Goal: Transaction & Acquisition: Purchase product/service

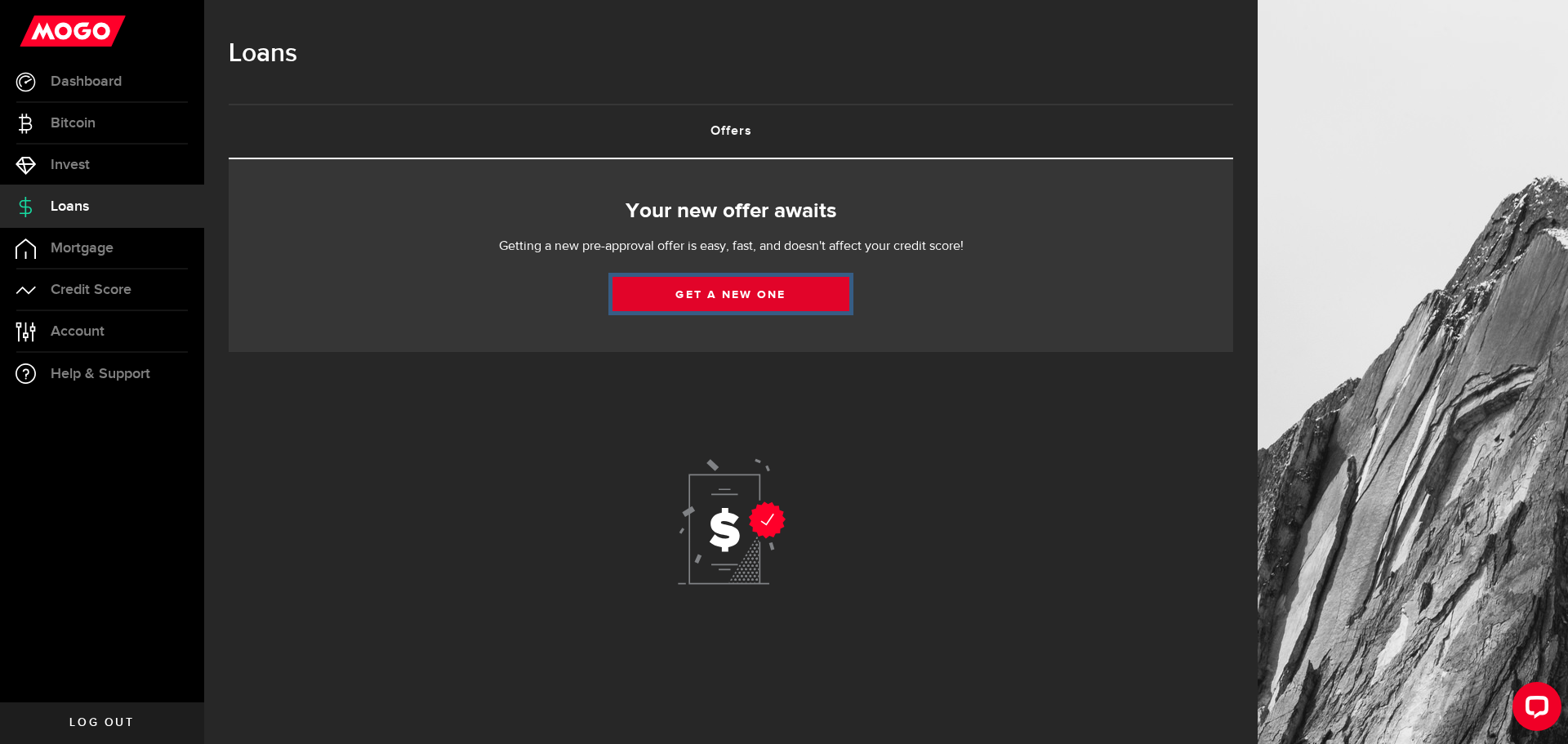
click at [708, 296] on link "Get a new one" at bounding box center [731, 294] width 237 height 34
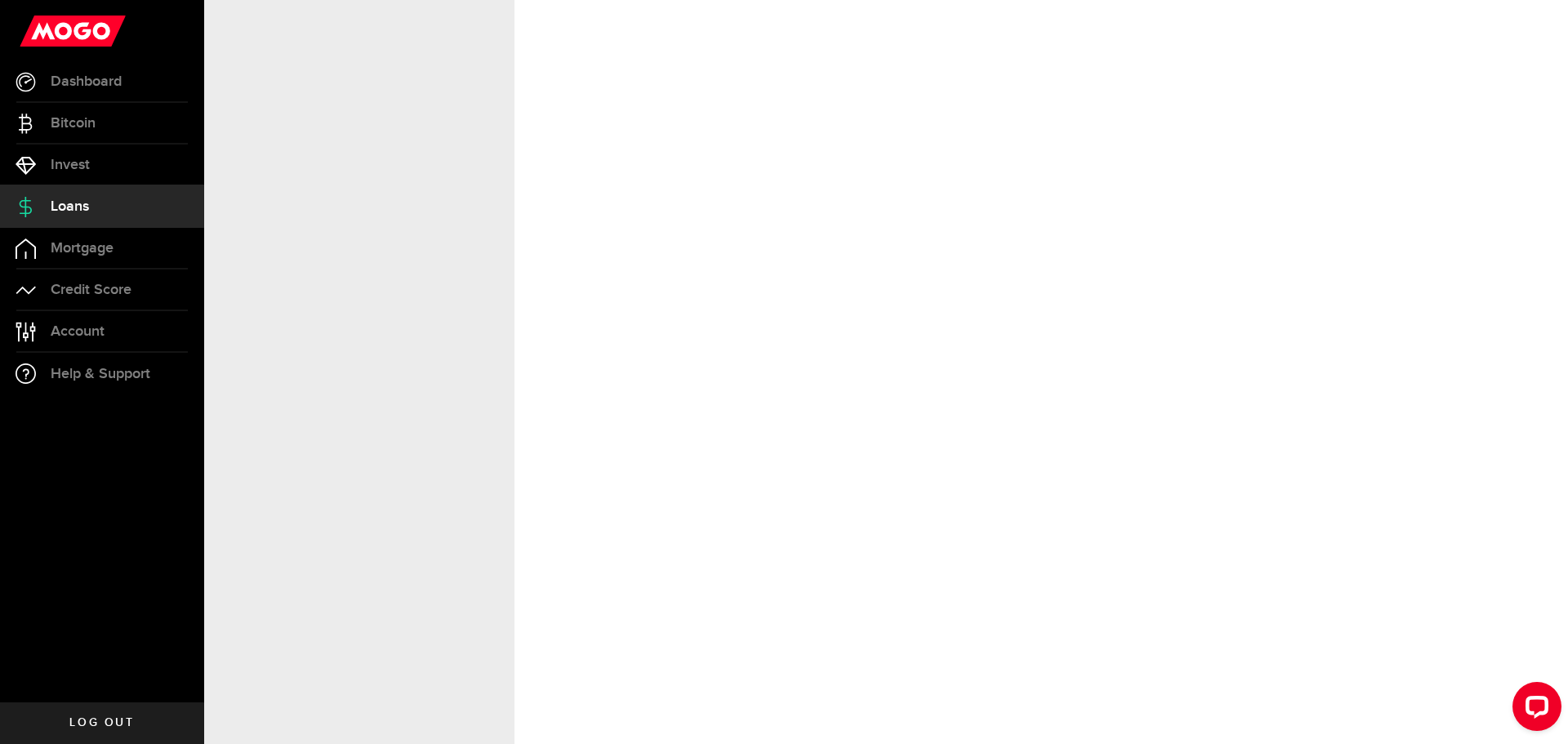
select select "Employed"
select select "9"
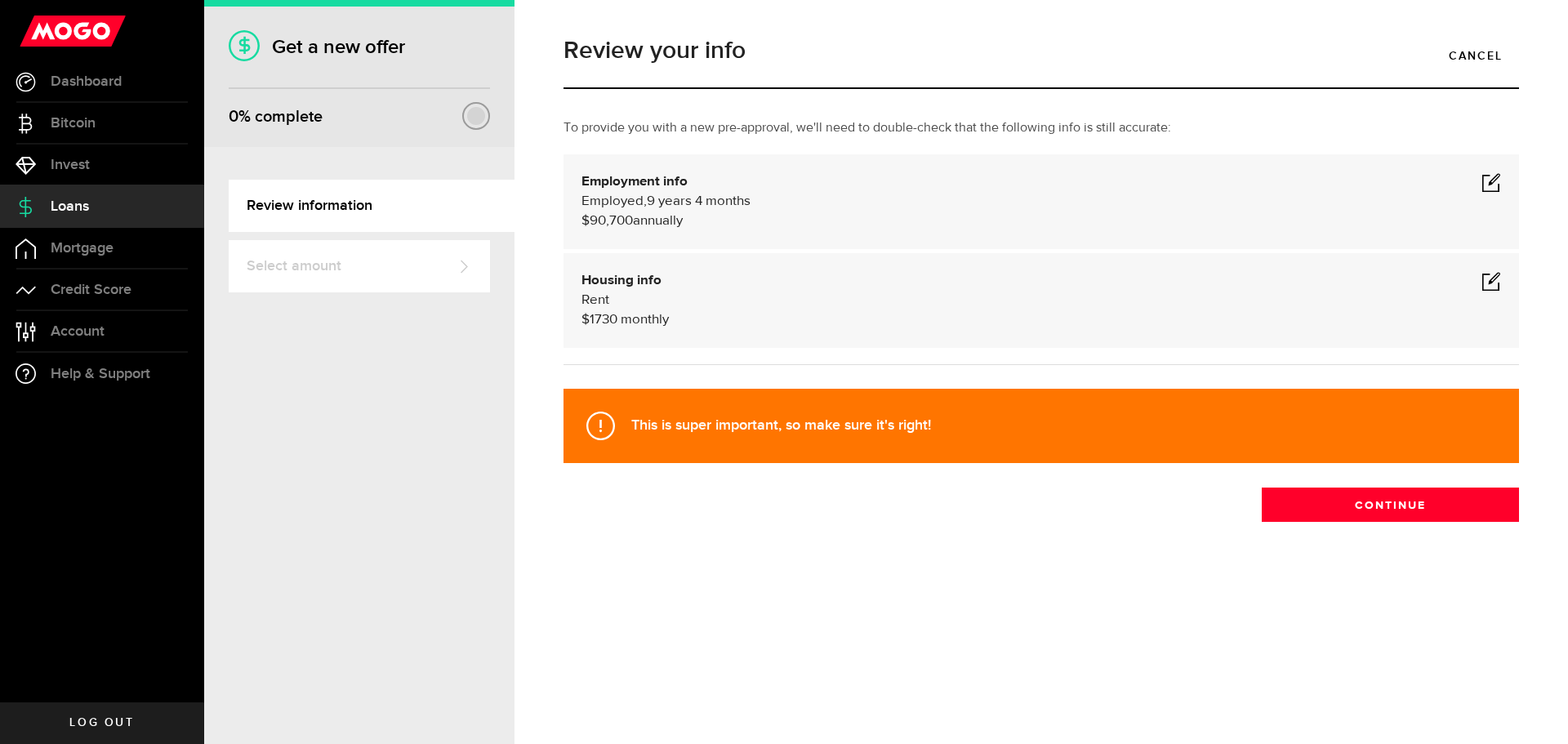
click at [1484, 187] on span at bounding box center [1491, 182] width 20 height 20
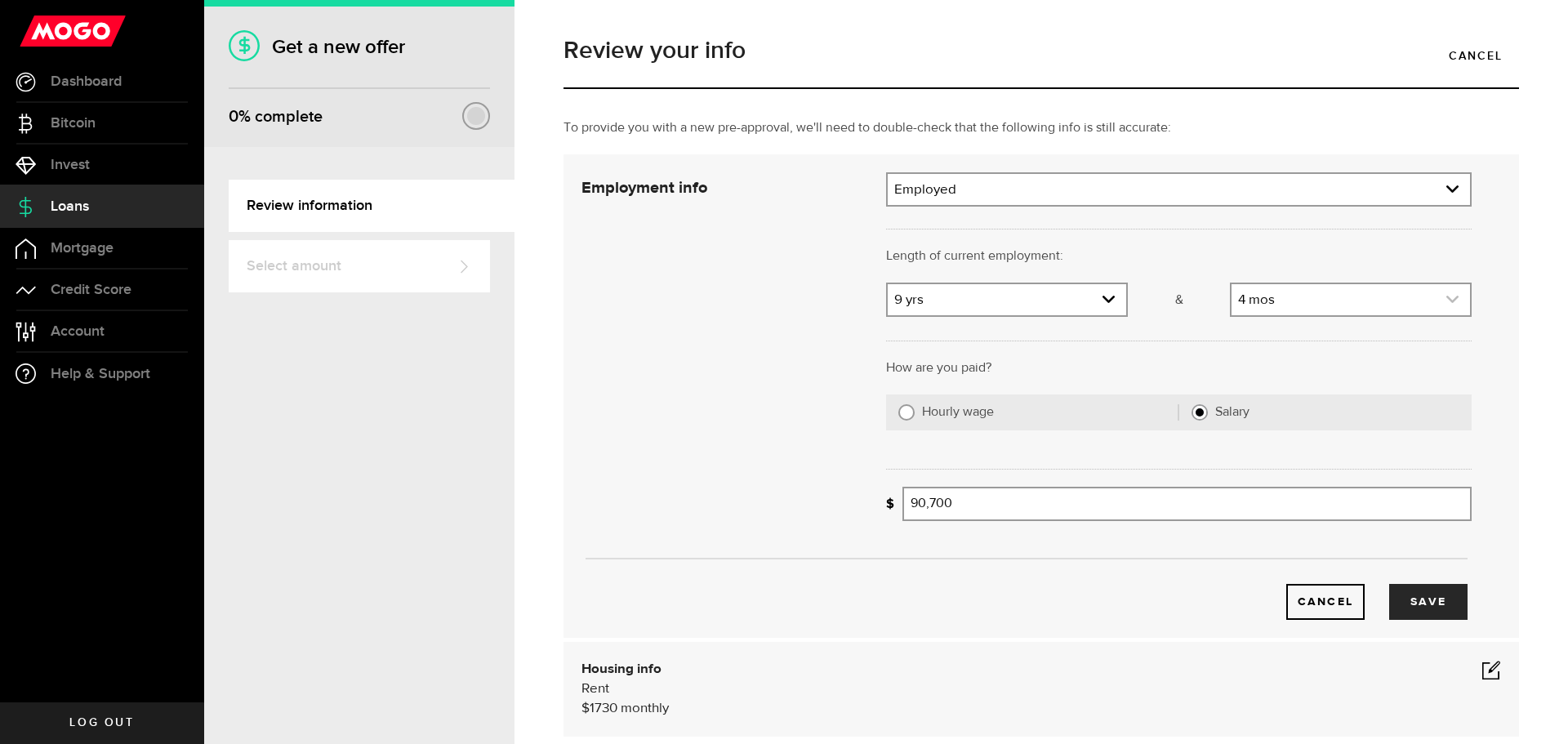
click at [1342, 297] on link "expand select" at bounding box center [1351, 300] width 239 height 31
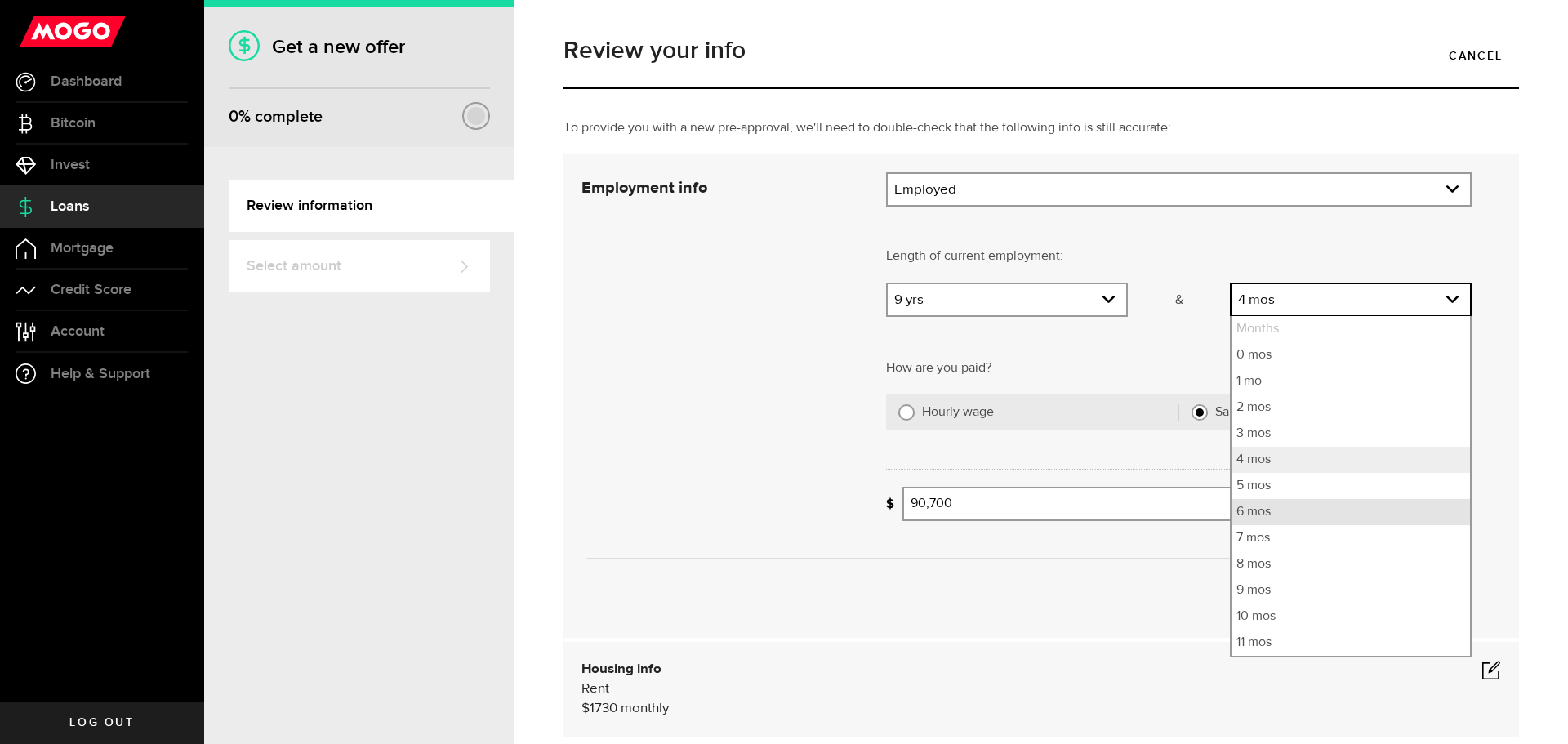
click at [1249, 519] on li "6 mos" at bounding box center [1351, 512] width 239 height 26
select select "6"
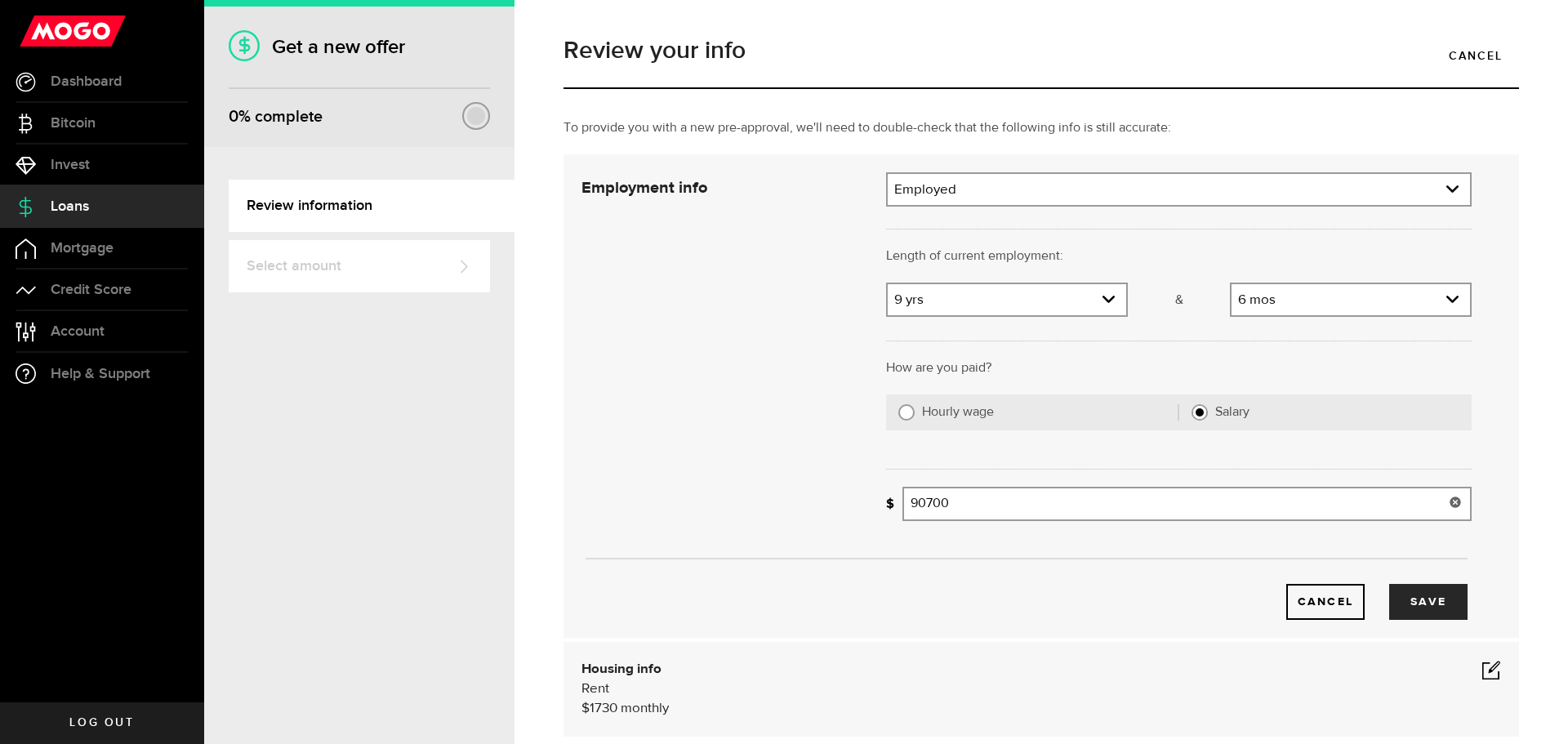
drag, startPoint x: 1079, startPoint y: 508, endPoint x: 806, endPoint y: 503, distance: 273.0
click at [806, 503] on div "Employment info Employment type What's your employment situation like? Employed…" at bounding box center [1026, 396] width 915 height 448
type input "93,500"
click at [1407, 614] on button "Save" at bounding box center [1427, 602] width 78 height 36
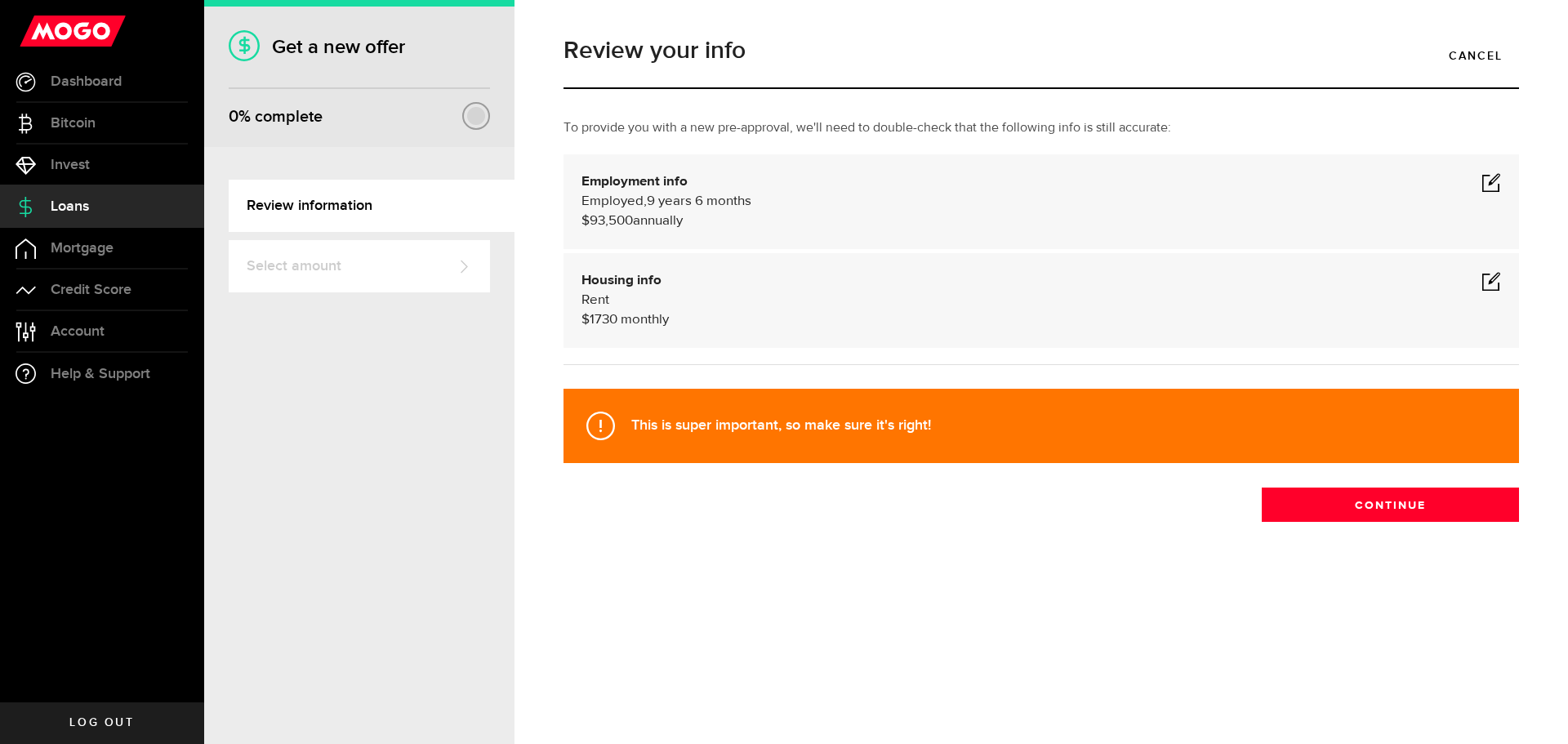
click at [1490, 279] on span at bounding box center [1491, 281] width 20 height 20
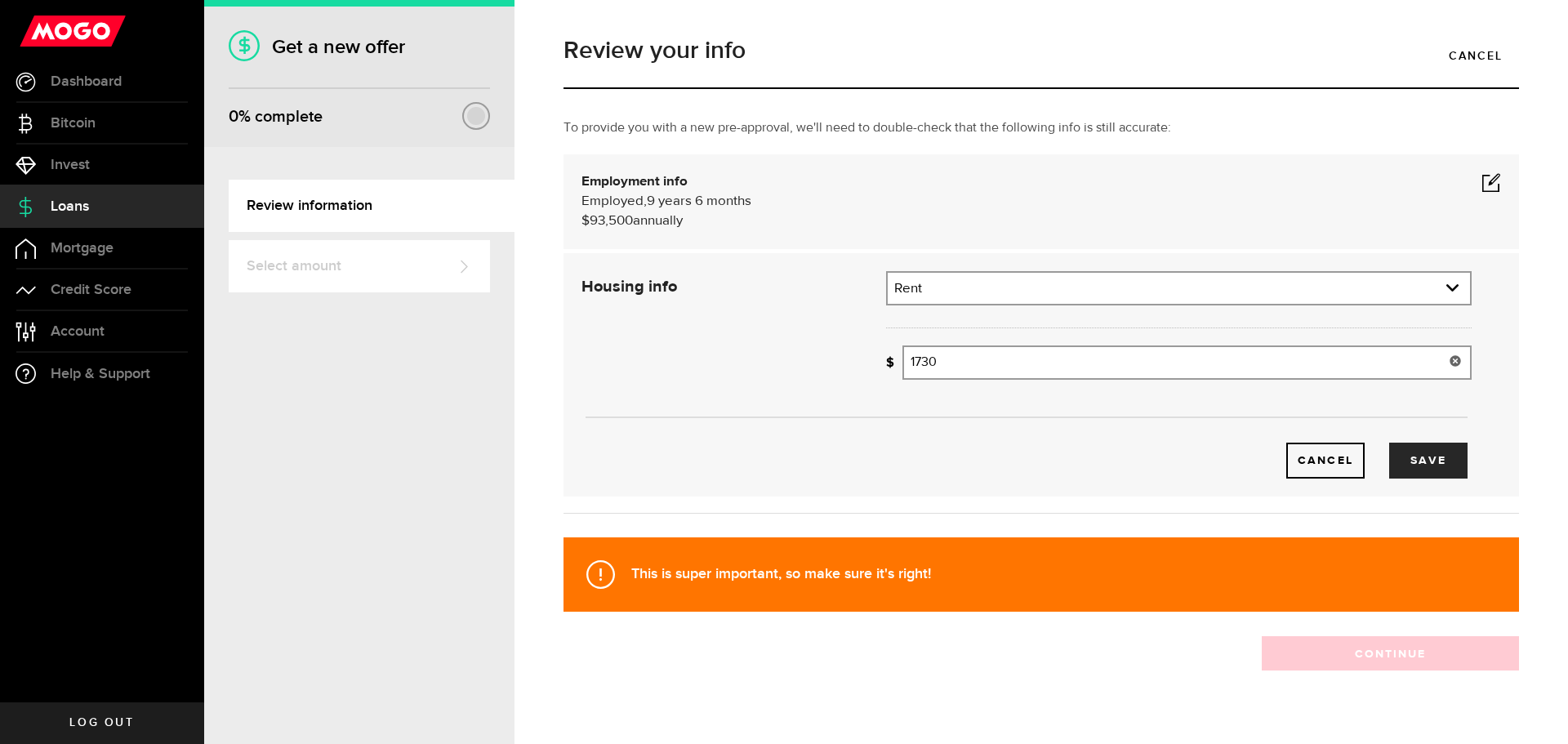
drag, startPoint x: 1005, startPoint y: 370, endPoint x: 919, endPoint y: 369, distance: 86.0
click at [919, 369] on input "1730" at bounding box center [1187, 363] width 569 height 34
type input "1,720"
click at [1412, 468] on button "Save" at bounding box center [1427, 460] width 78 height 36
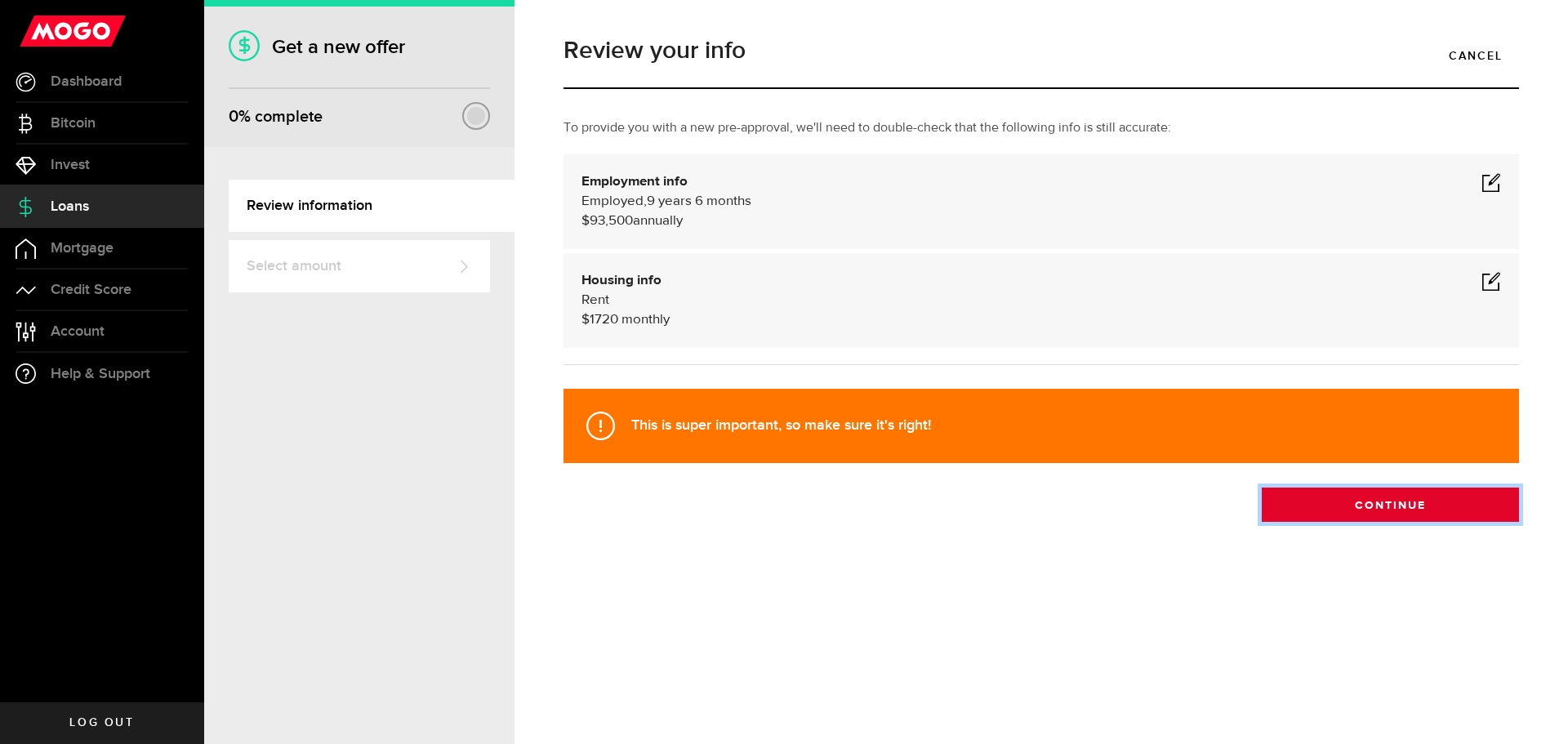
click at [1352, 505] on button "Continue" at bounding box center [1390, 505] width 258 height 34
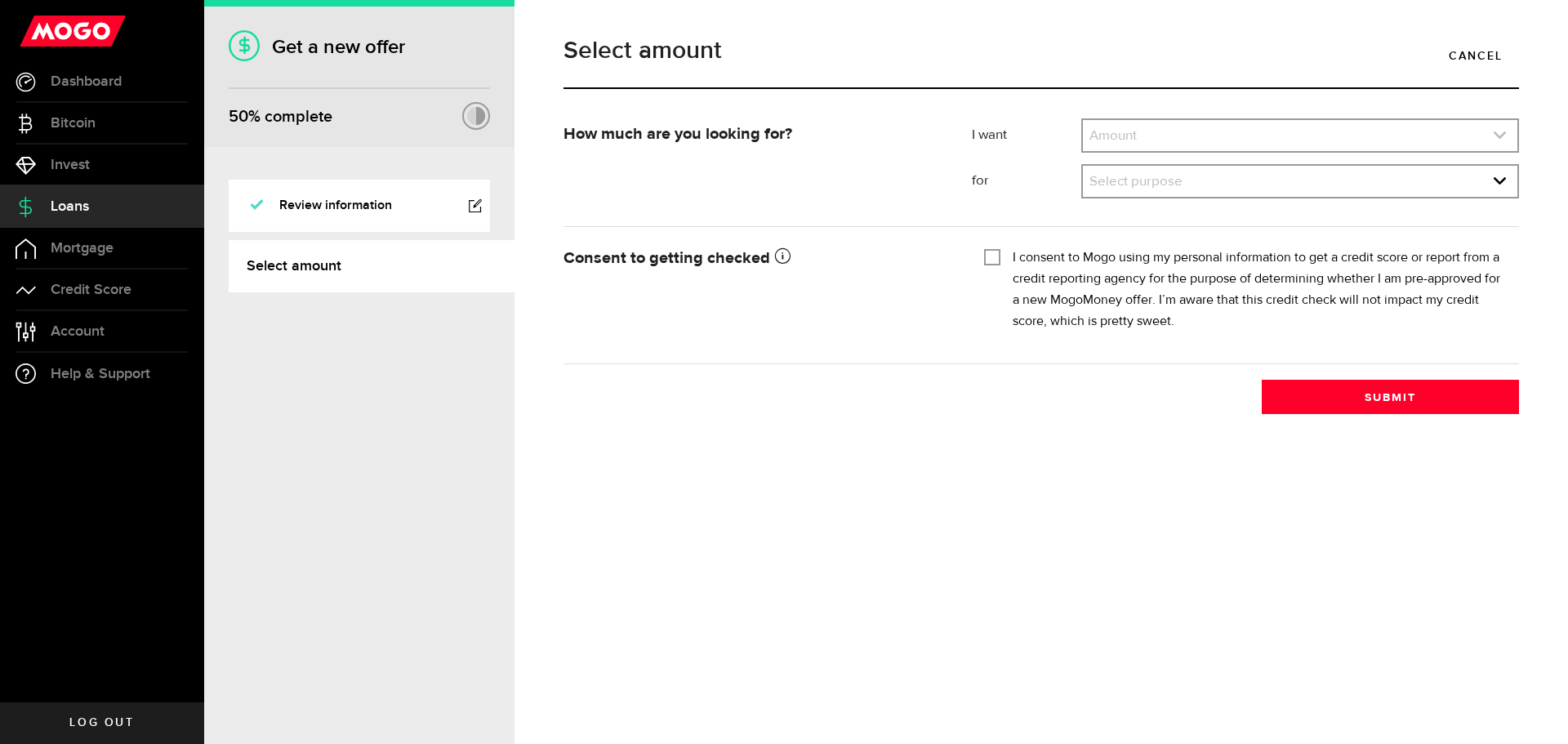
click at [1197, 125] on link "expand select" at bounding box center [1300, 136] width 435 height 31
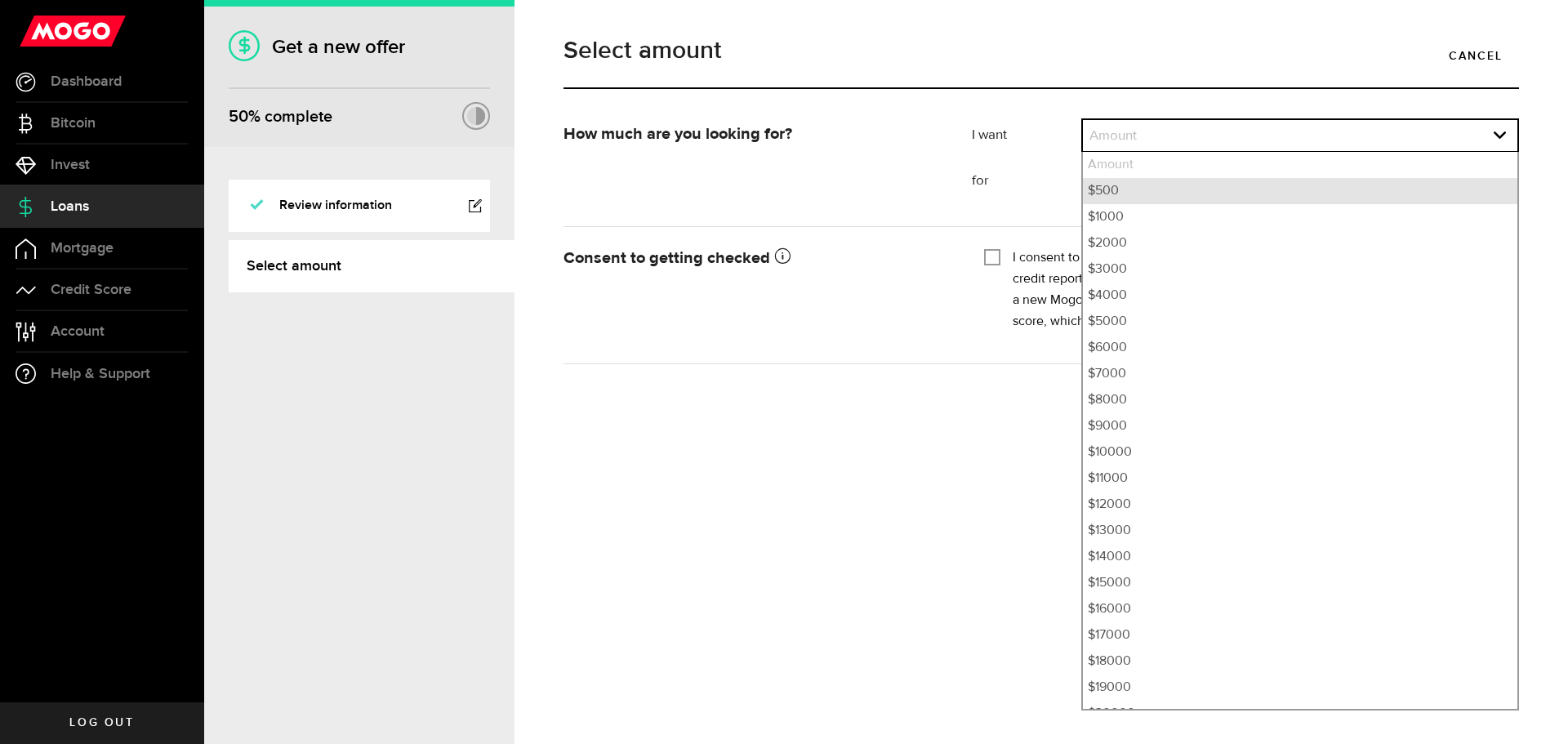
click at [1117, 193] on li "$500" at bounding box center [1300, 191] width 435 height 26
select select "500"
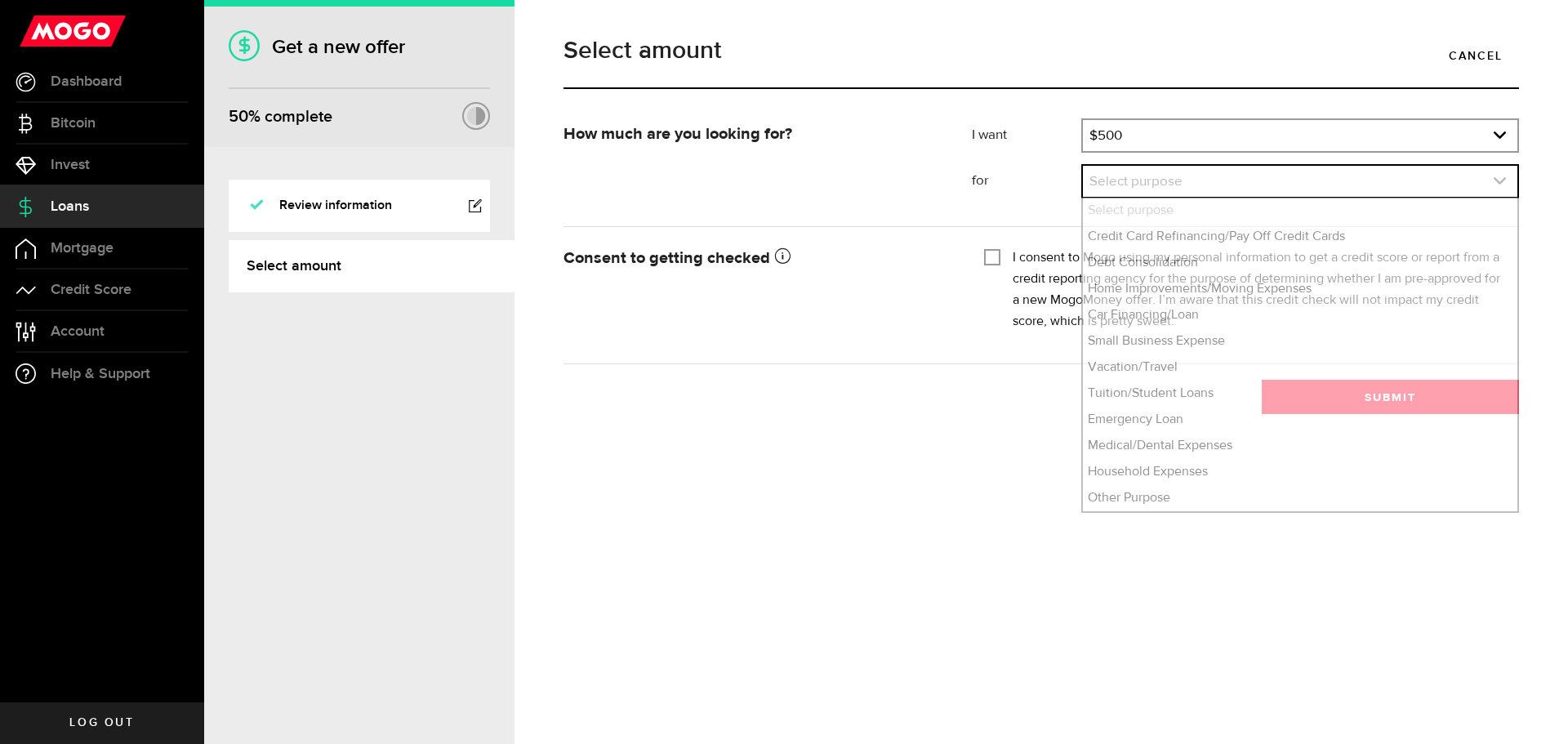
click at [1158, 187] on link "expand select" at bounding box center [1300, 181] width 435 height 31
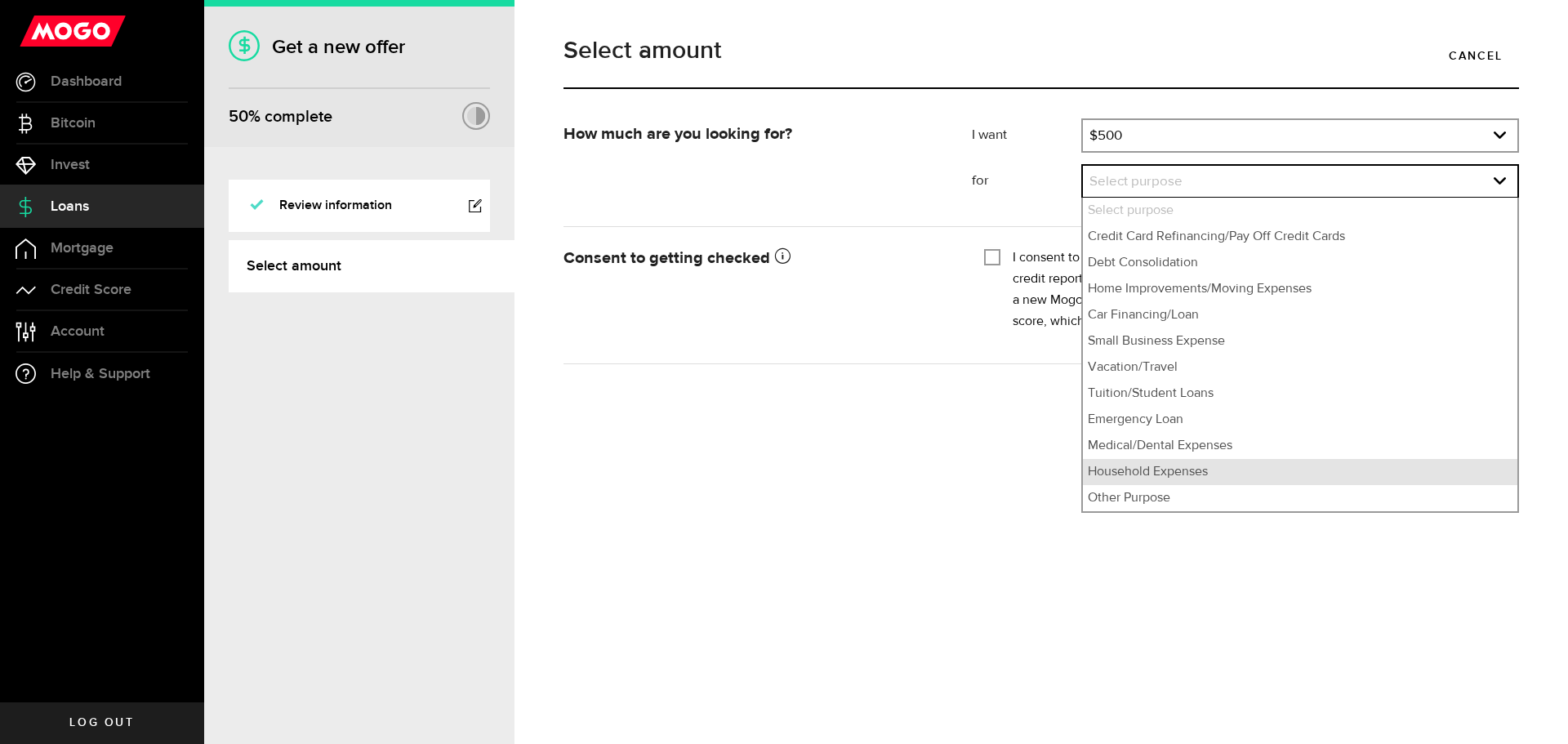
click at [1171, 468] on li "Household Expenses" at bounding box center [1300, 472] width 435 height 26
select select "Household Expenses"
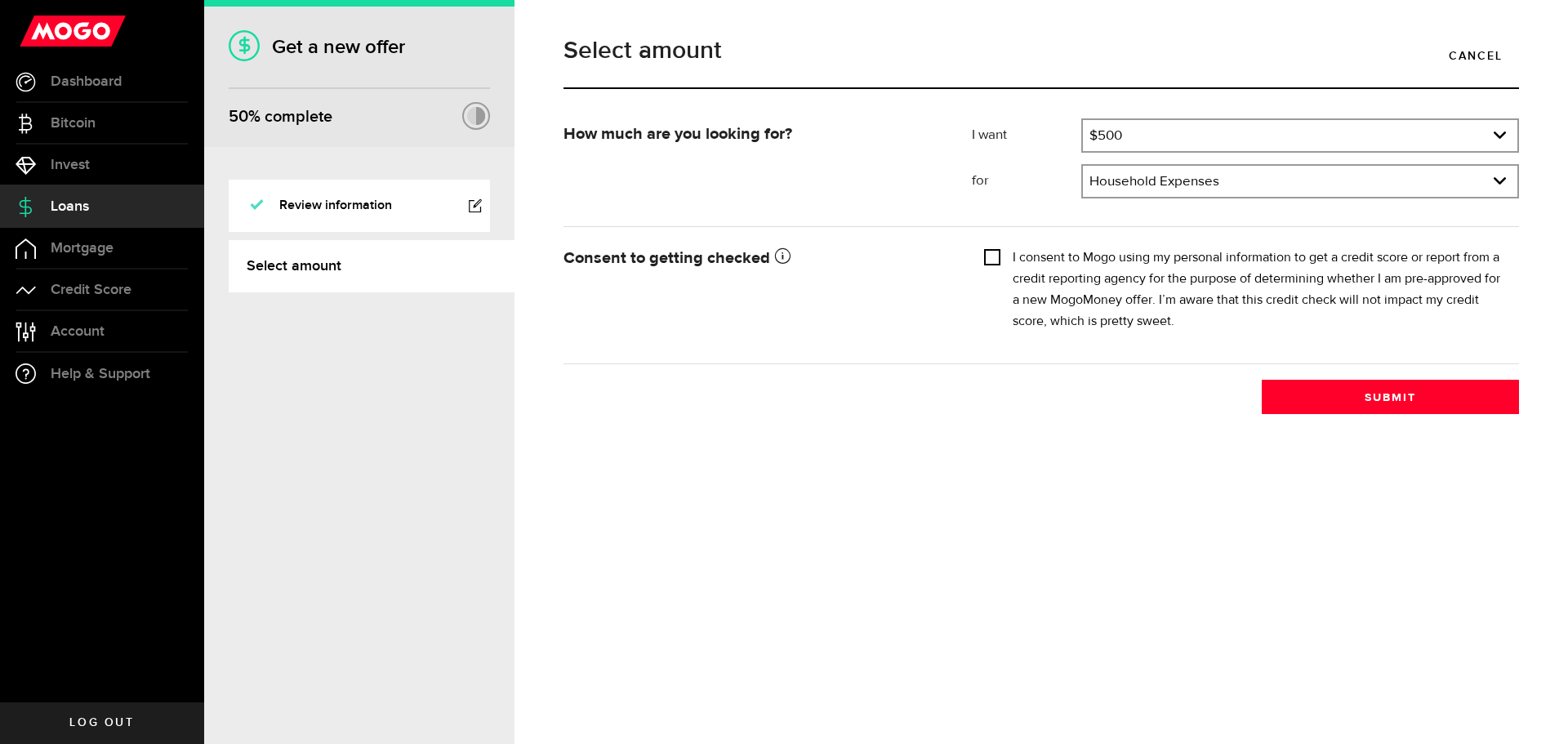
click at [992, 256] on input "I consent to Mogo using my personal information to get a credit score or report…" at bounding box center [992, 255] width 16 height 16
checkbox input "true"
click at [1315, 405] on button "Submit" at bounding box center [1390, 397] width 258 height 34
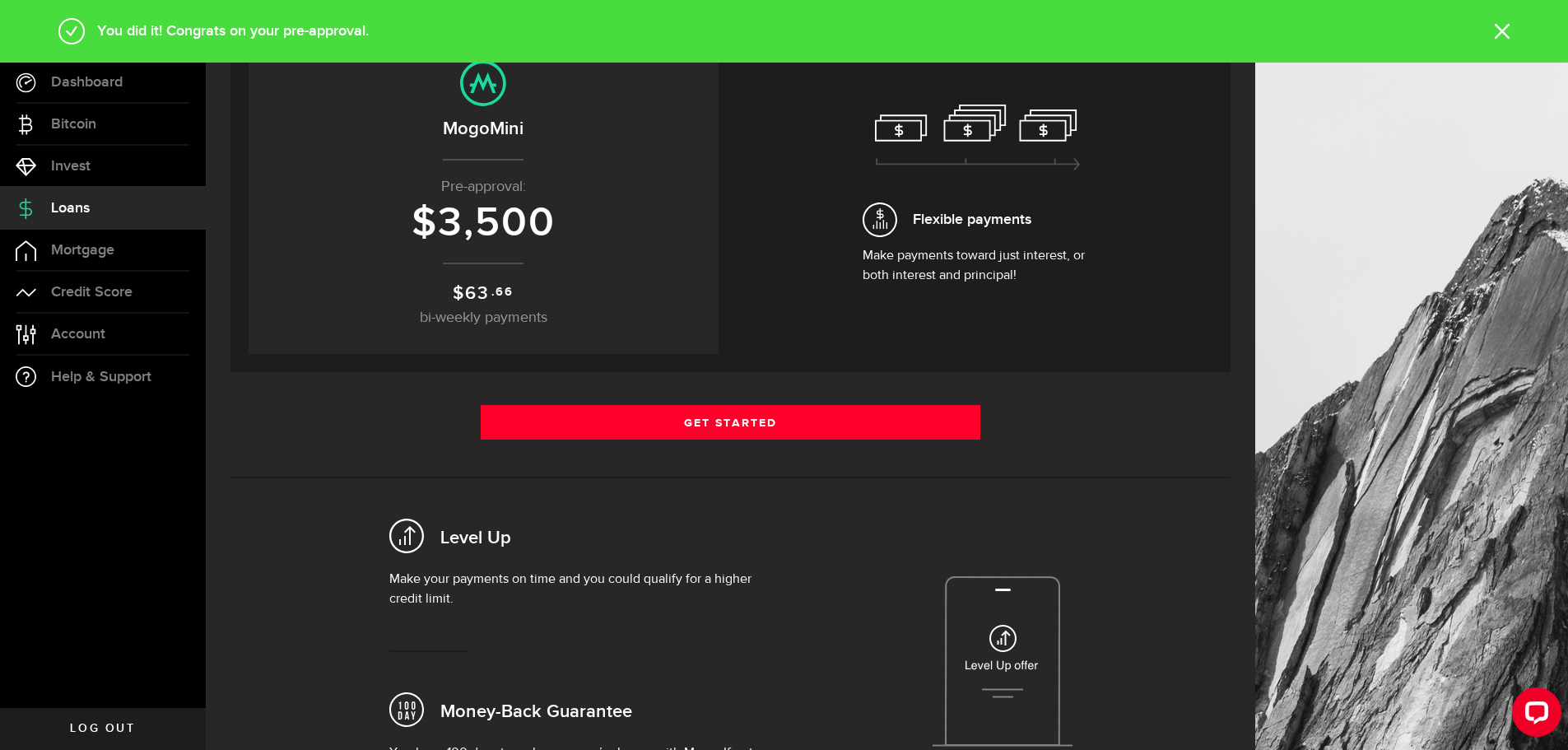
scroll to position [165, 0]
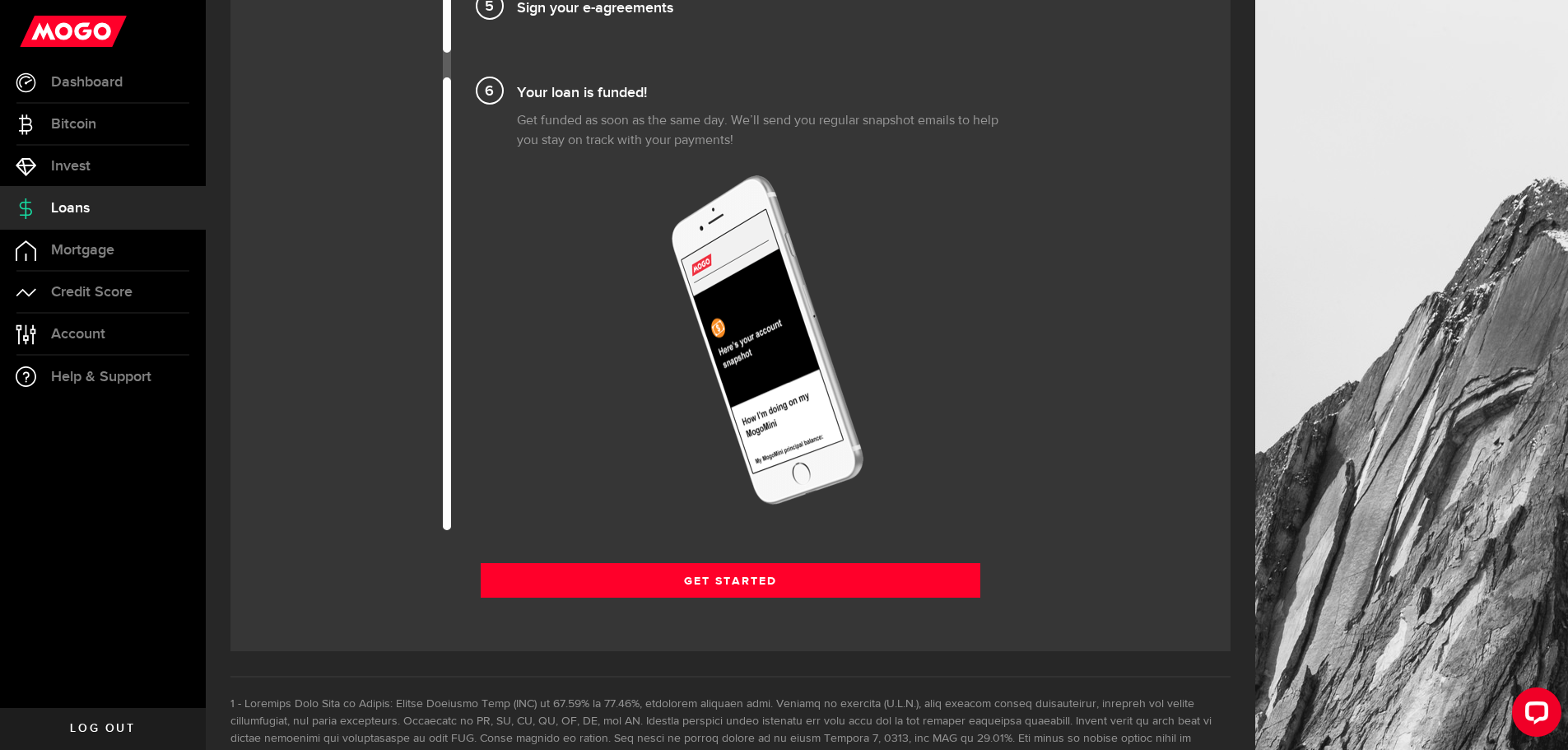
scroll to position [1894, 0]
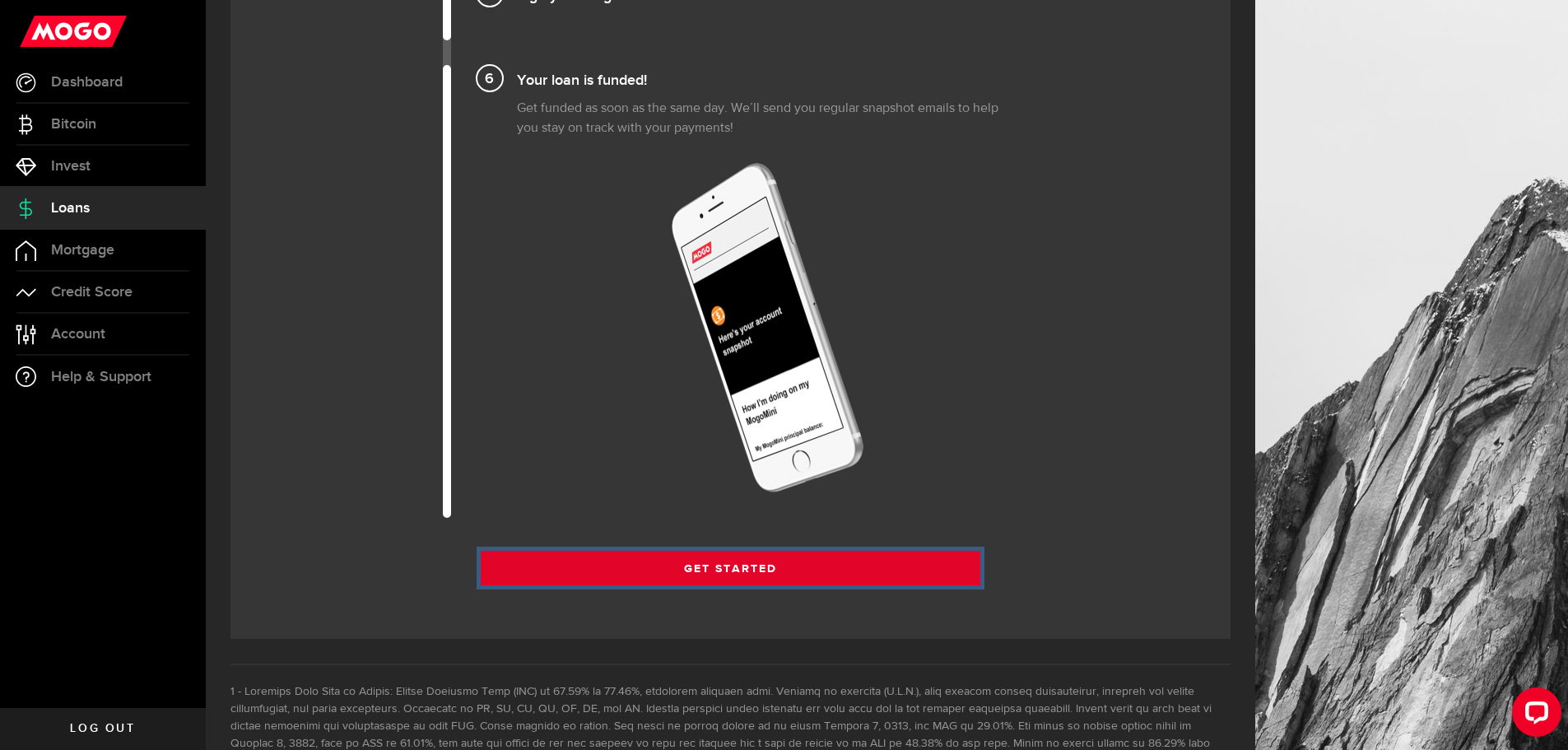
click at [752, 573] on link "Get Started" at bounding box center [731, 568] width 500 height 35
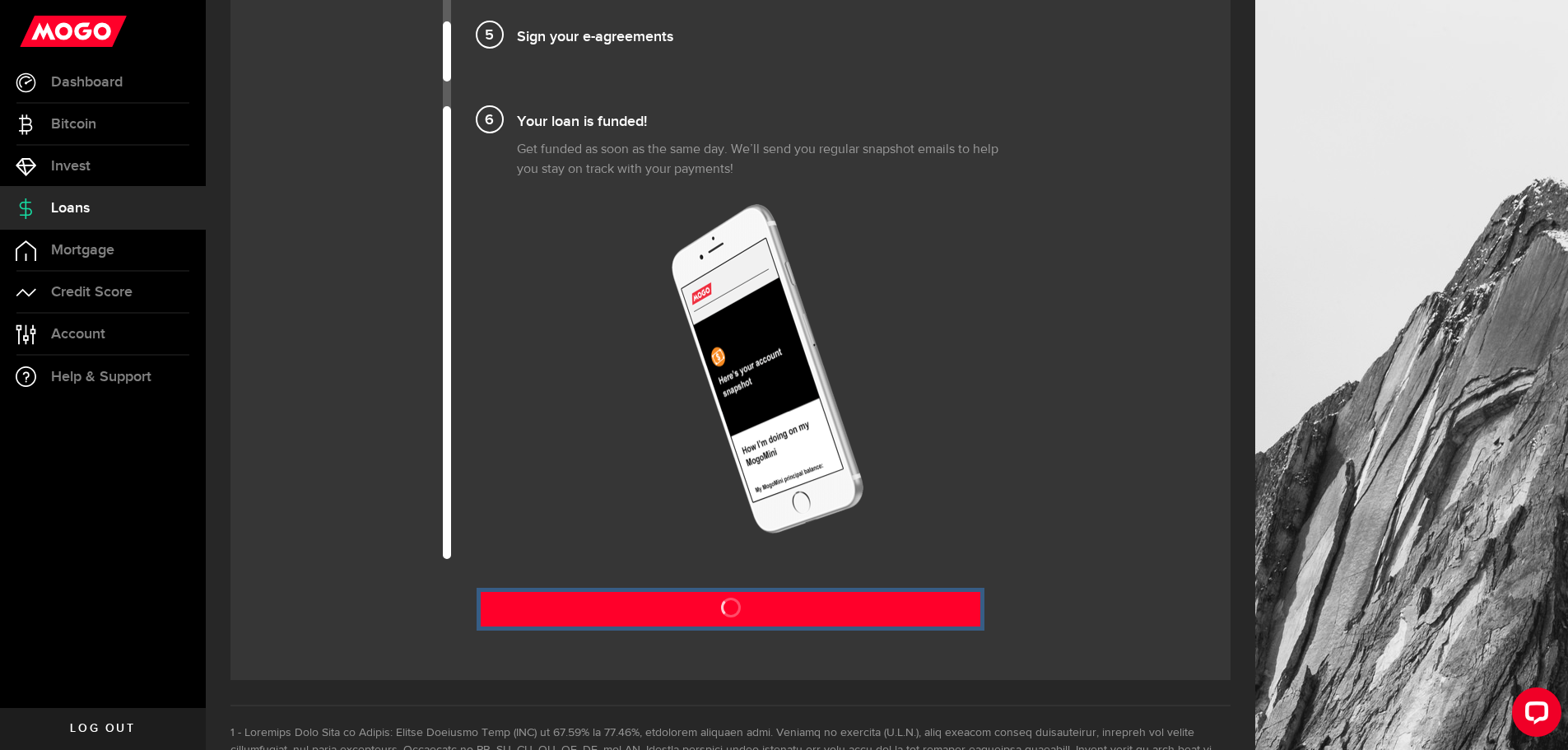
scroll to position [1812, 0]
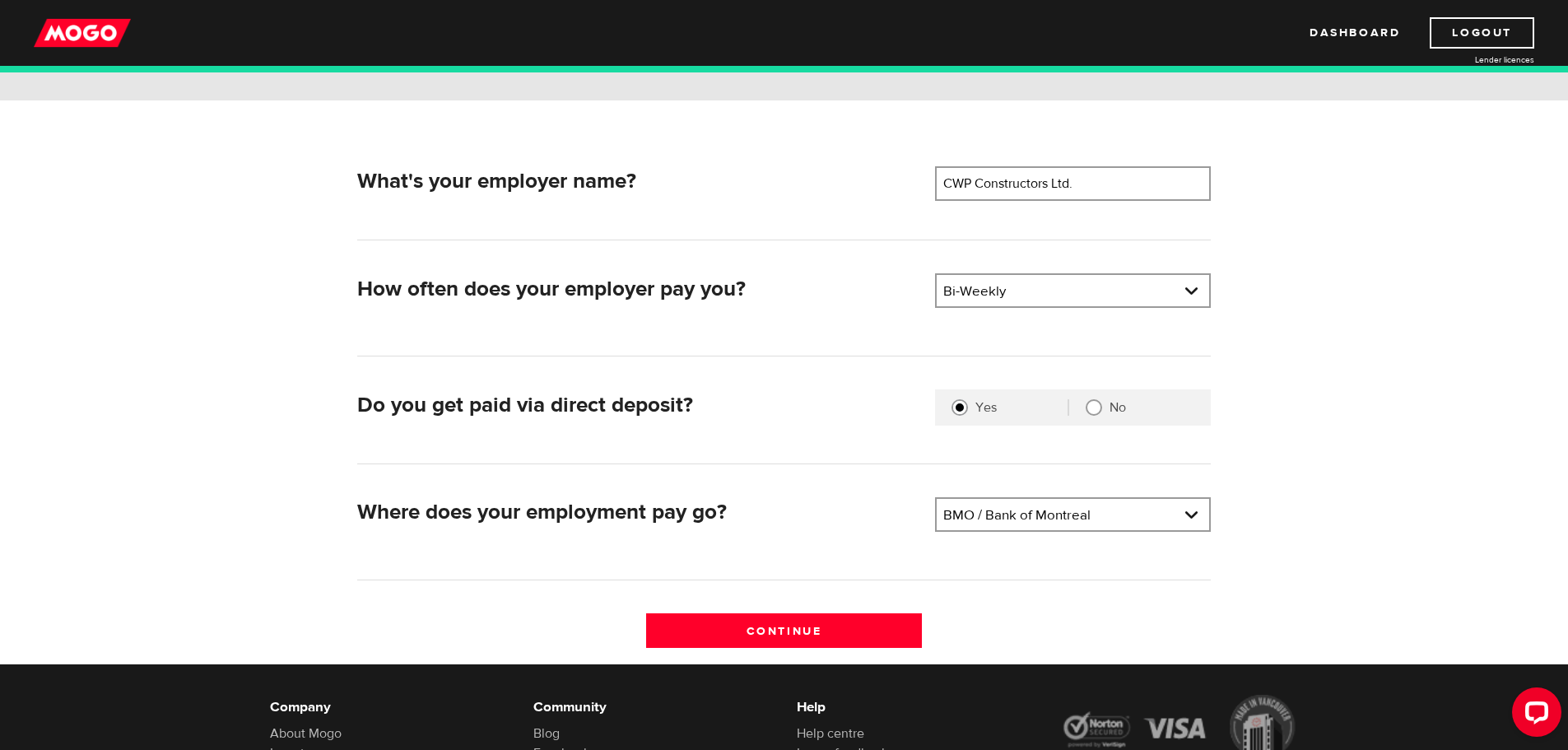
scroll to position [247, 0]
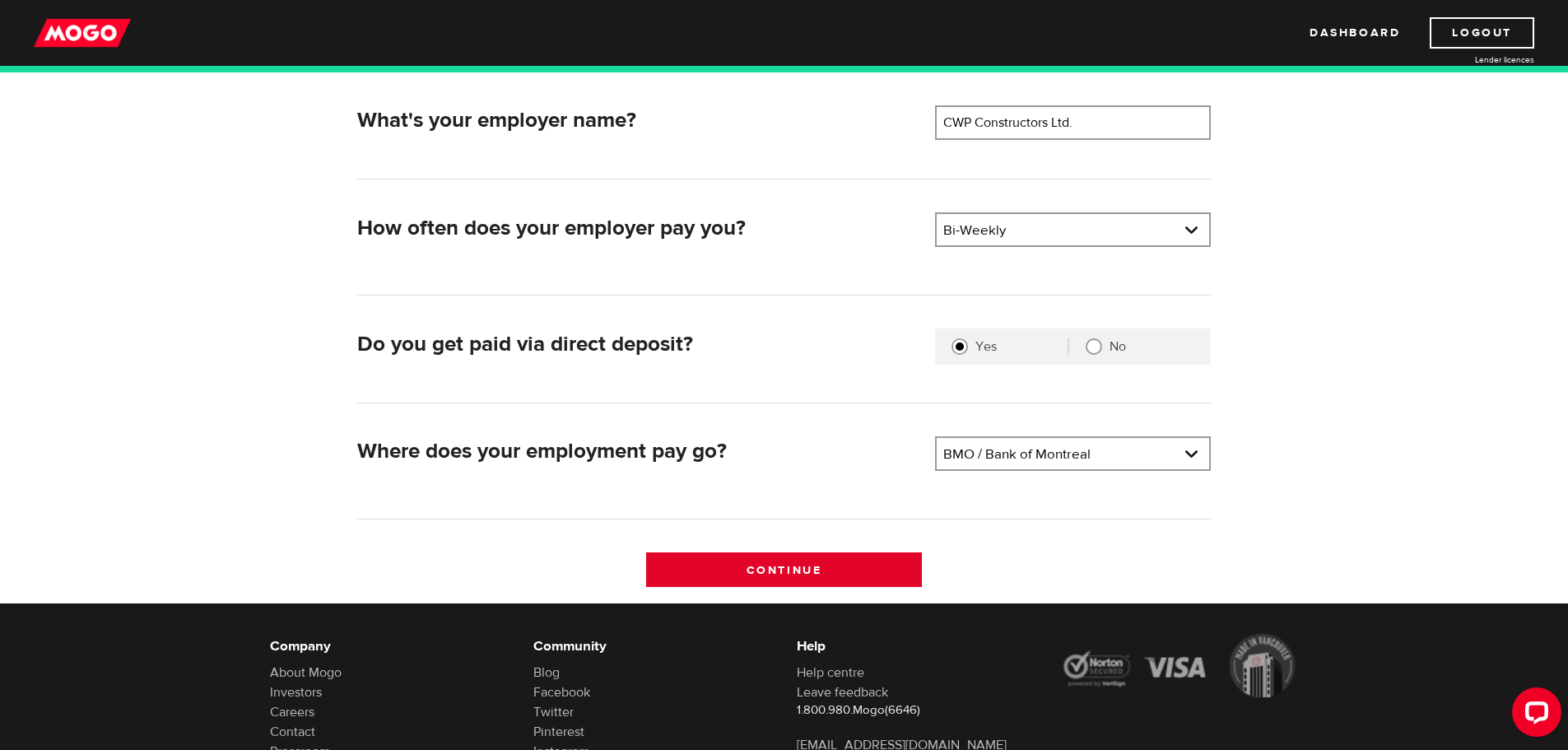
click at [847, 564] on input "Continue" at bounding box center [784, 570] width 276 height 35
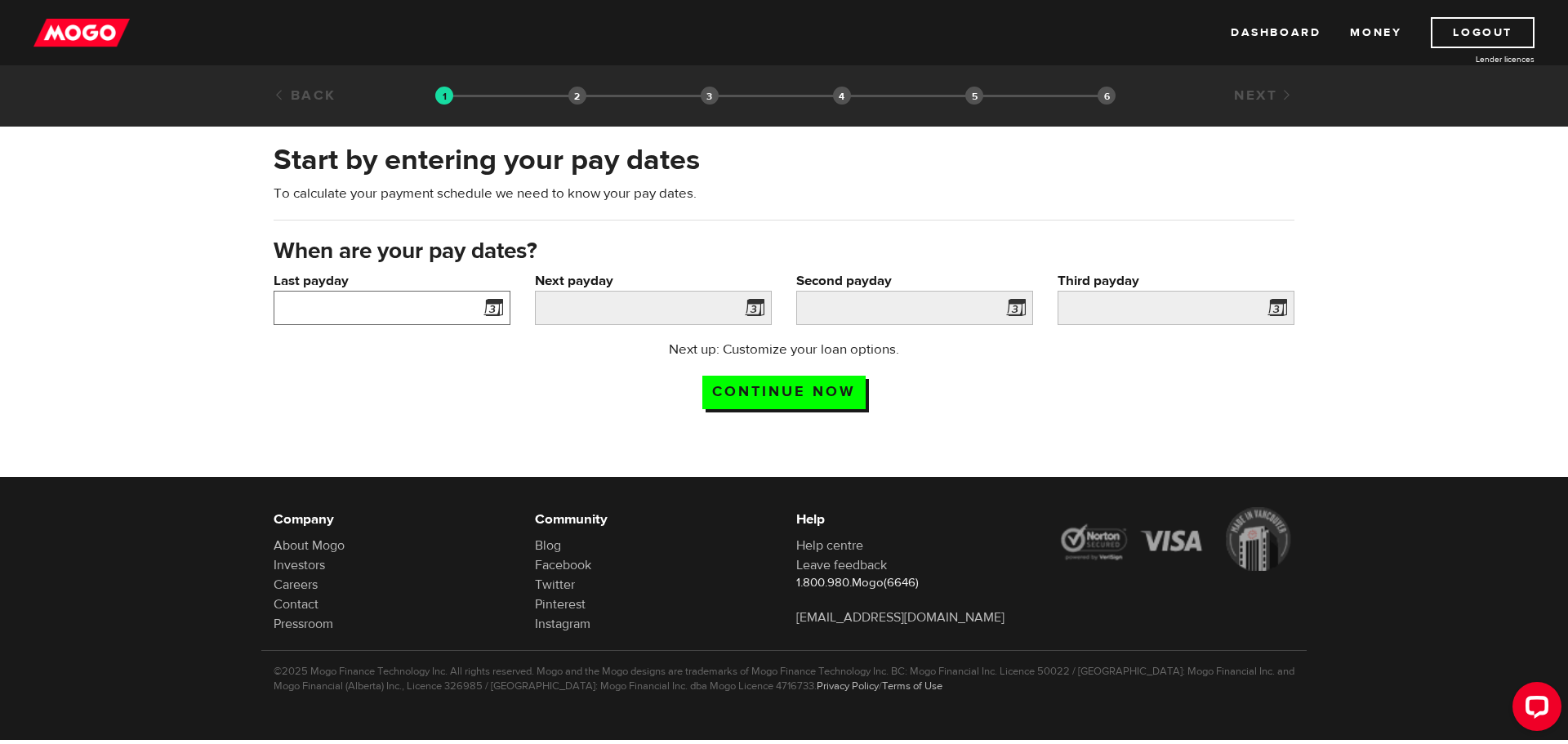
click at [421, 312] on input "Last payday" at bounding box center [392, 308] width 237 height 34
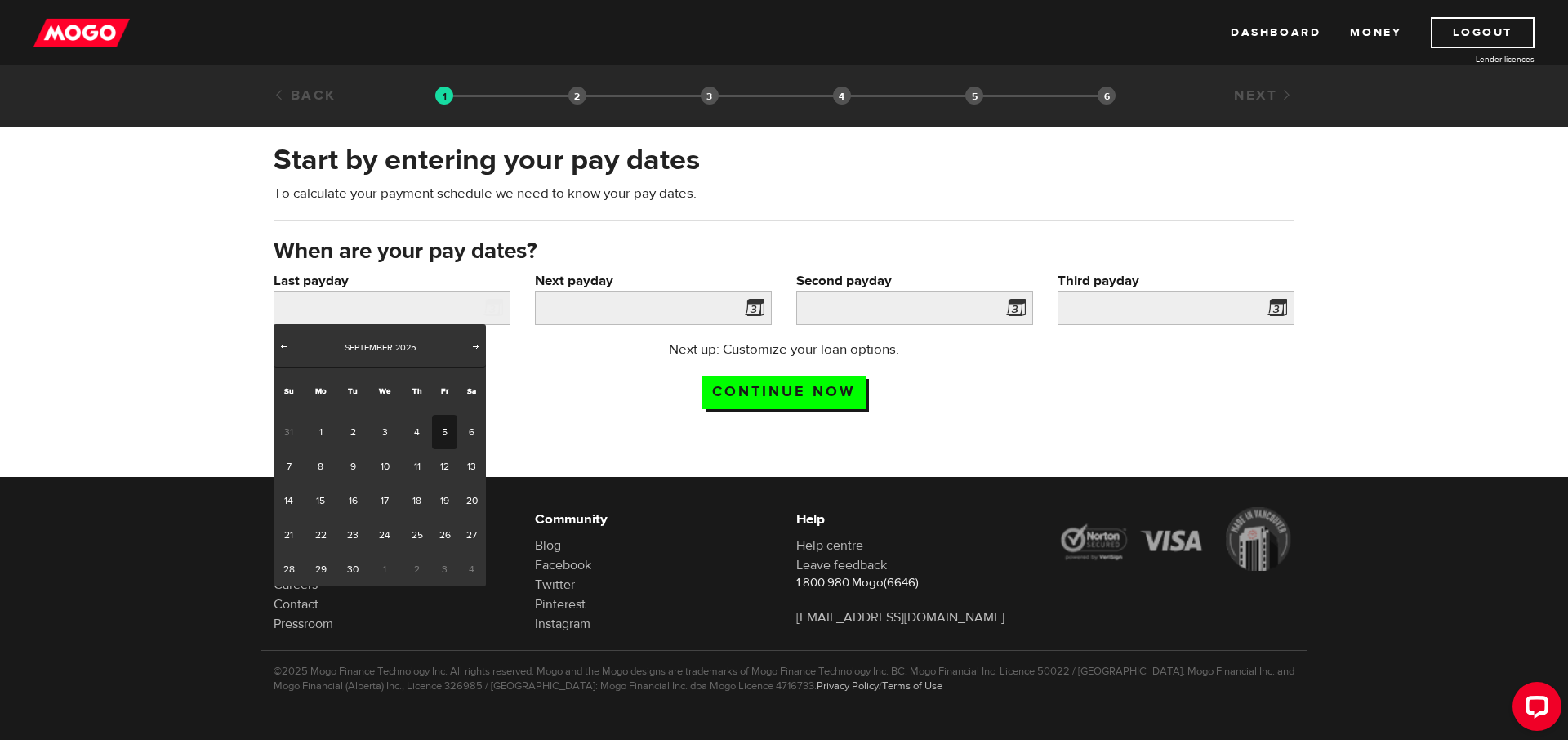
click at [448, 436] on link "5" at bounding box center [444, 432] width 25 height 34
type input "2025/09/05"
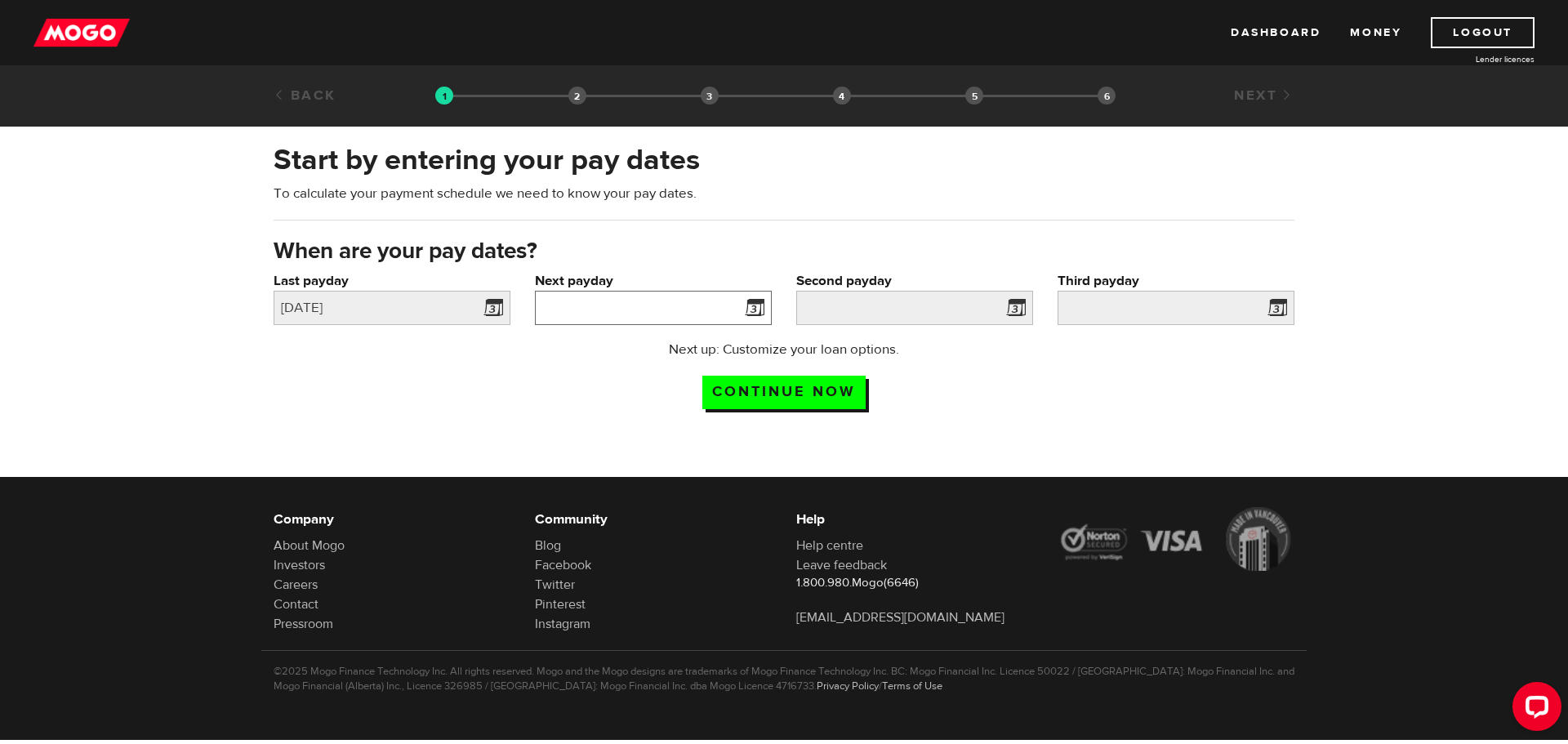
click at [659, 307] on input "Next payday" at bounding box center [653, 308] width 237 height 34
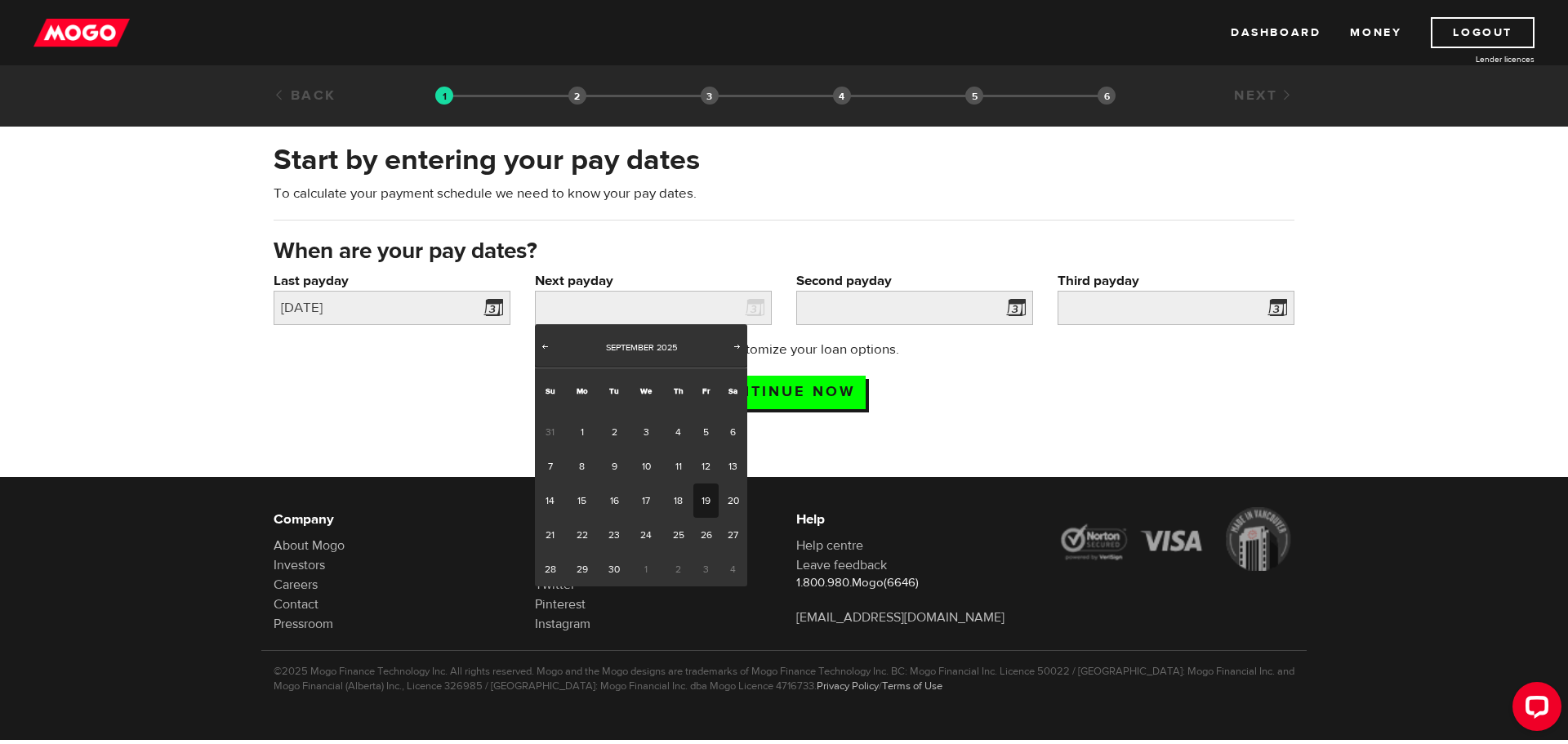
click at [705, 495] on link "19" at bounding box center [705, 501] width 25 height 34
type input "2025/09/19"
type input "2025/10/3"
type input "2025/10/17"
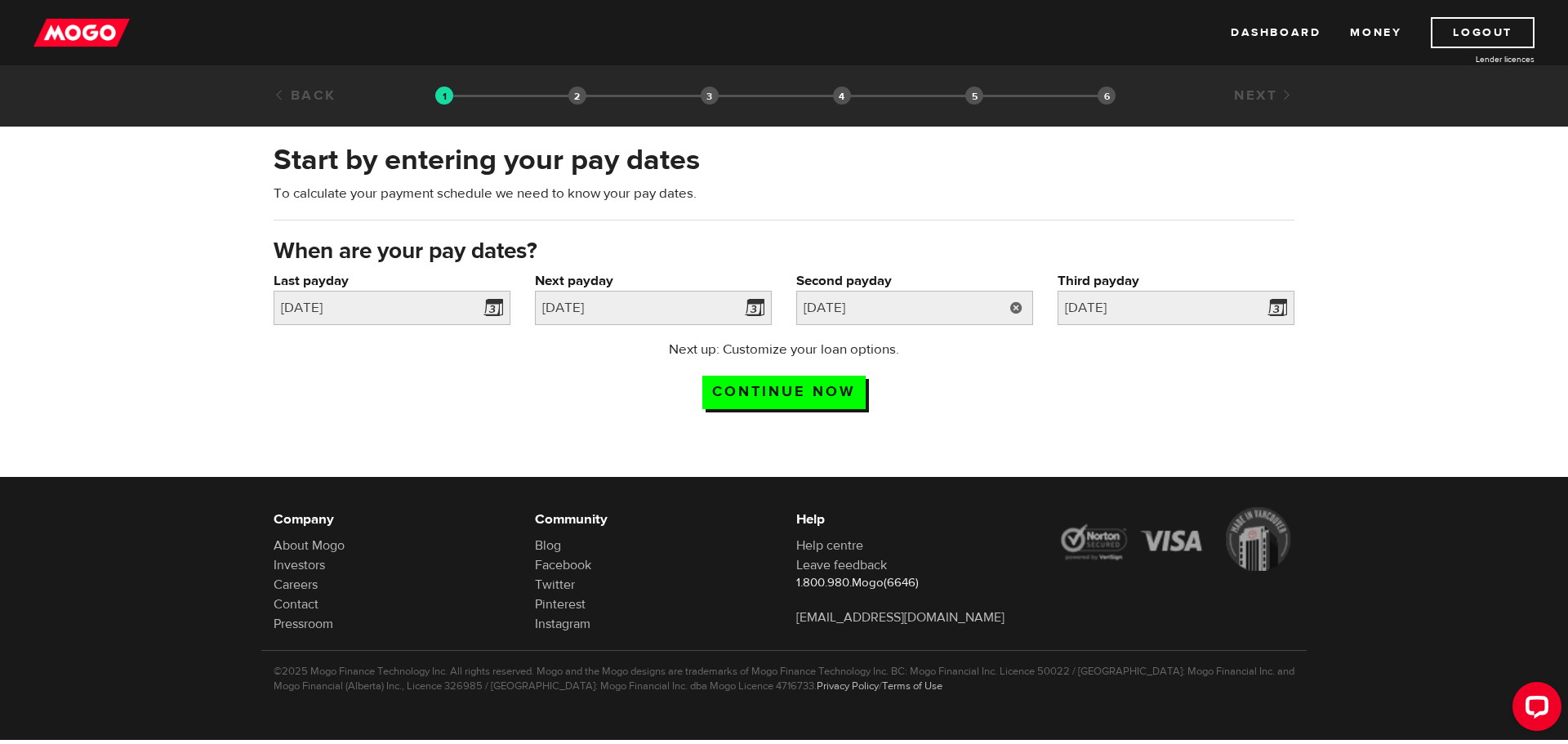
click at [1015, 313] on link at bounding box center [1016, 308] width 33 height 34
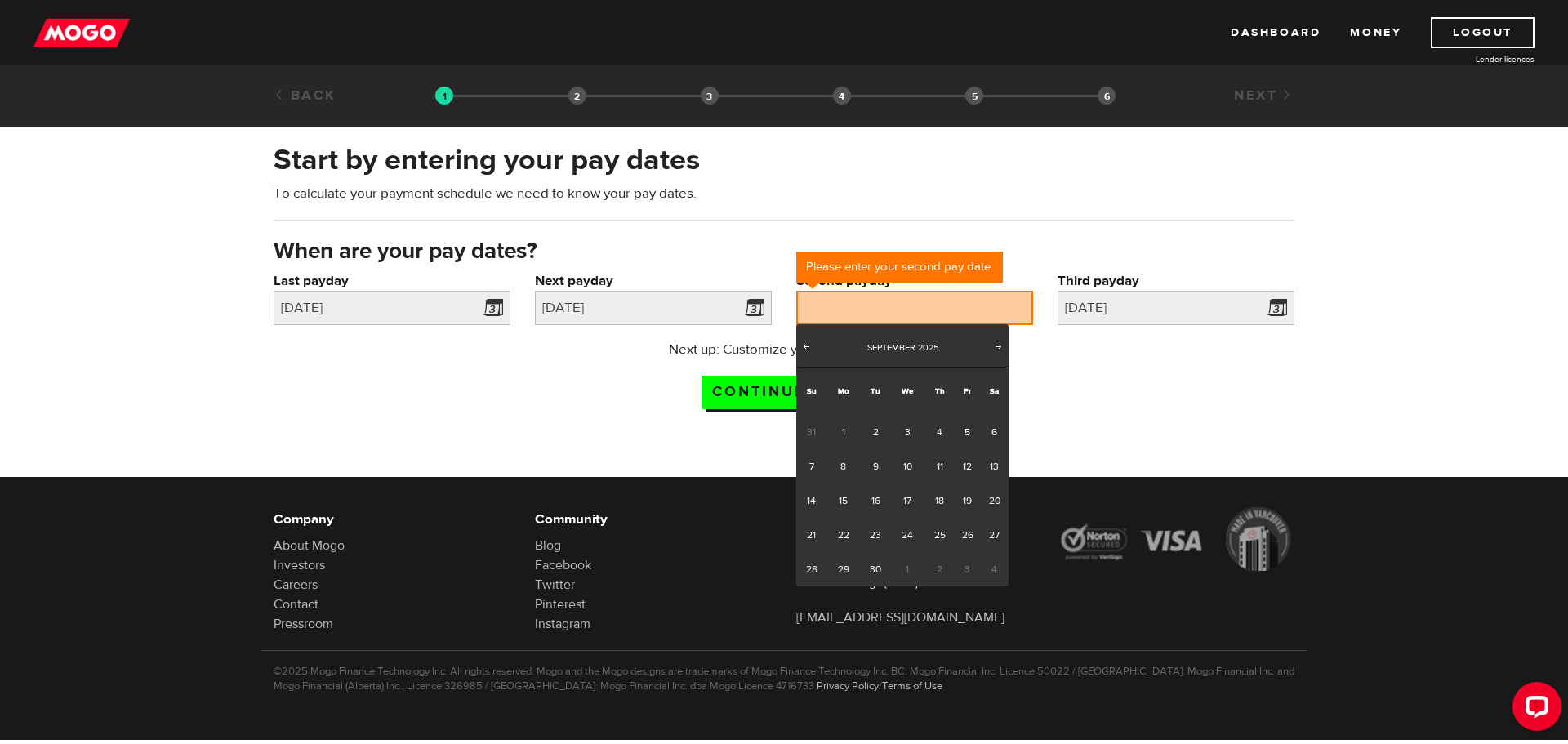
click at [967, 572] on span "3" at bounding box center [967, 570] width 25 height 34
click at [965, 566] on span "3" at bounding box center [967, 570] width 25 height 34
click at [994, 345] on span "Next" at bounding box center [998, 346] width 13 height 13
click at [971, 431] on link "3" at bounding box center [967, 432] width 25 height 34
type input "2025/10/03"
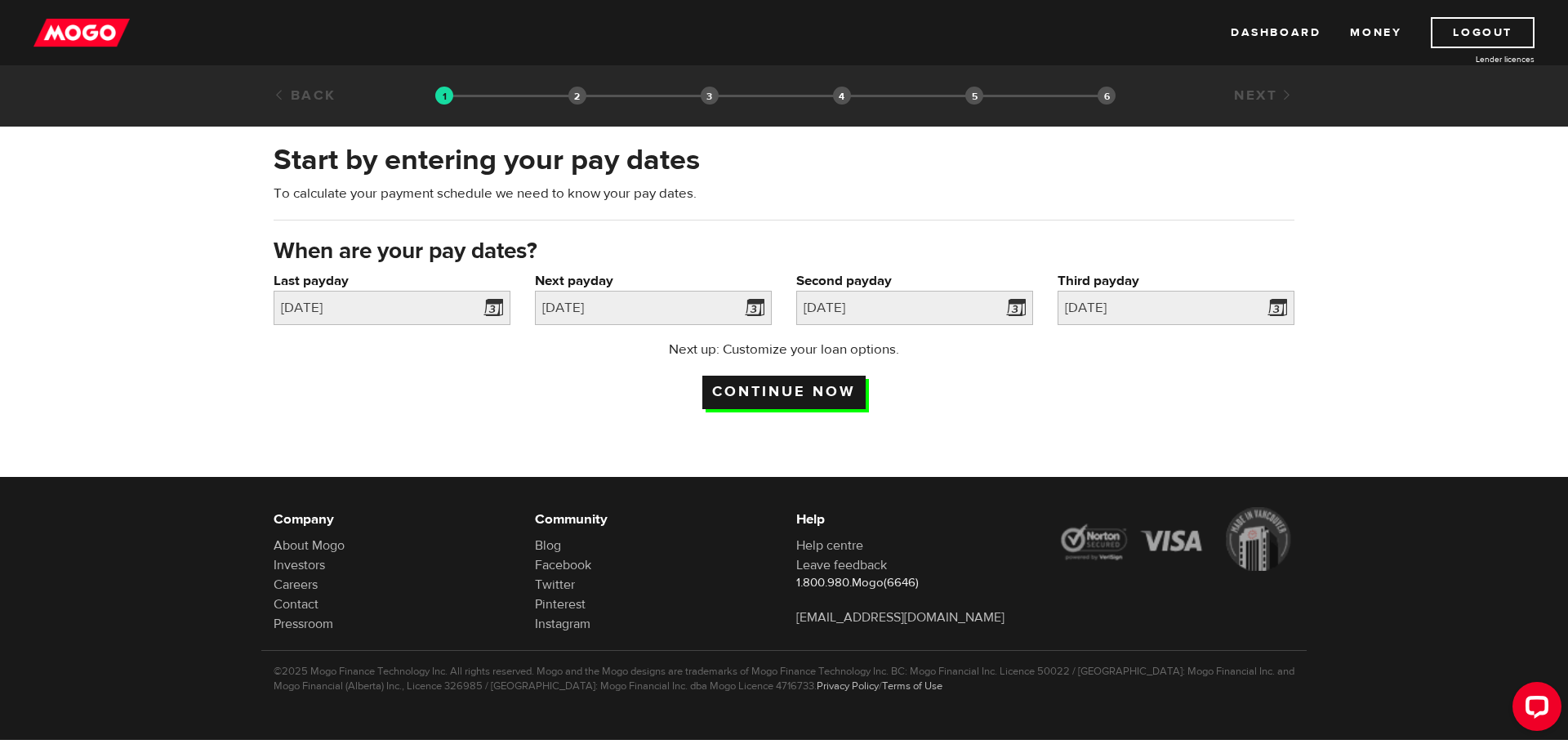
click at [837, 398] on input "Continue now" at bounding box center [784, 392] width 163 height 34
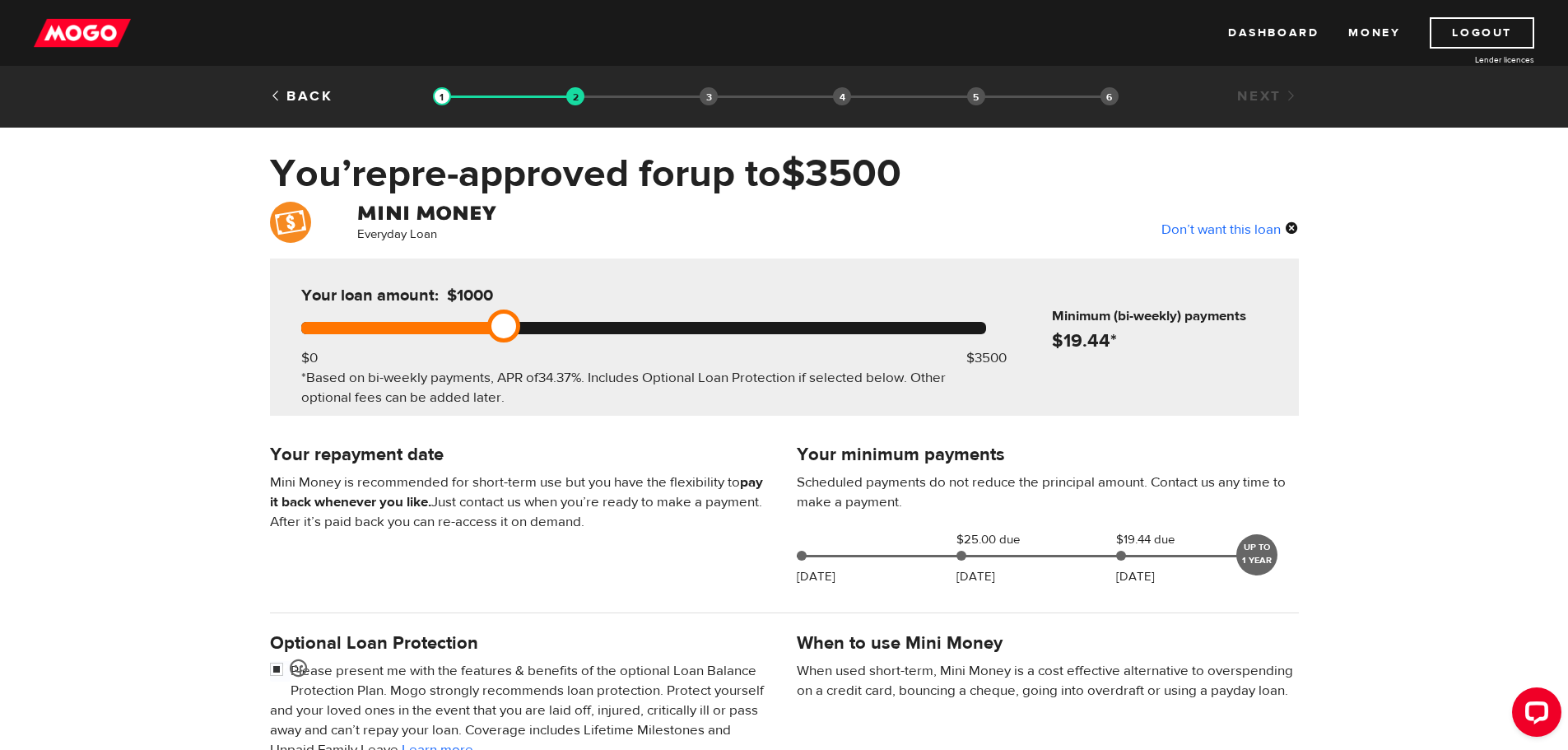
drag, startPoint x: 993, startPoint y: 322, endPoint x: 487, endPoint y: 344, distance: 506.5
click at [487, 344] on div "Your loan amount: $1000 $0 $3500 *Based on bi-weekly payments, APR of 34.37% . …" at bounding box center [643, 338] width 734 height 158
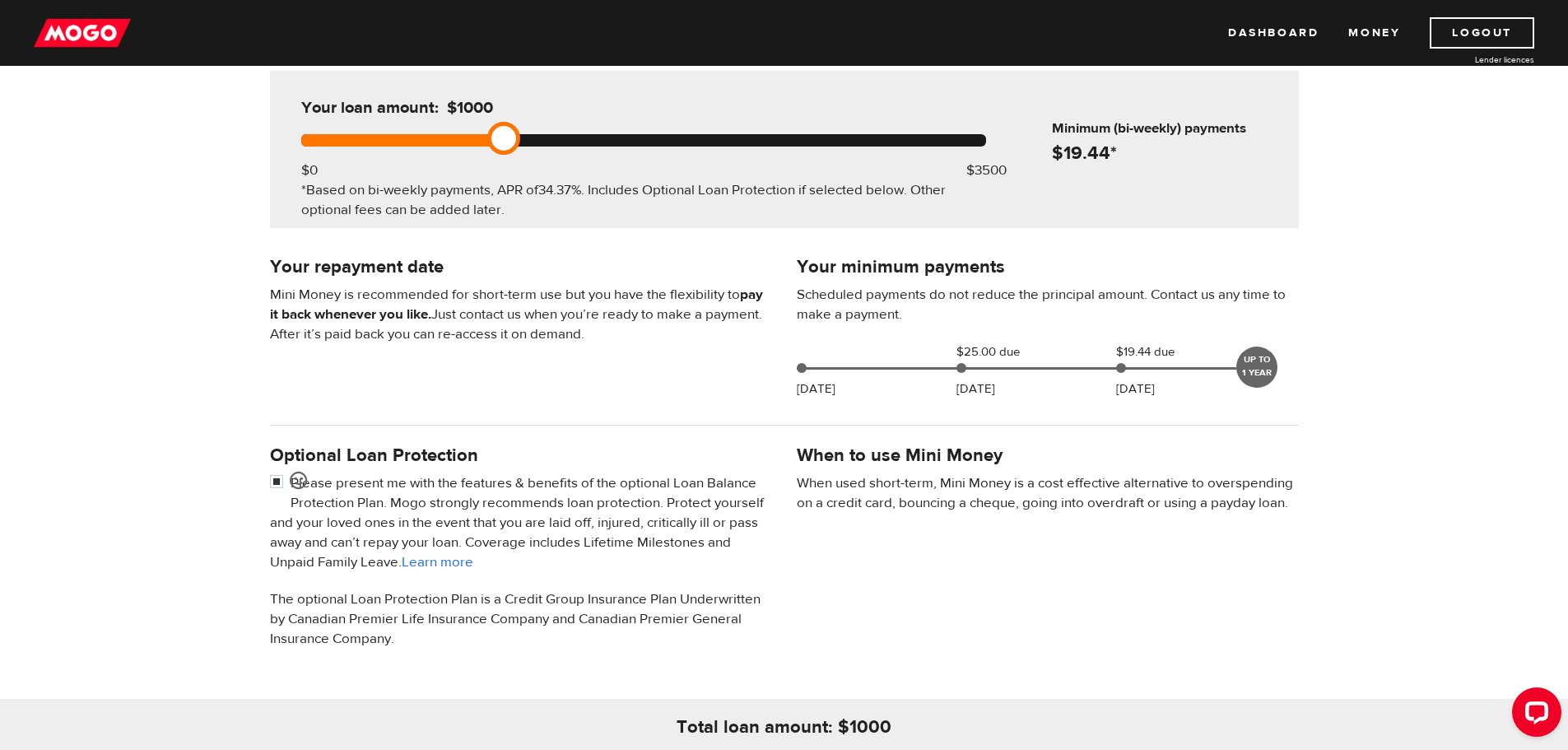
scroll to position [165, 0]
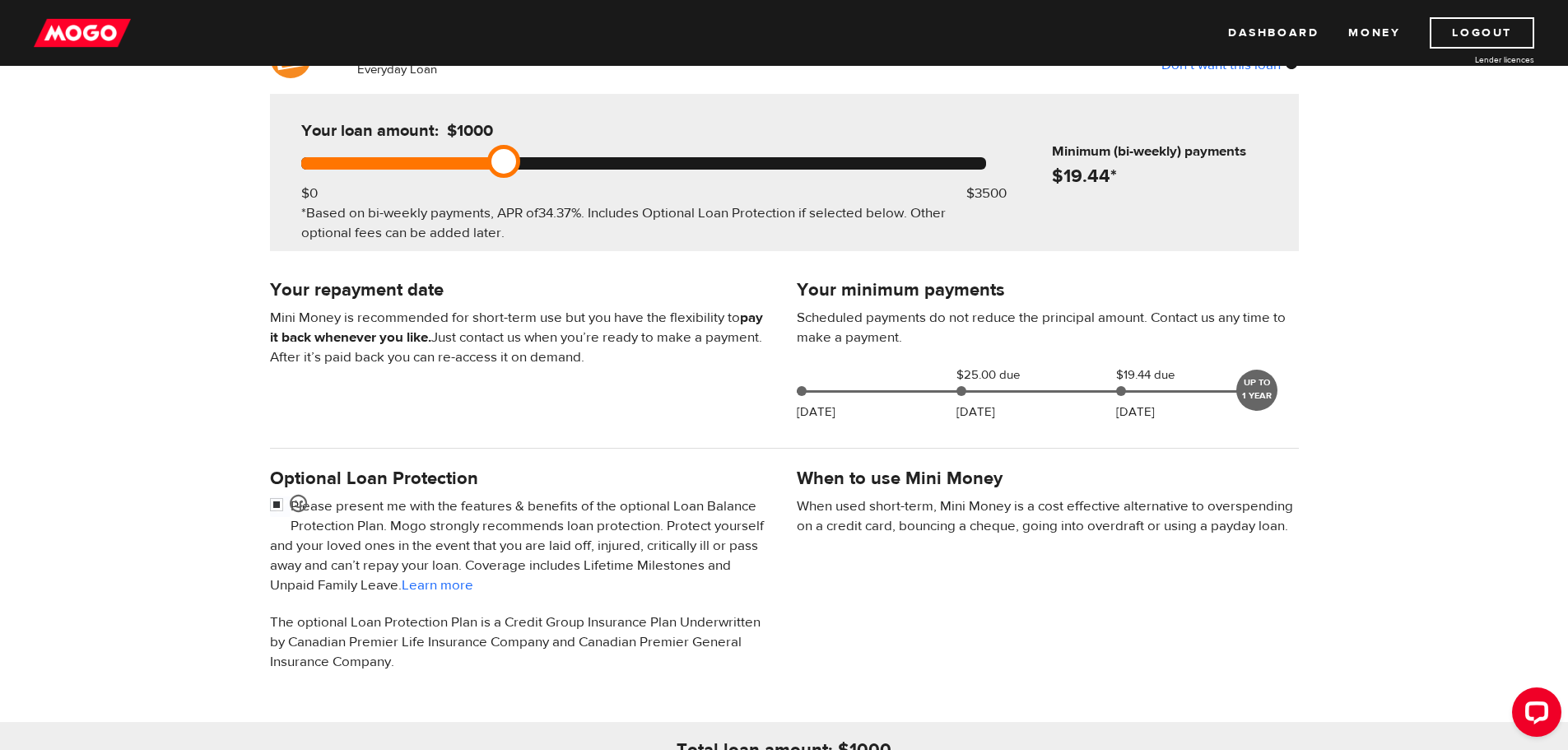
drag, startPoint x: 503, startPoint y: 165, endPoint x: 513, endPoint y: 162, distance: 10.4
click at [513, 162] on link at bounding box center [504, 161] width 33 height 33
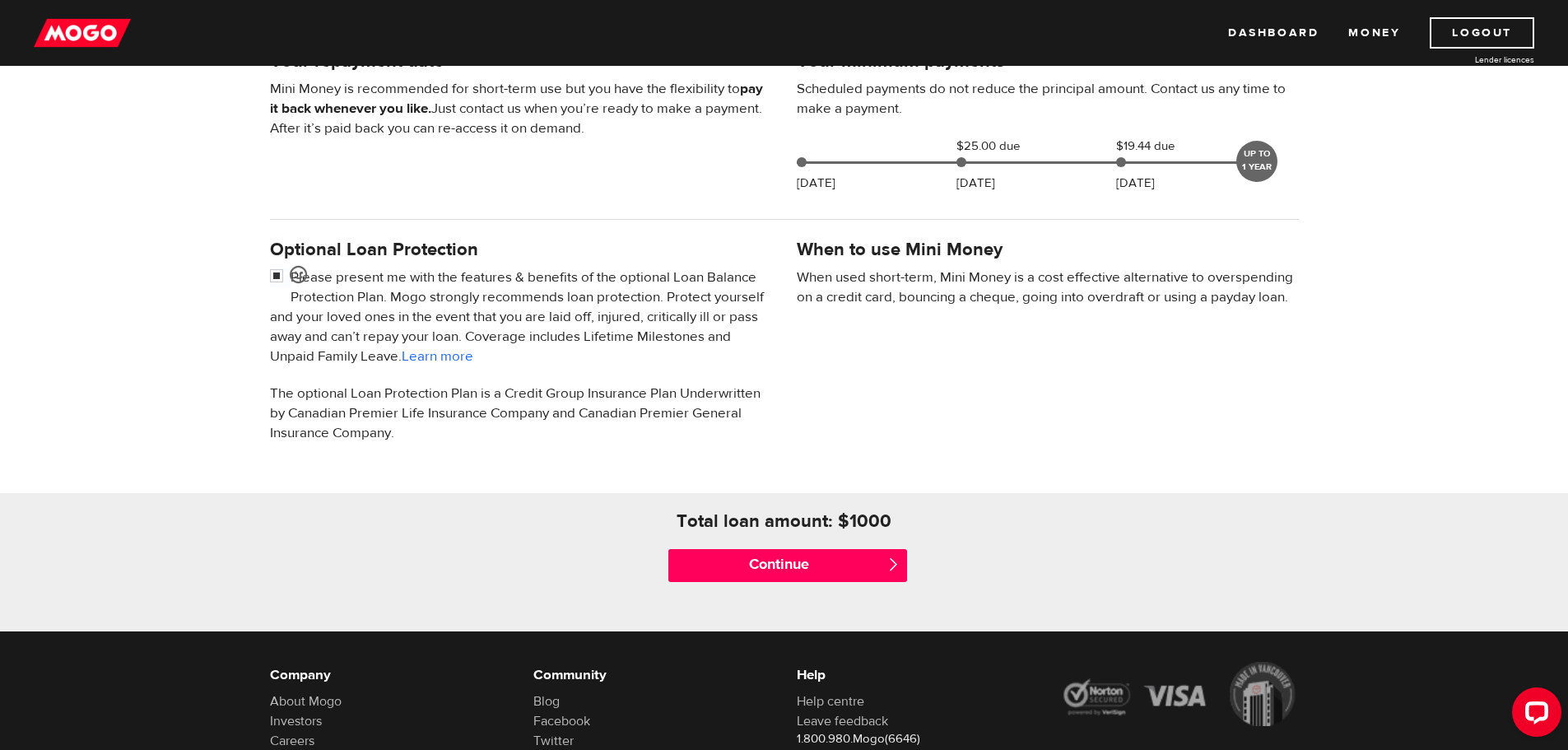
scroll to position [495, 0]
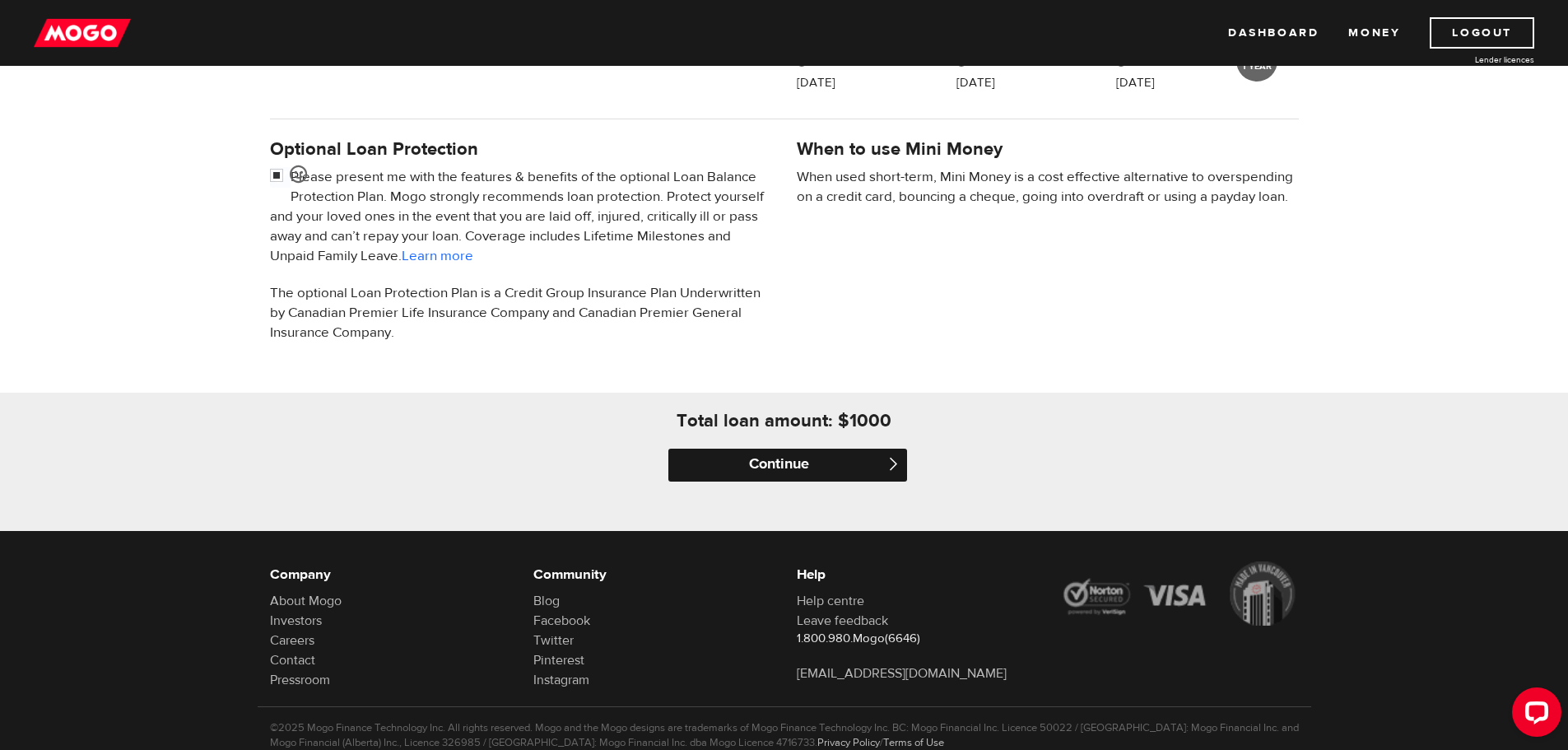
click at [816, 463] on input "Continue" at bounding box center [788, 465] width 239 height 33
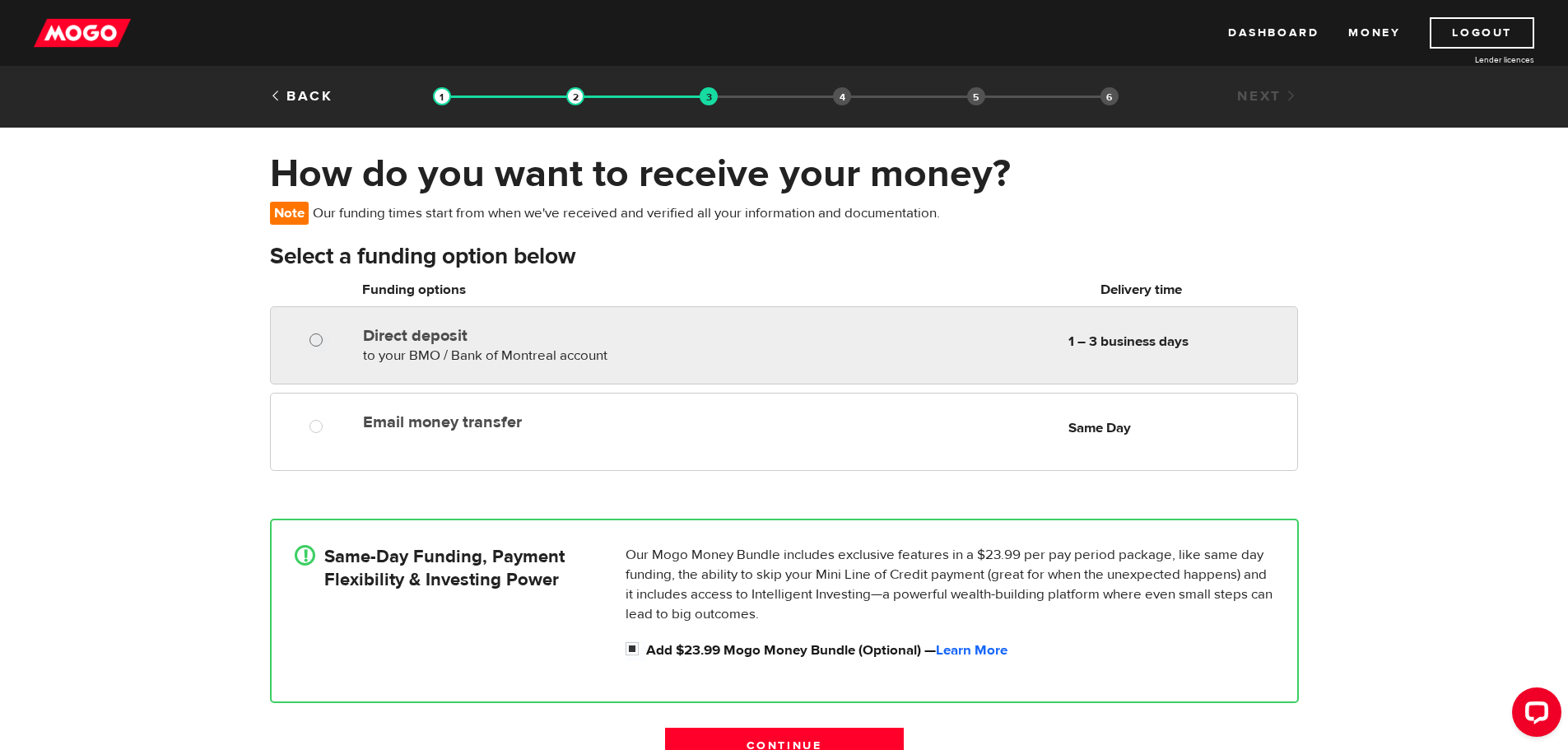
radio input "true"
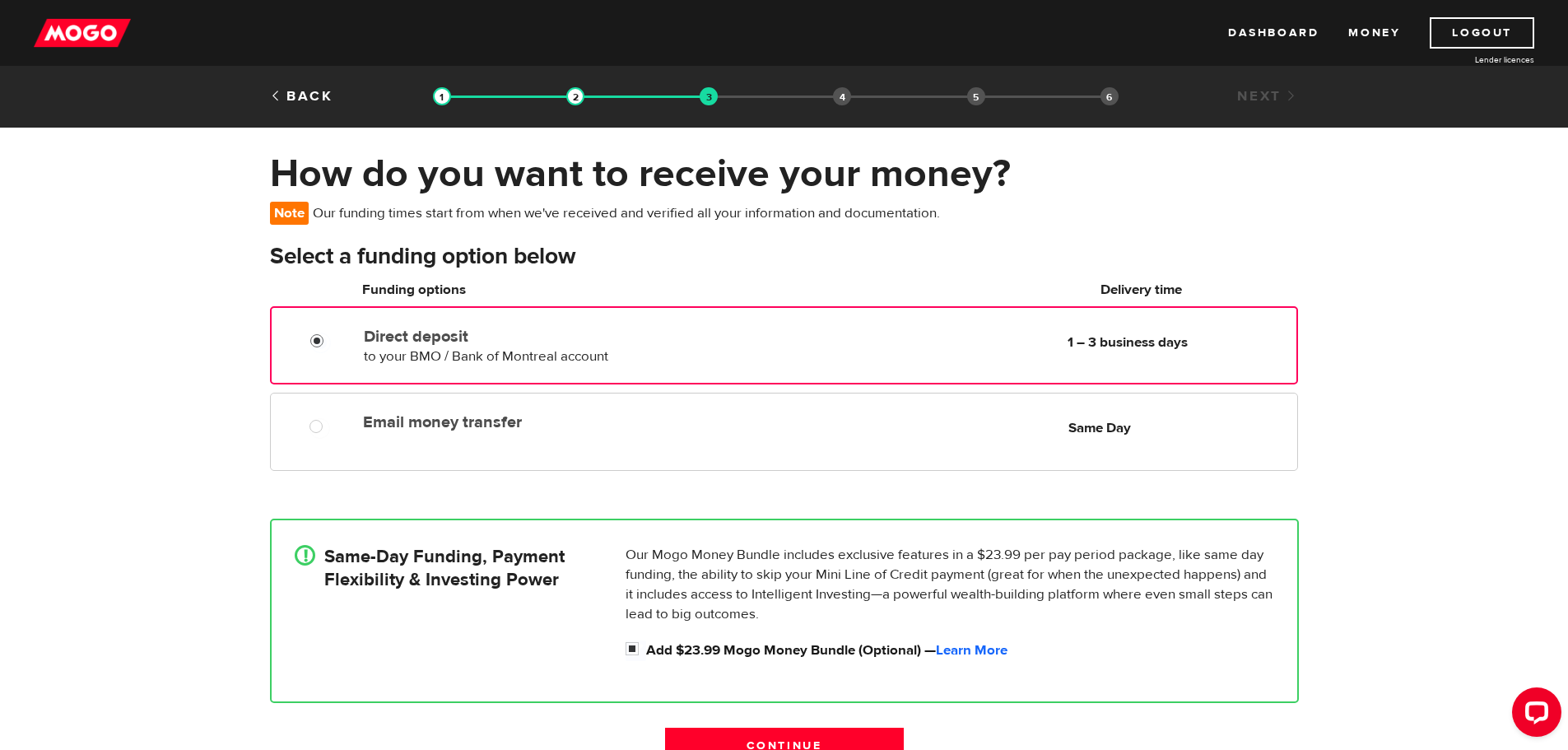
click at [314, 334] on input "Direct deposit" at bounding box center [320, 343] width 21 height 21
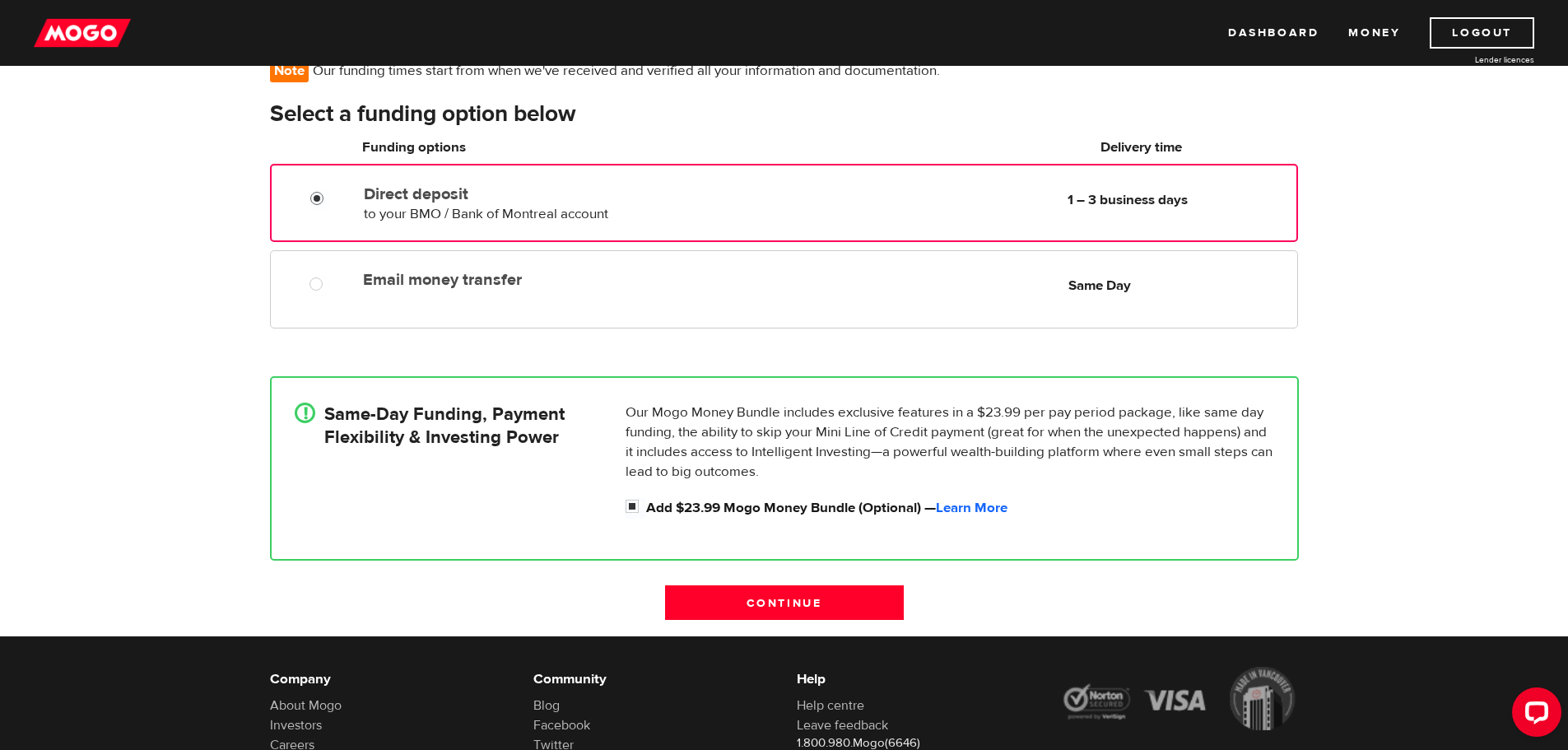
scroll to position [165, 0]
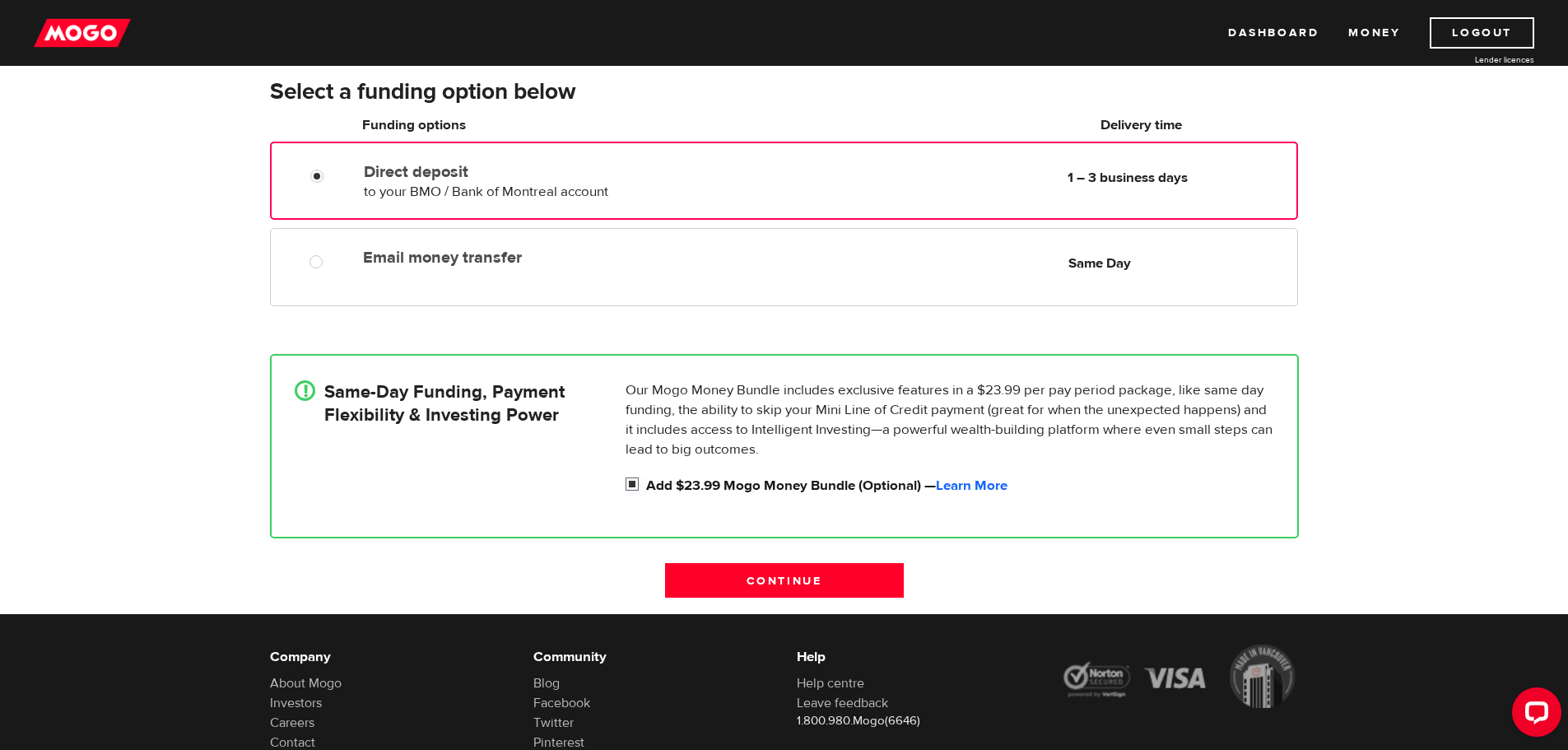
click at [629, 482] on input "Add $23.99 Mogo Money Bundle (Optional) — Learn More" at bounding box center [636, 487] width 21 height 21
checkbox input "false"
radio input "false"
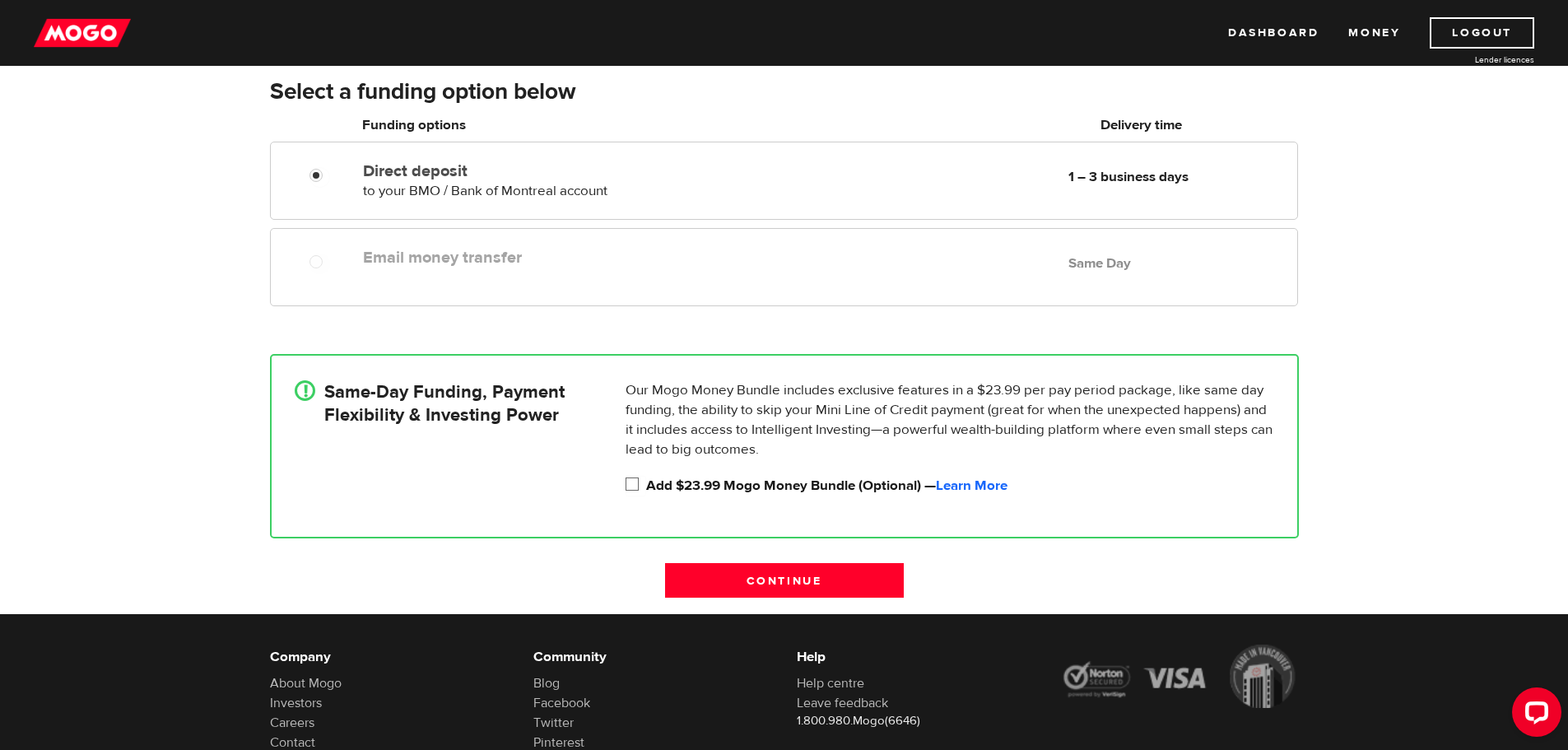
click at [636, 485] on input "Add $23.99 Mogo Money Bundle (Optional) — Learn More" at bounding box center [636, 487] width 21 height 21
checkbox input "true"
click at [965, 487] on link "Learn More" at bounding box center [971, 486] width 72 height 18
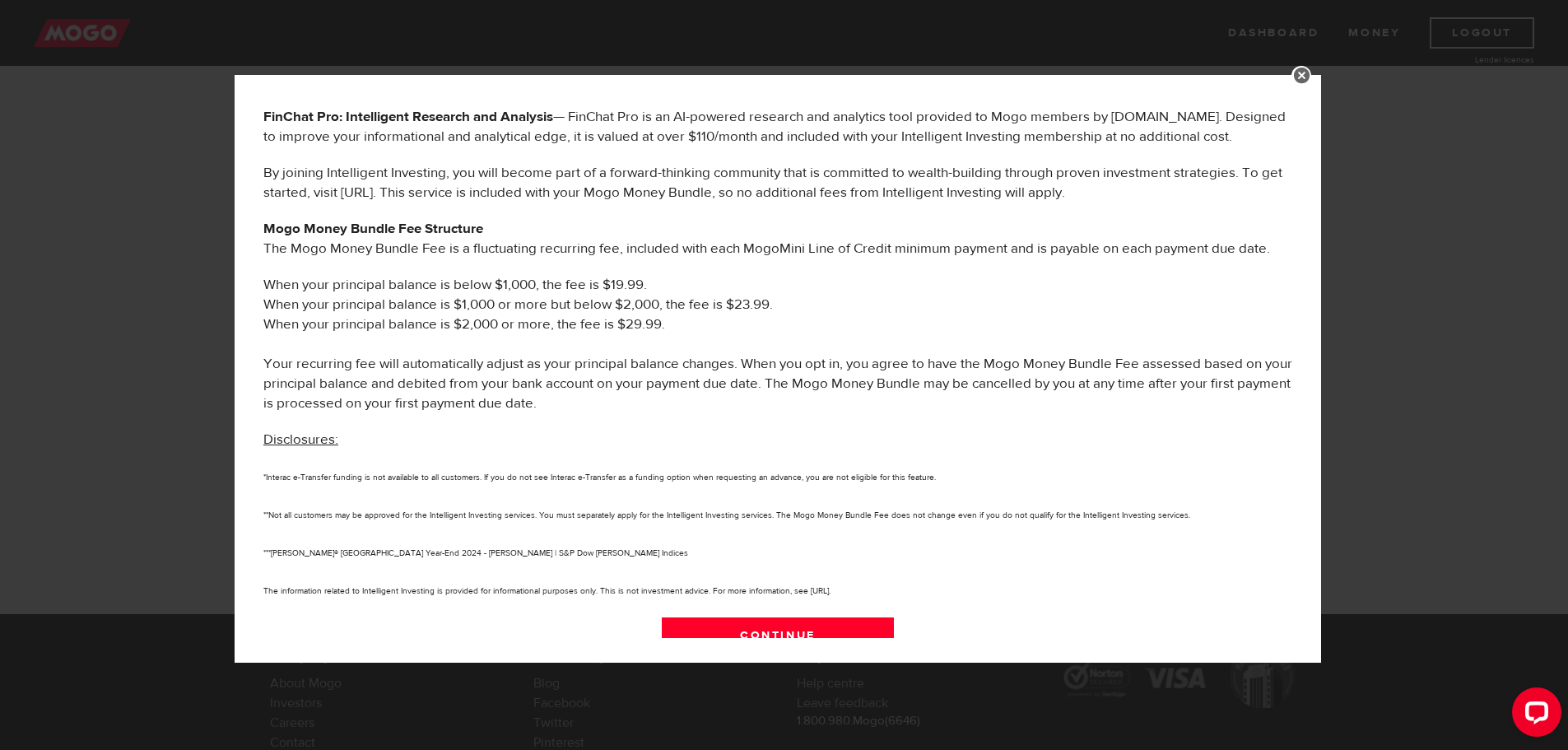
scroll to position [768, 0]
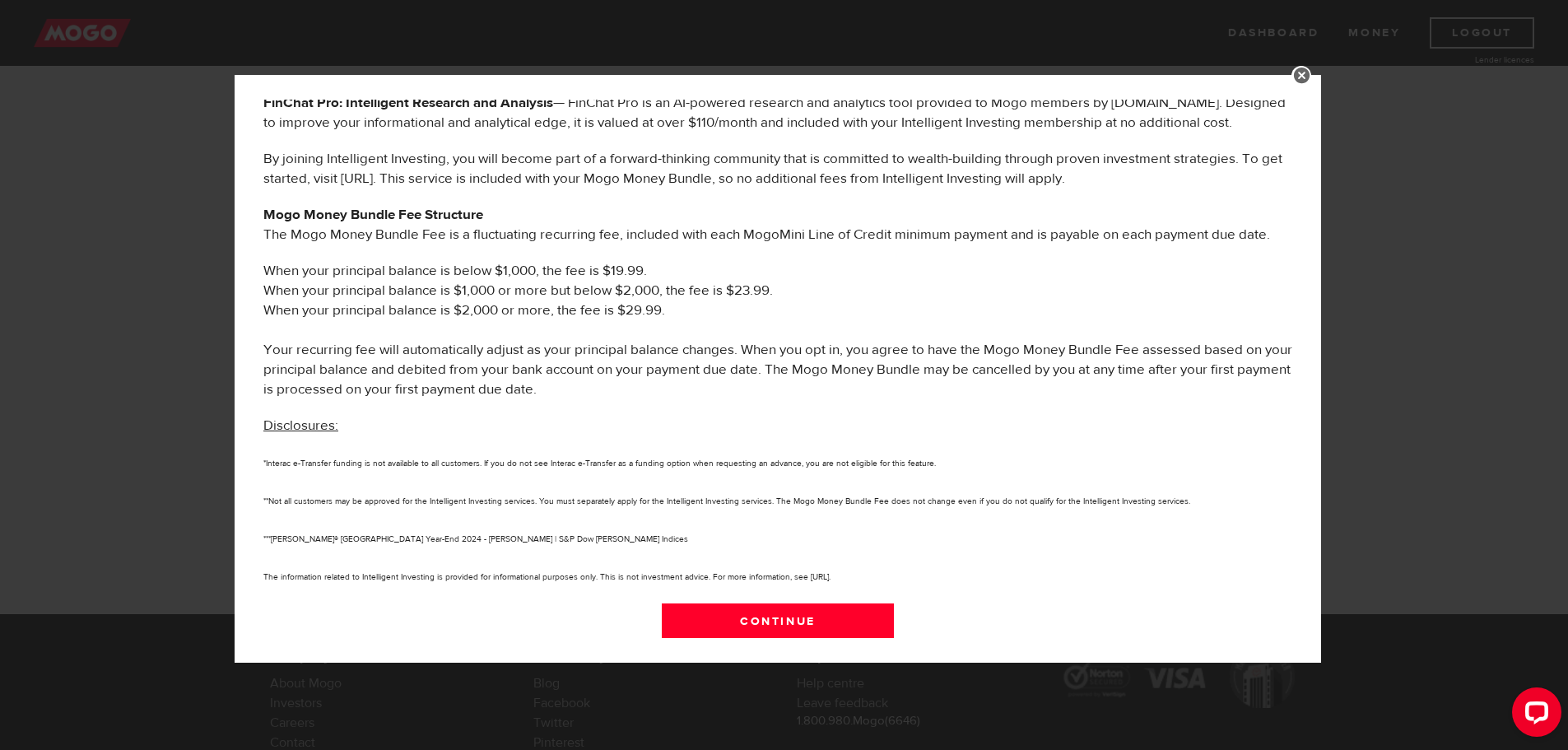
click at [1312, 69] on link at bounding box center [1301, 75] width 20 height 20
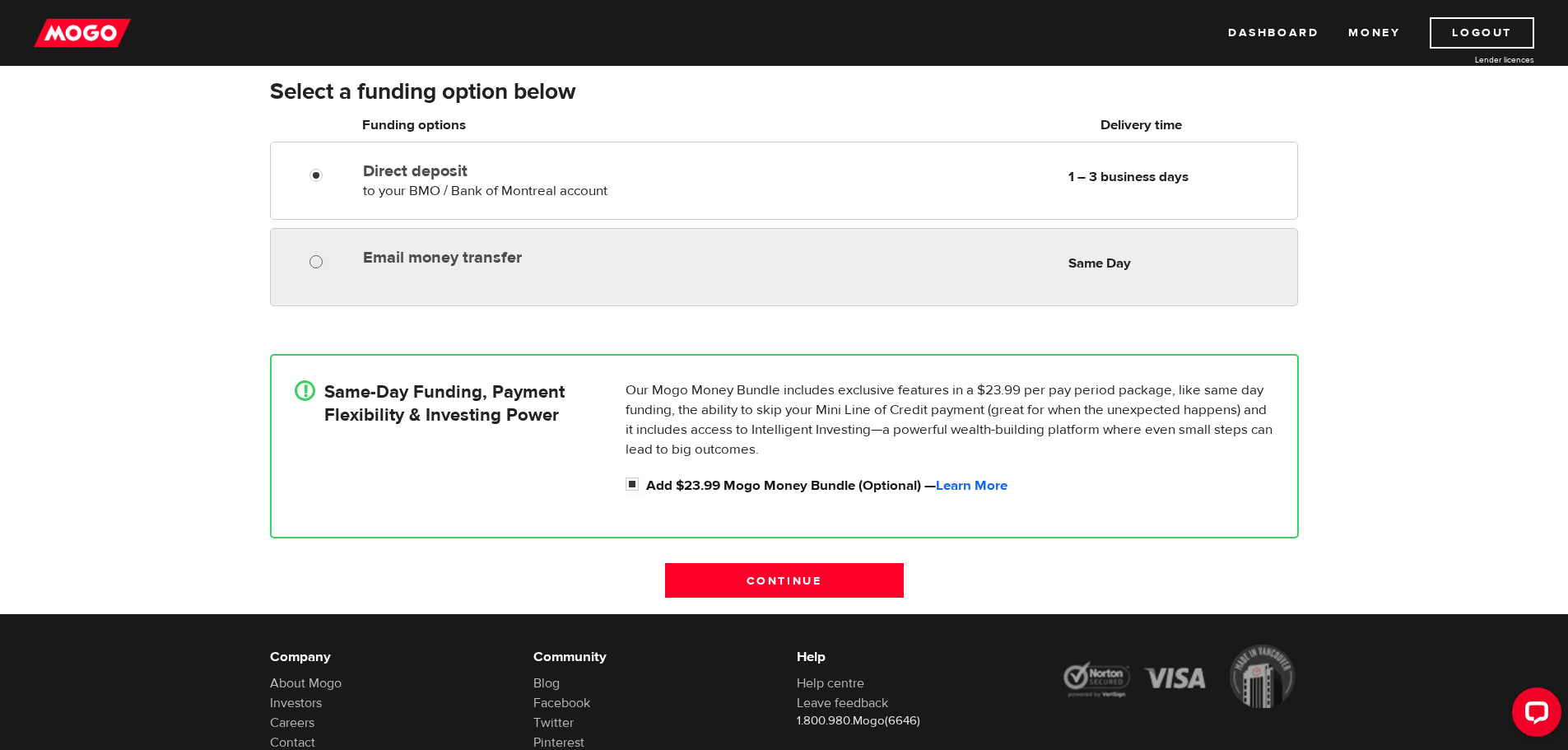
radio input "true"
click at [319, 268] on input "Email money transfer" at bounding box center [320, 264] width 21 height 21
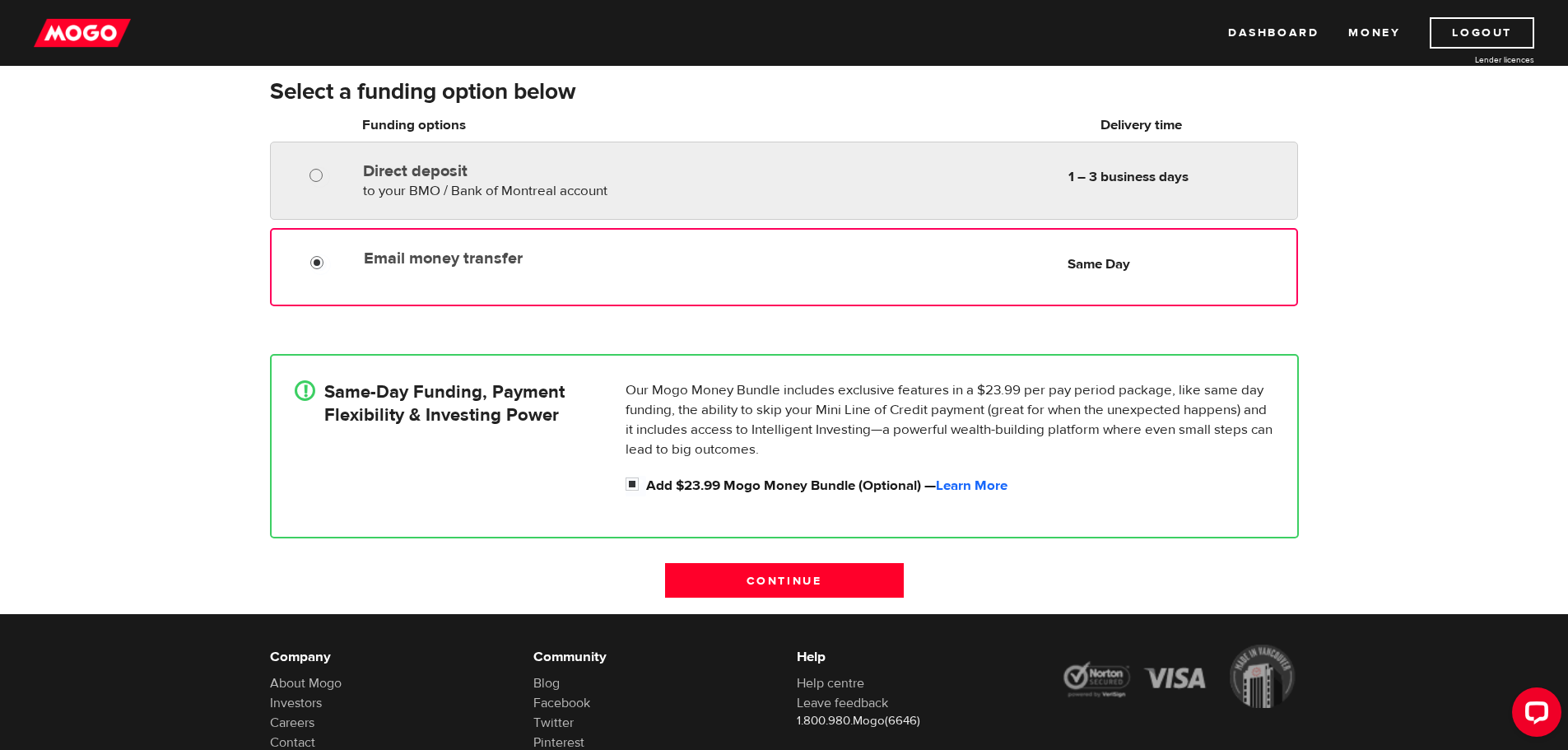
radio input "true"
click at [311, 178] on input "Direct deposit" at bounding box center [320, 178] width 21 height 21
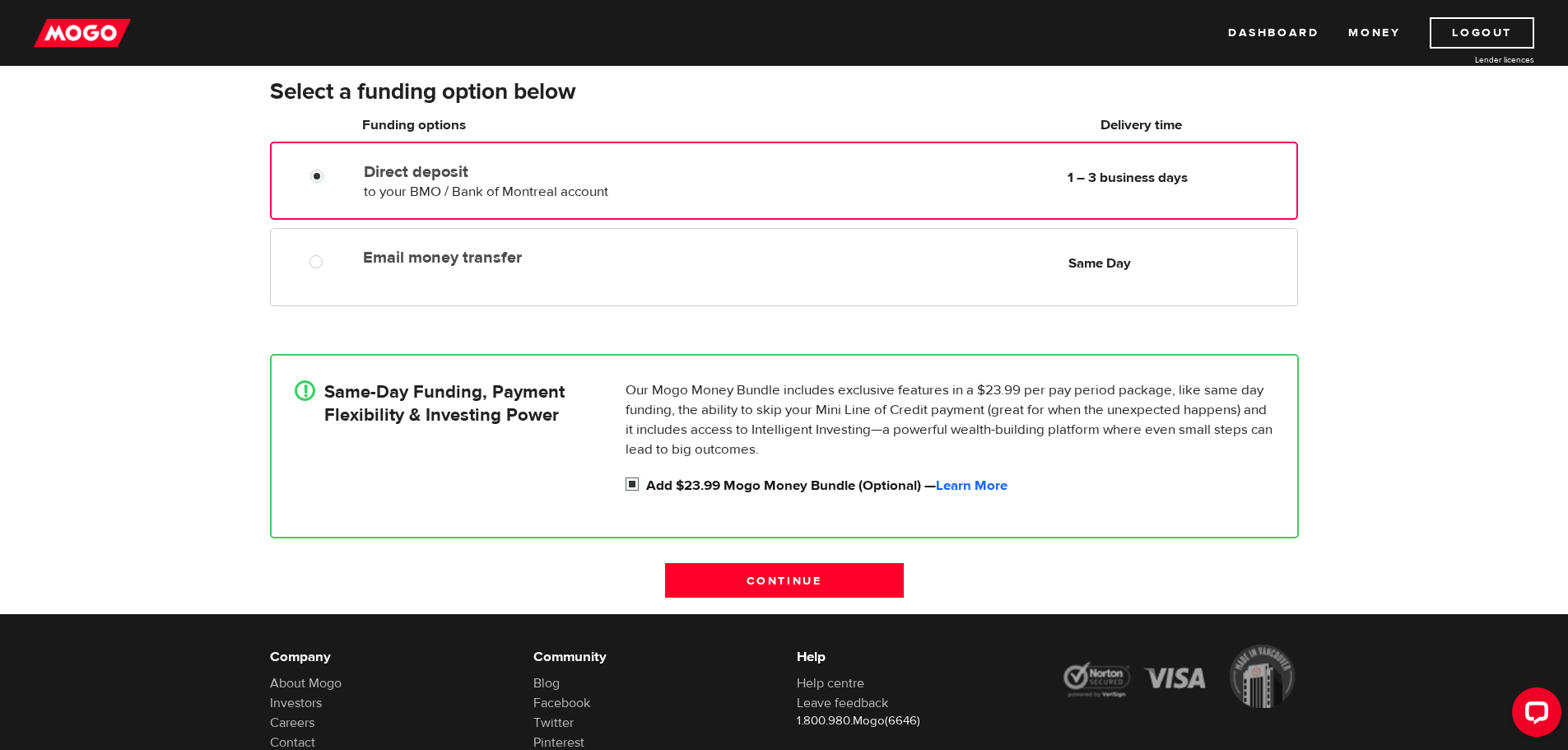
click at [633, 478] on input "Add $23.99 Mogo Money Bundle (Optional) — Learn More" at bounding box center [636, 487] width 21 height 21
checkbox input "false"
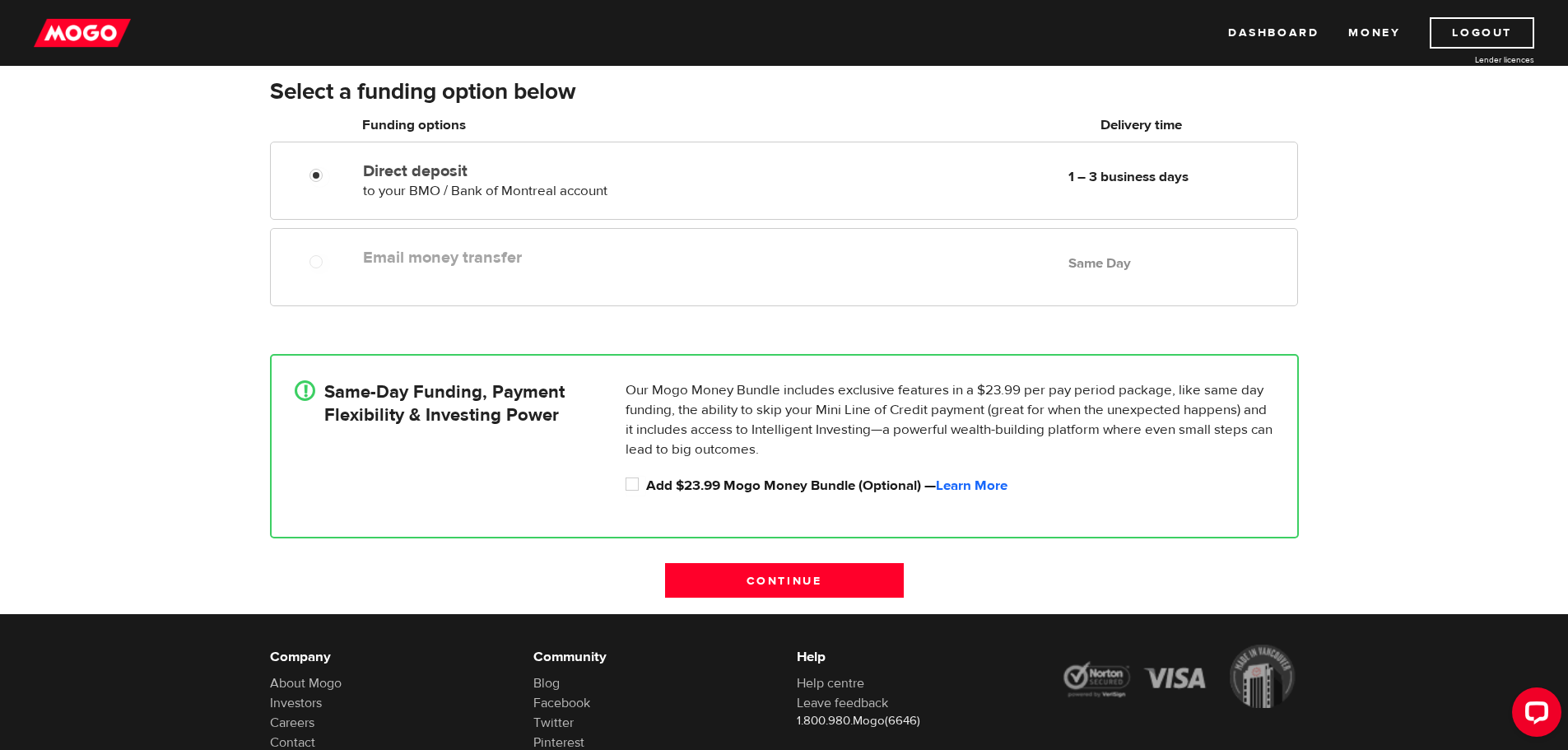
drag, startPoint x: 762, startPoint y: 572, endPoint x: 1120, endPoint y: 400, distance: 397.2
click at [1119, 400] on form "Select a funding option below Oops! Please review the areas highlighted below a…" at bounding box center [784, 345] width 1029 height 537
click at [784, 575] on input "Continue" at bounding box center [784, 580] width 239 height 35
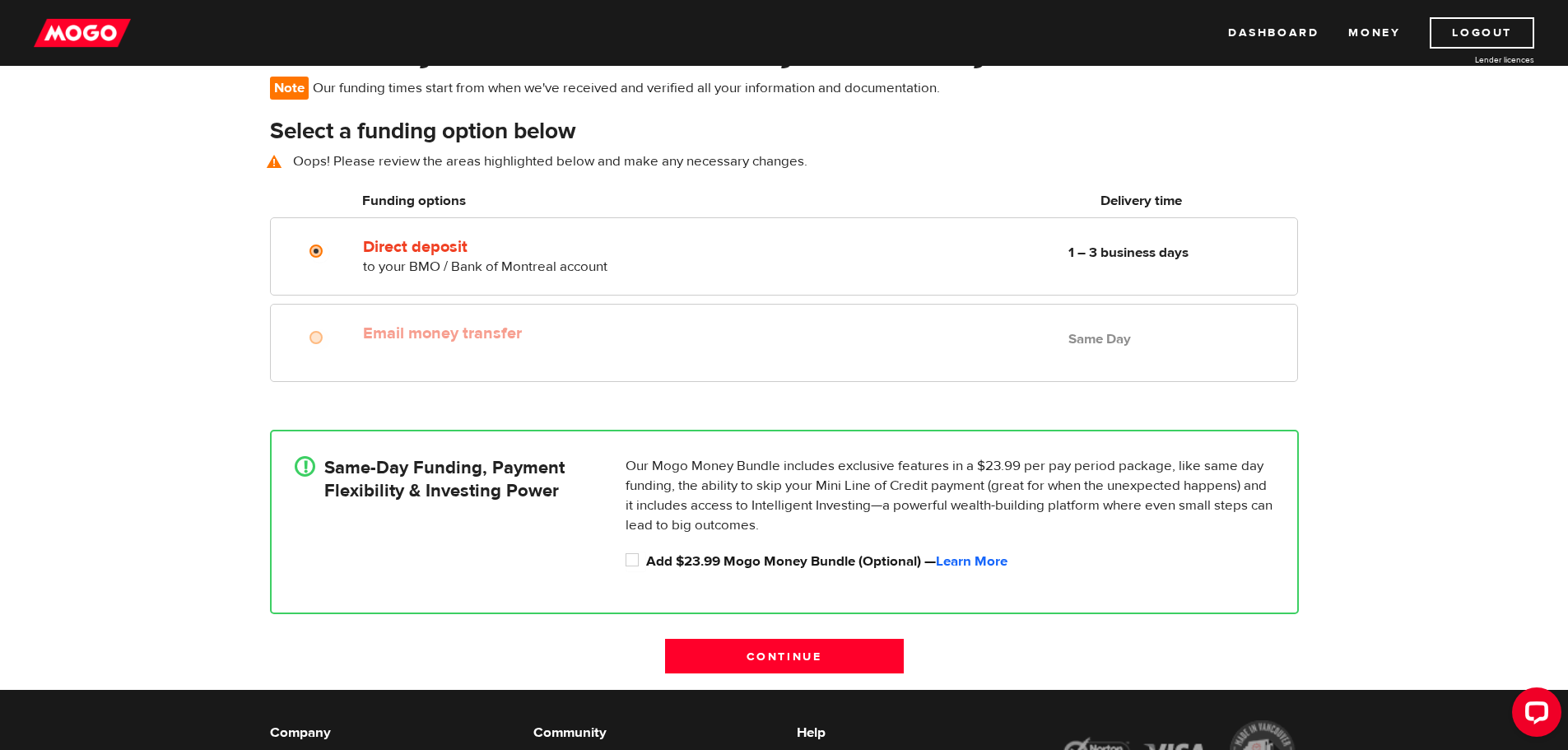
scroll to position [120, 0]
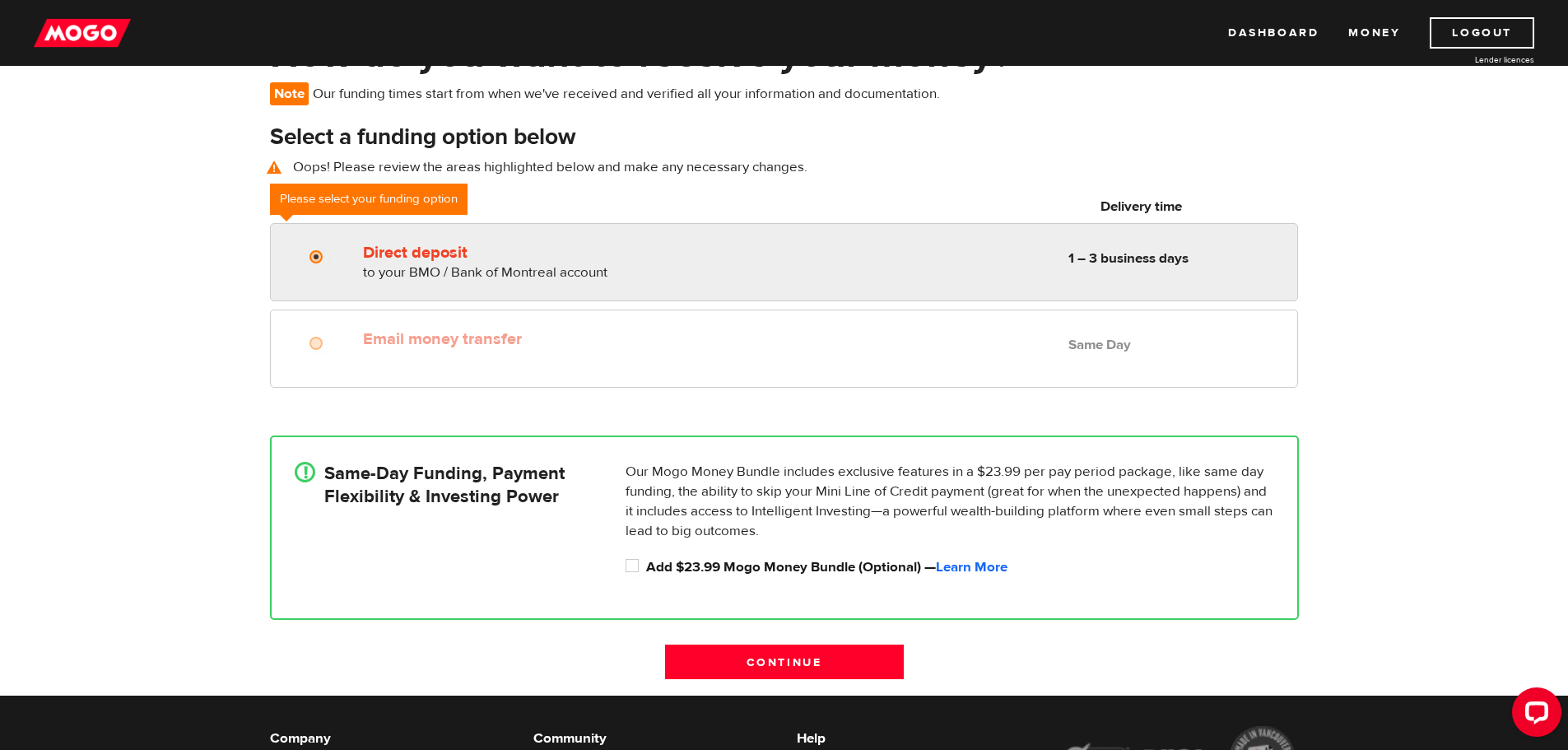
radio input "true"
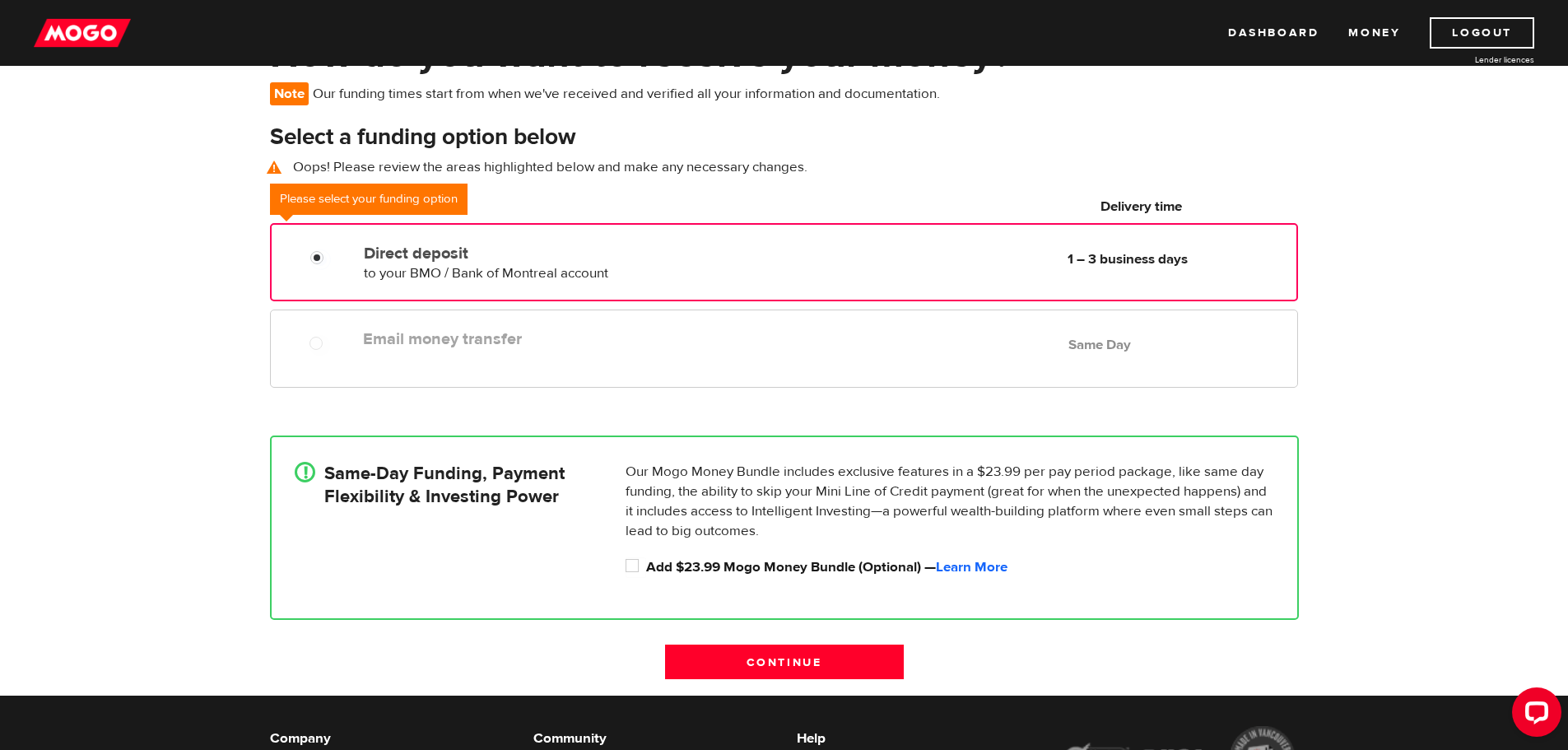
click at [400, 254] on label "Direct deposit" at bounding box center [552, 253] width 377 height 20
click at [331, 254] on input "Direct deposit" at bounding box center [320, 260] width 21 height 21
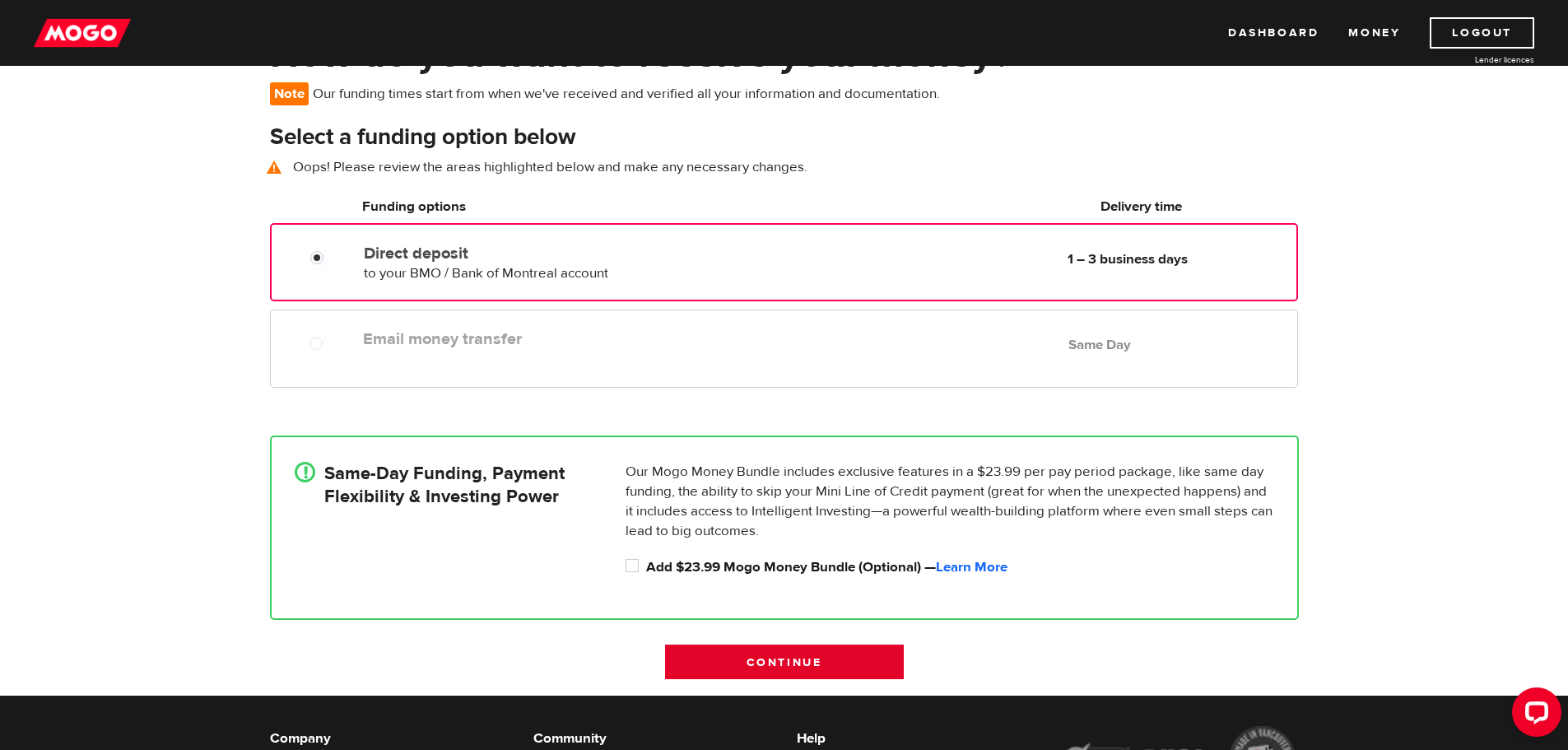
click at [770, 662] on input "Continue" at bounding box center [784, 663] width 239 height 35
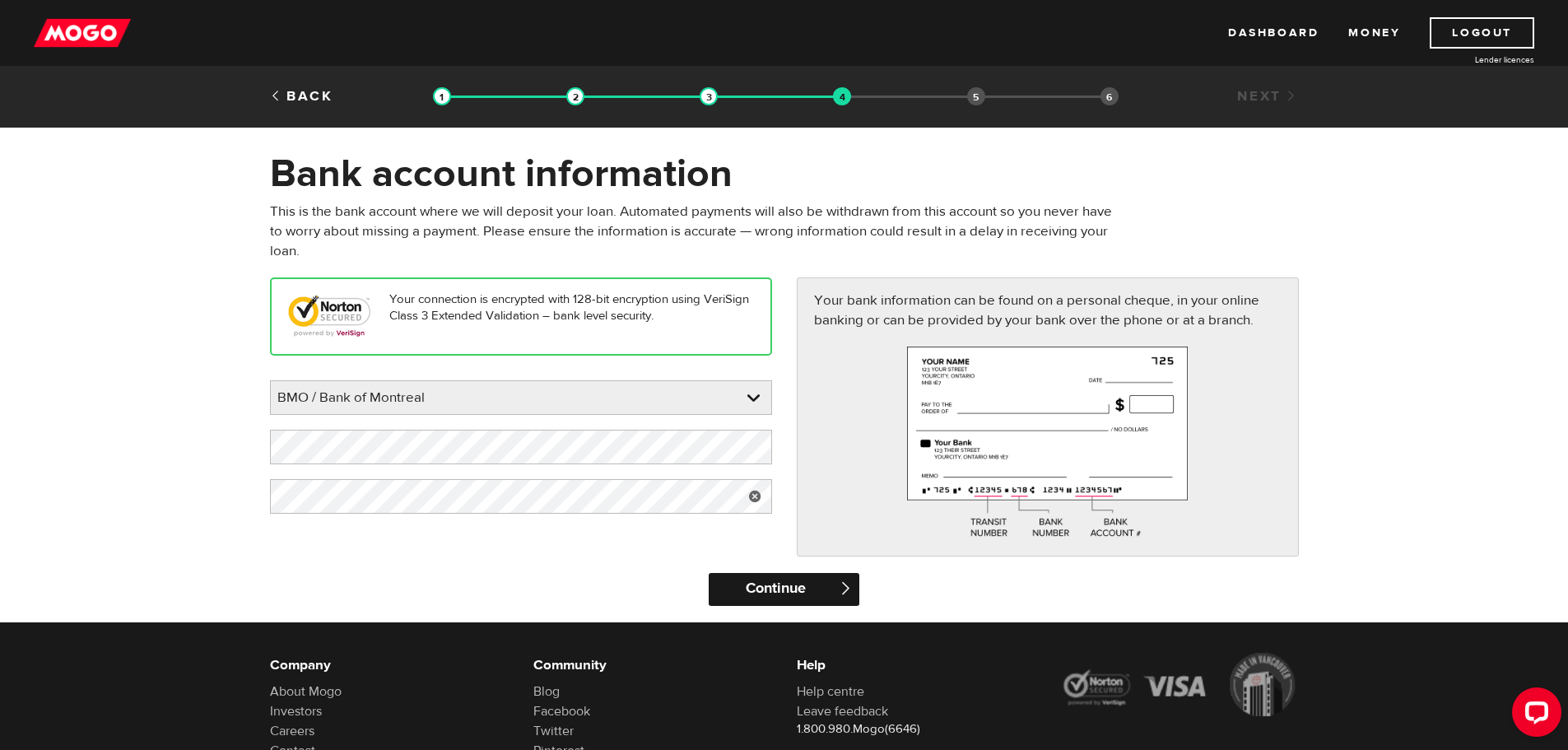
click at [775, 586] on input "Continue" at bounding box center [784, 590] width 151 height 33
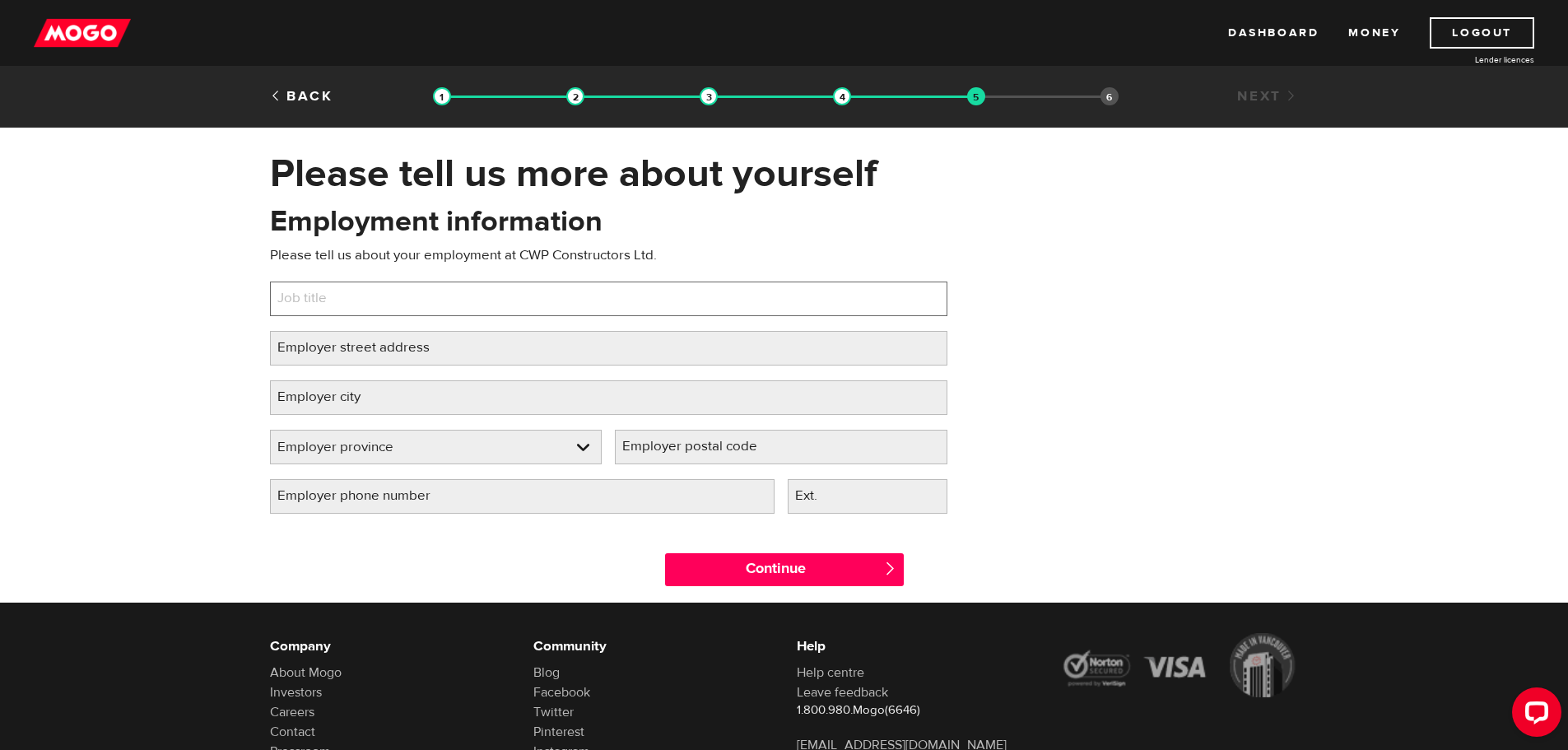
click at [542, 294] on input "Job title" at bounding box center [609, 299] width 678 height 35
type input "Business Supervisor"
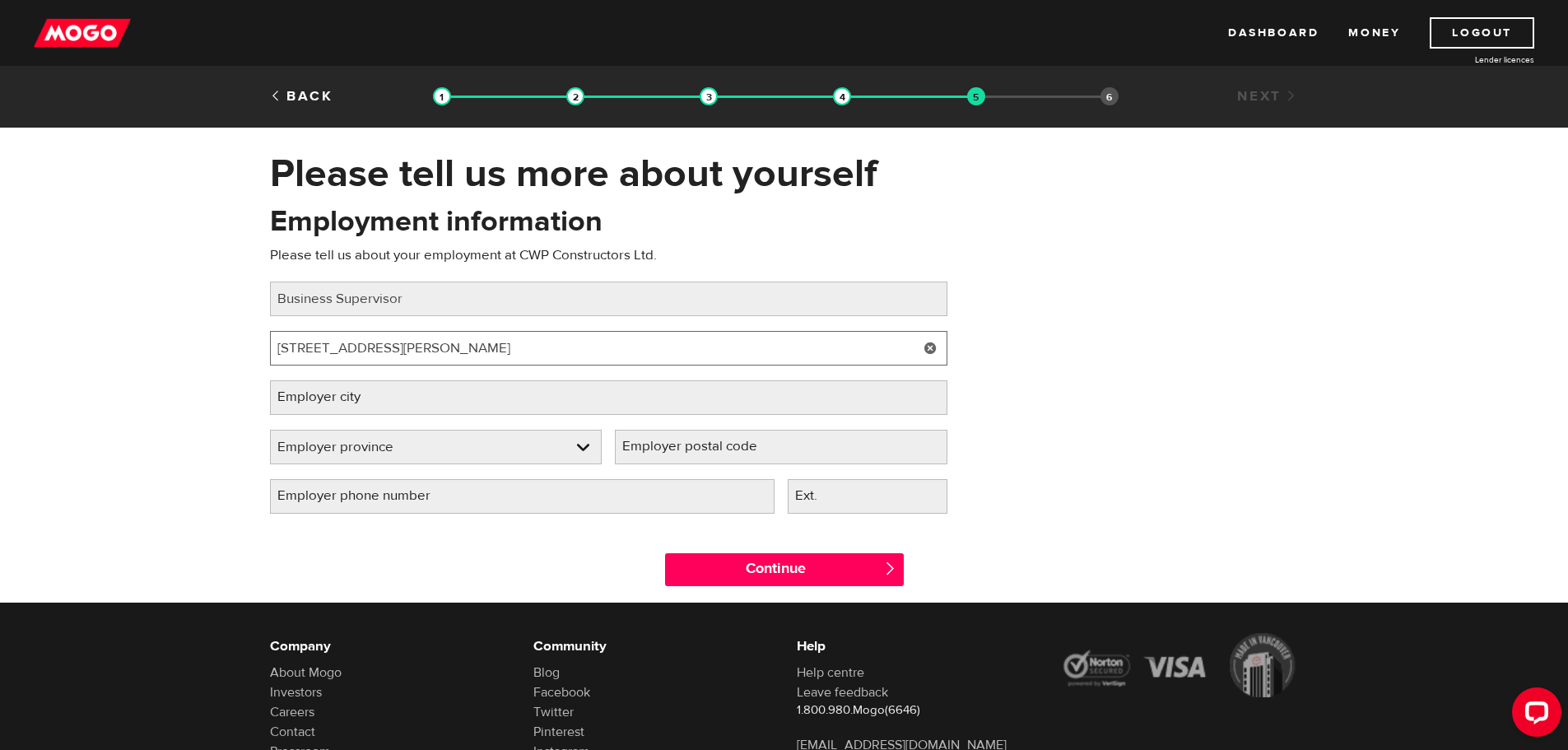
type input "282 Kaska Road"
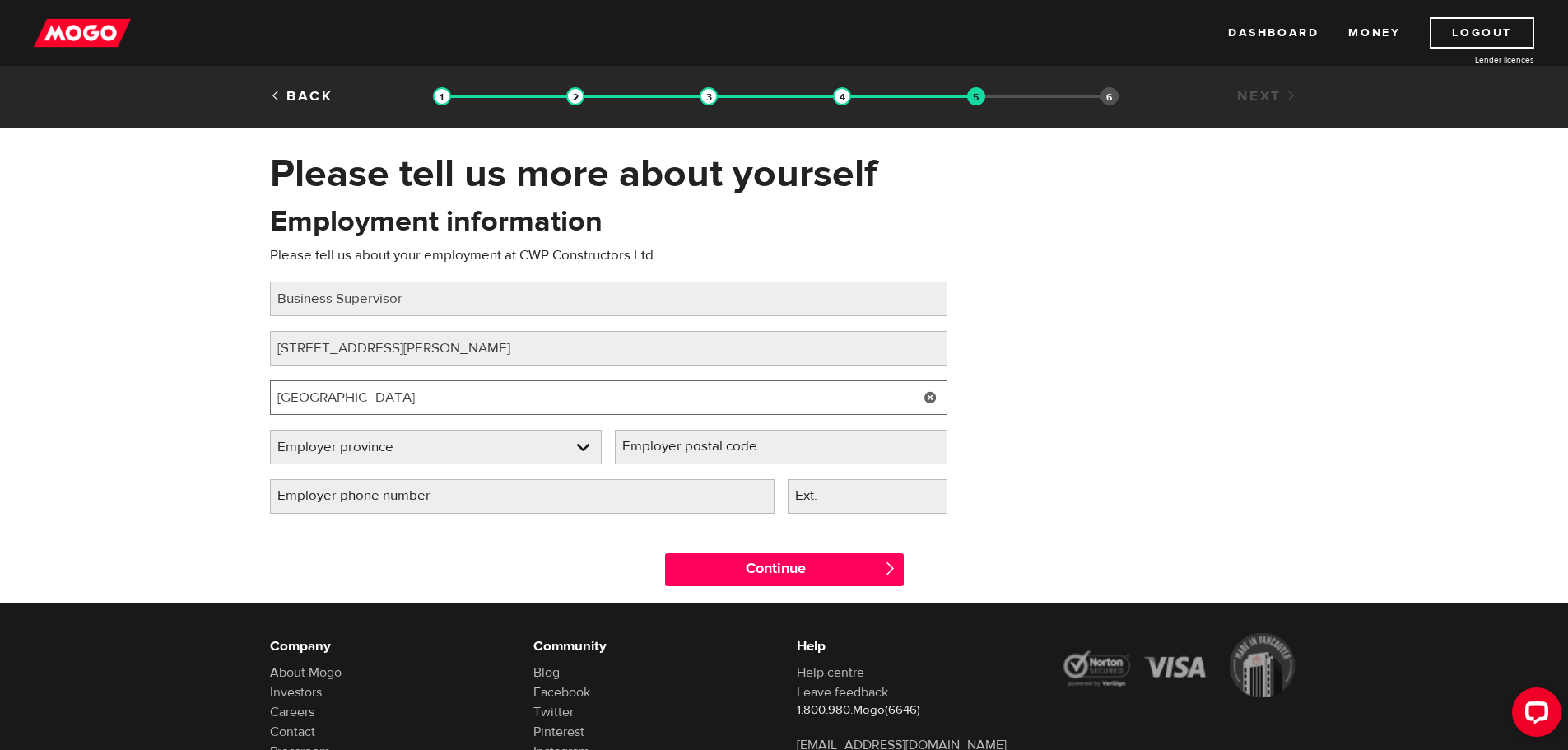
type input "Sherwood Park"
type input "T8A 4G7"
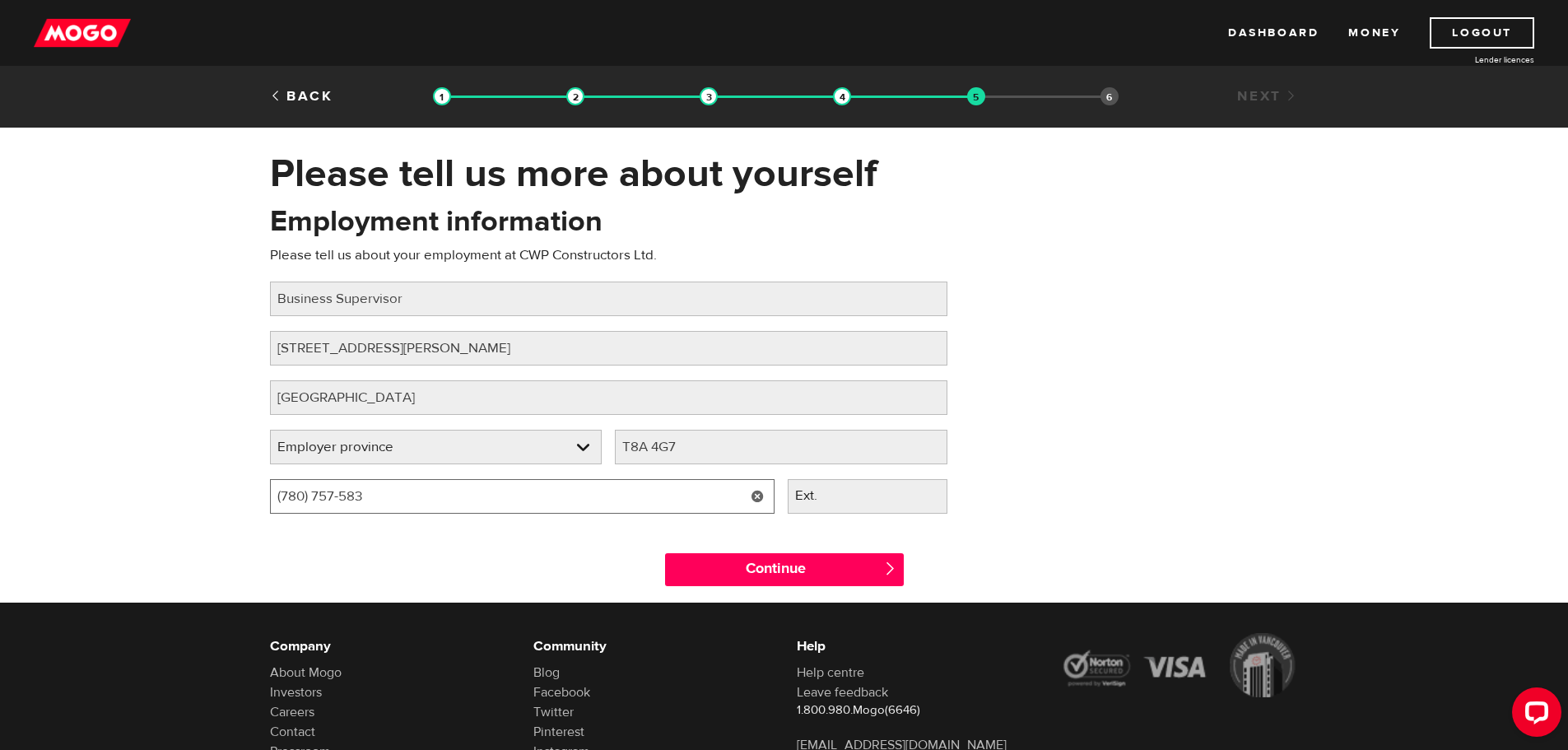
type input "(780) 757-5834"
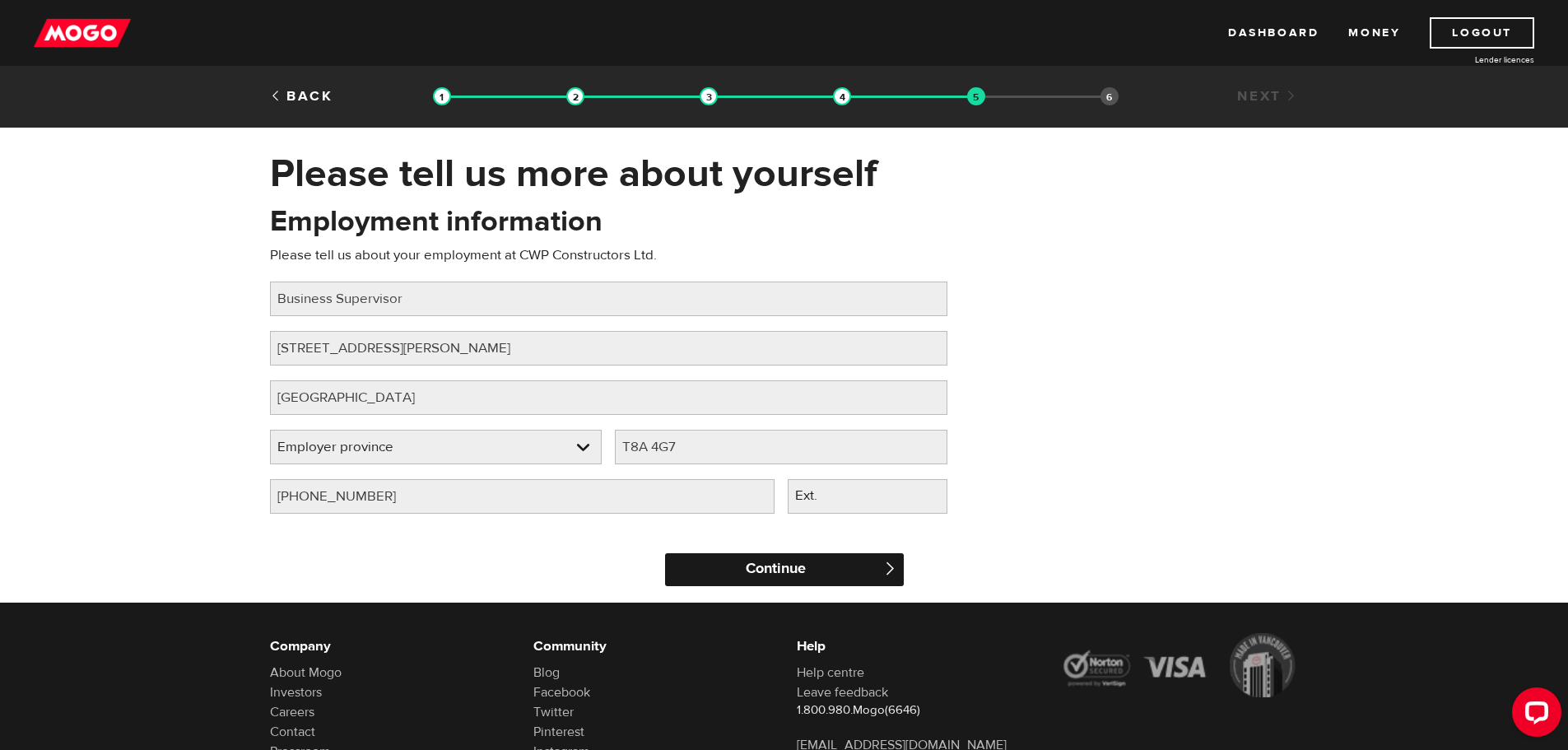
click at [790, 572] on input "Continue" at bounding box center [784, 570] width 239 height 33
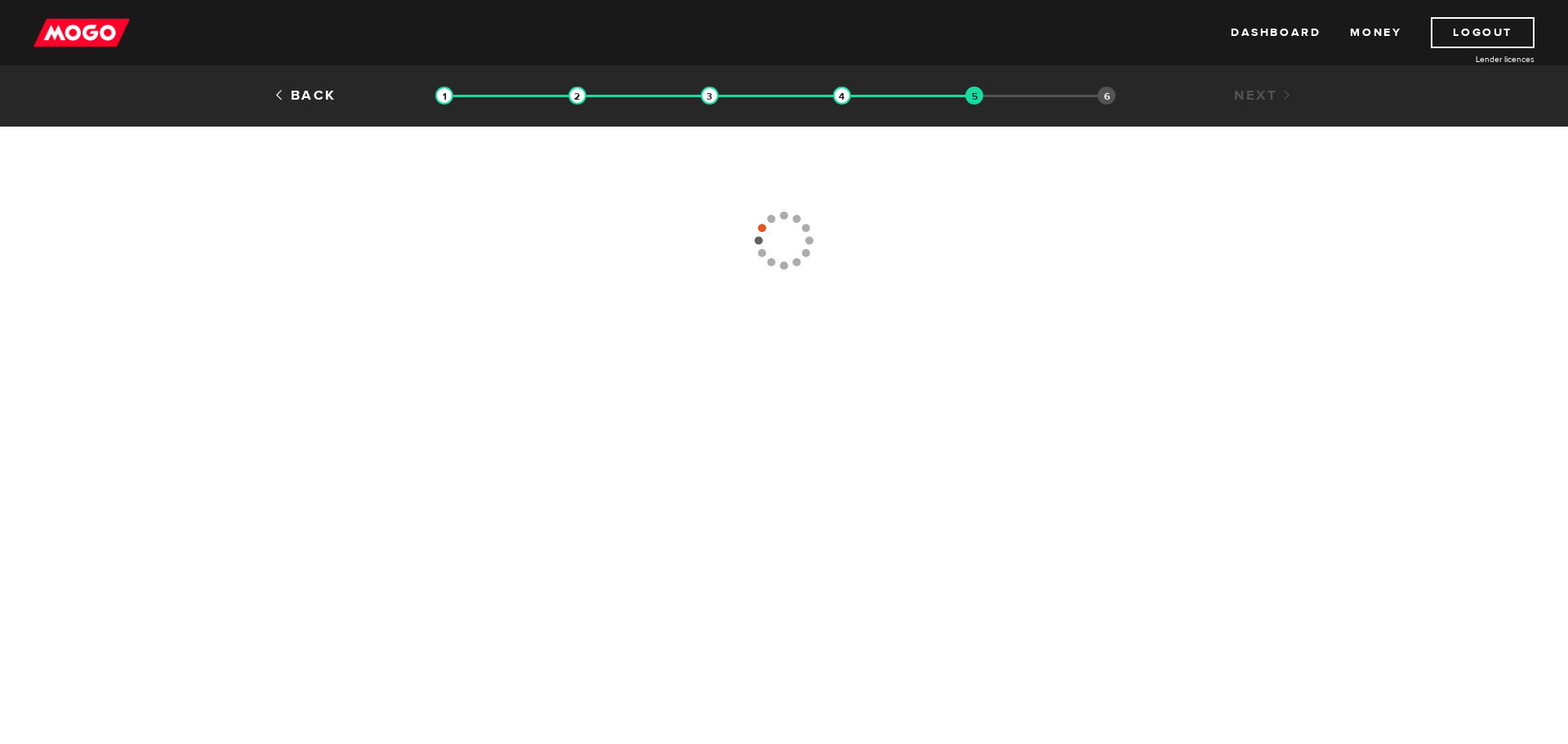
type input "[PHONE_NUMBER]"
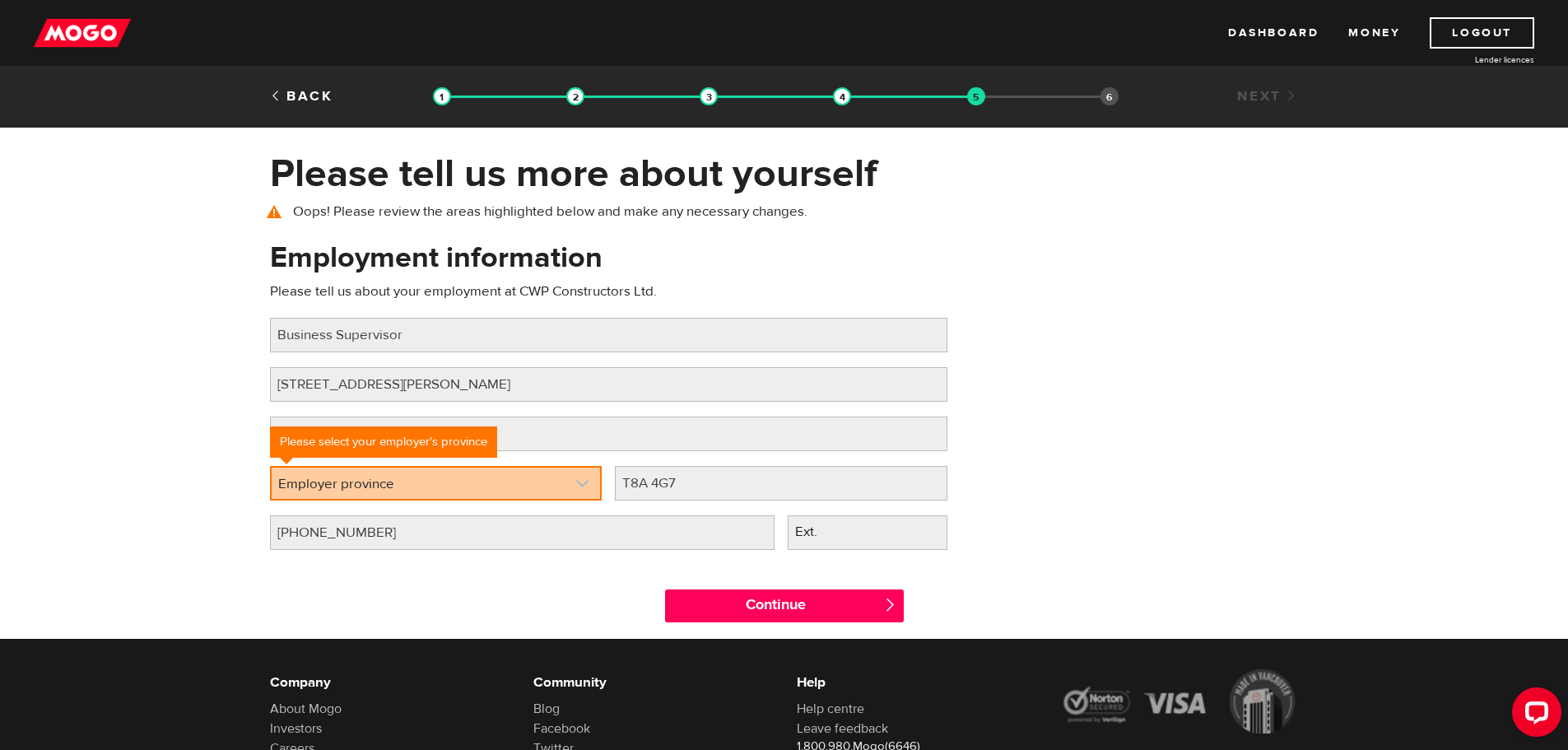
click at [496, 488] on link at bounding box center [436, 483] width 329 height 31
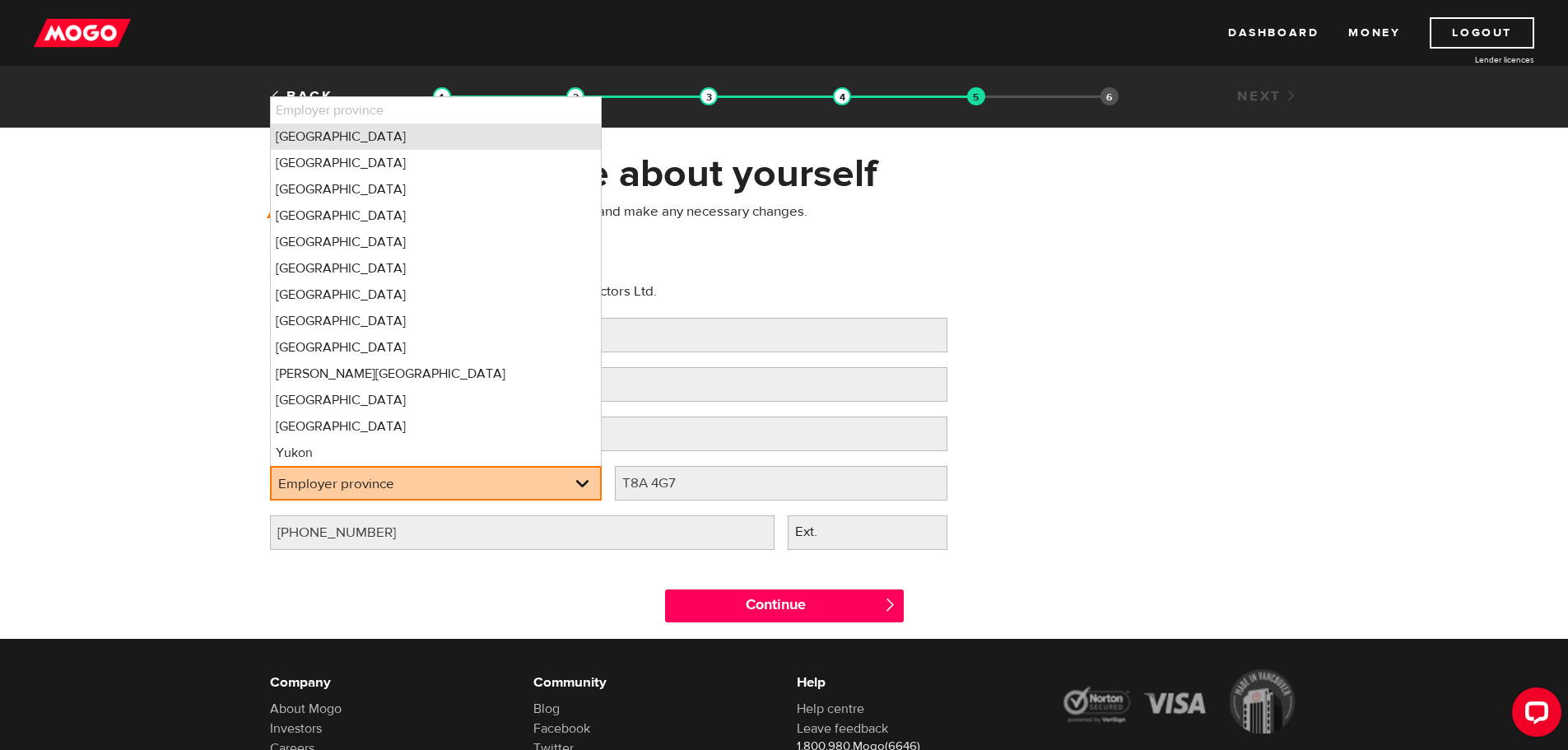
click at [298, 129] on li "Alberta" at bounding box center [436, 137] width 331 height 26
select select "AB"
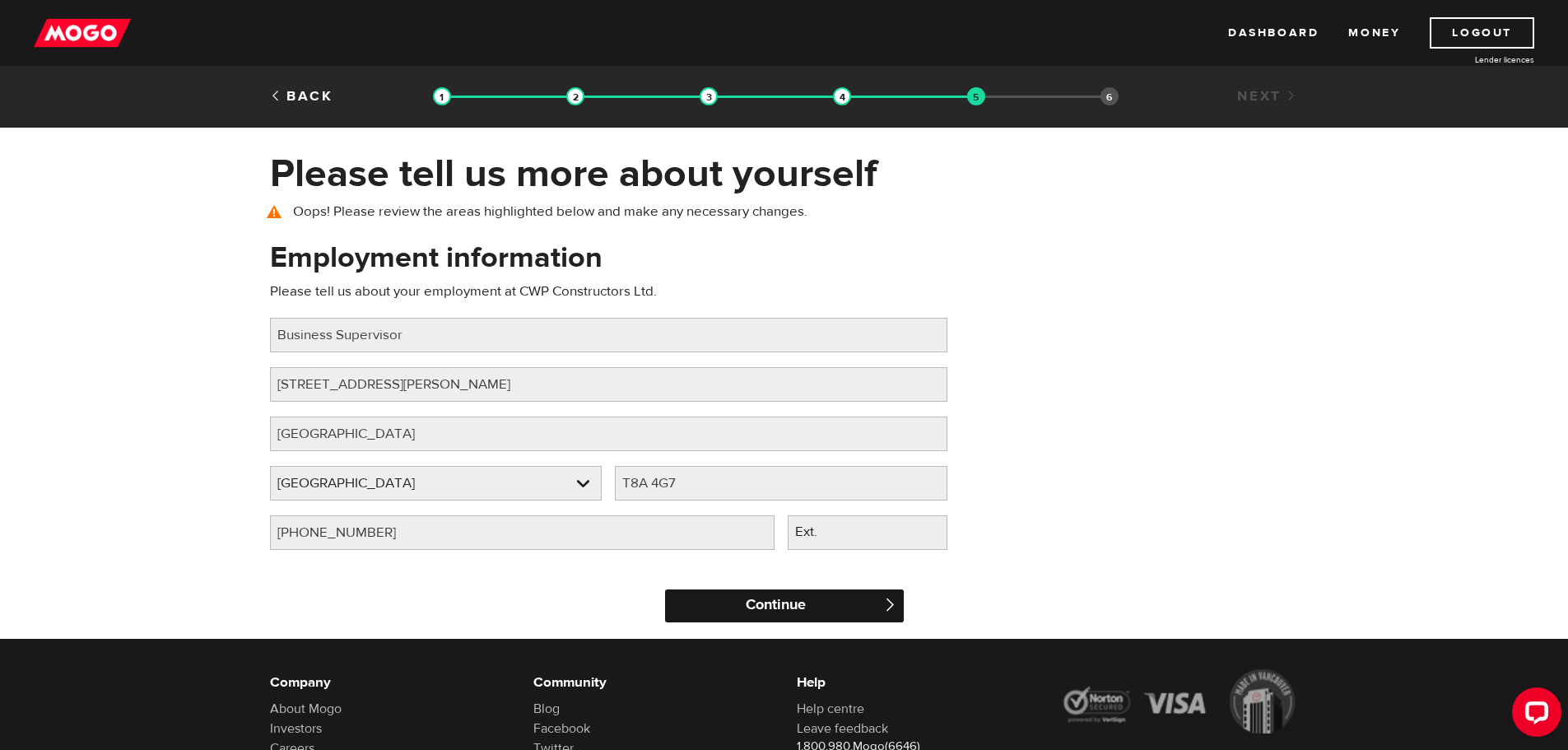
click at [737, 605] on input "Continue" at bounding box center [784, 606] width 239 height 33
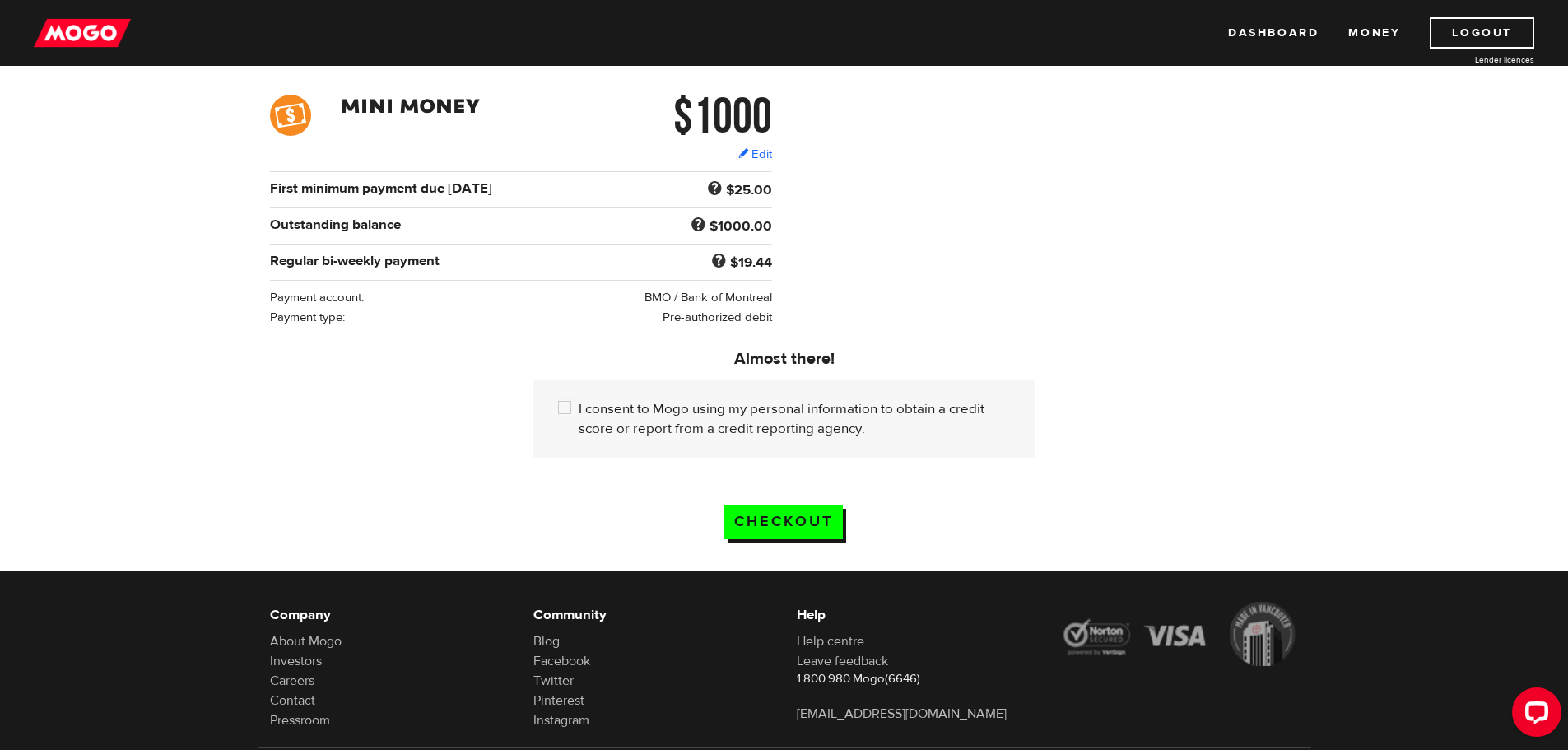
scroll to position [247, 0]
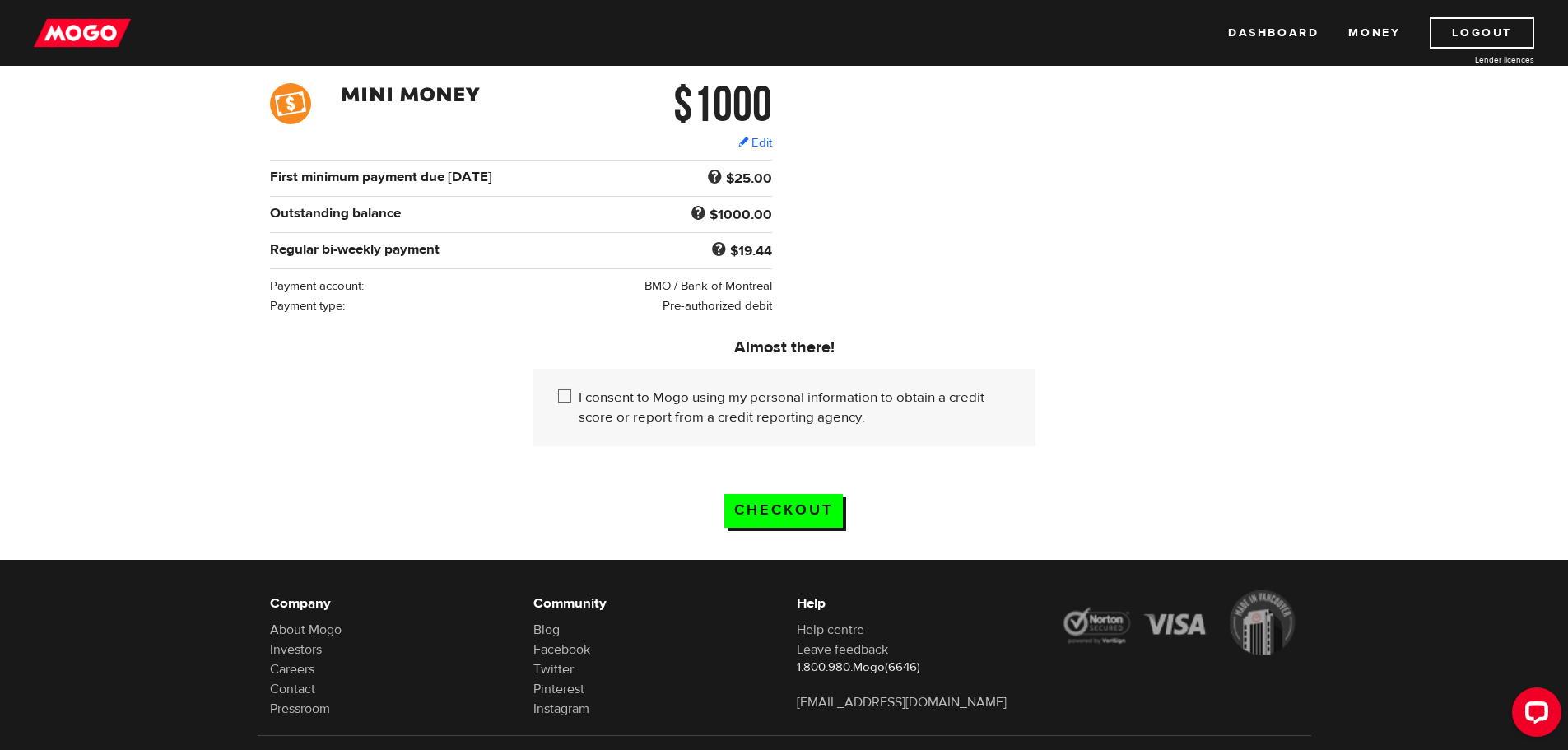
click at [565, 392] on input "I consent to Mogo using my personal information to obtain a credit score or rep…" at bounding box center [569, 398] width 21 height 21
checkbox input "true"
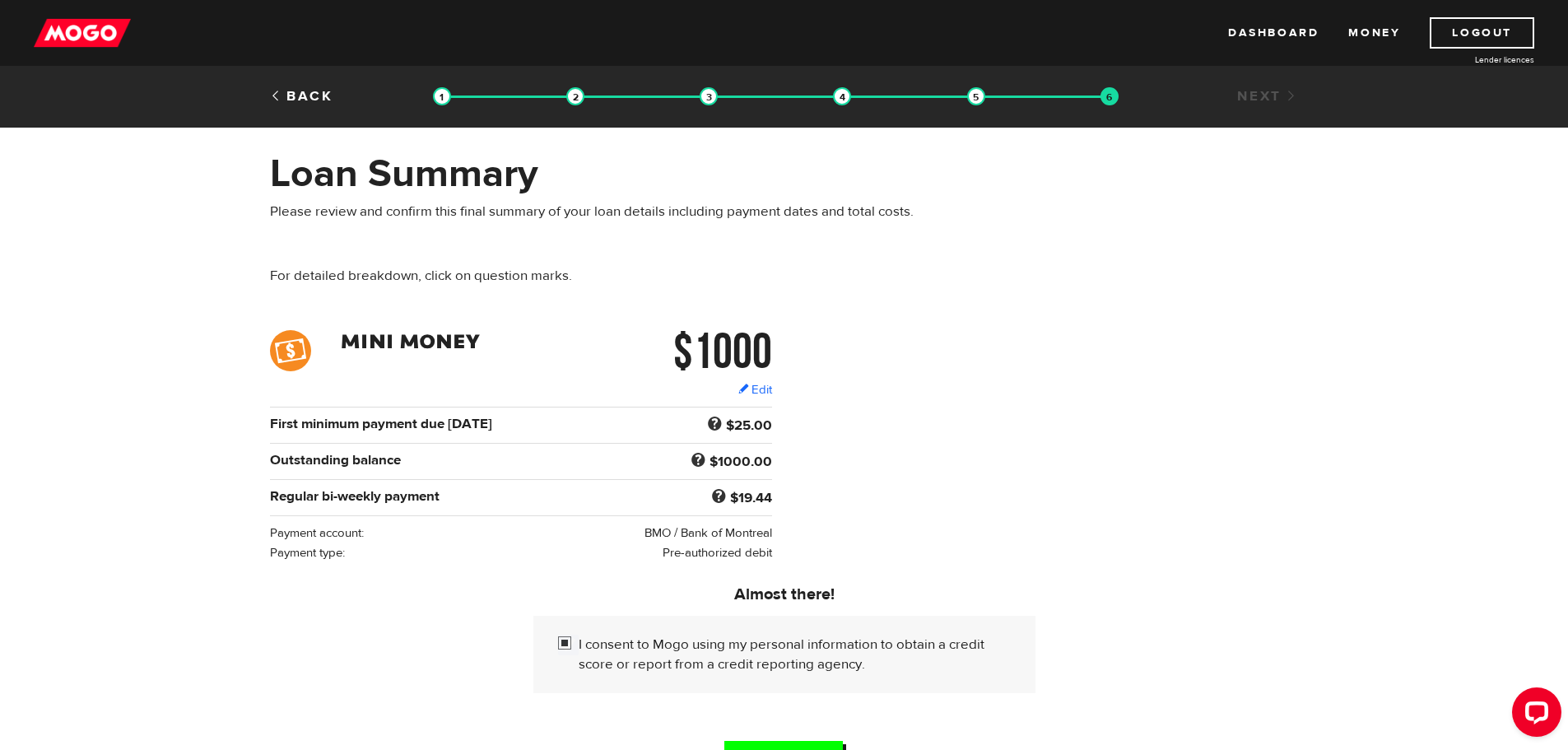
scroll to position [82, 0]
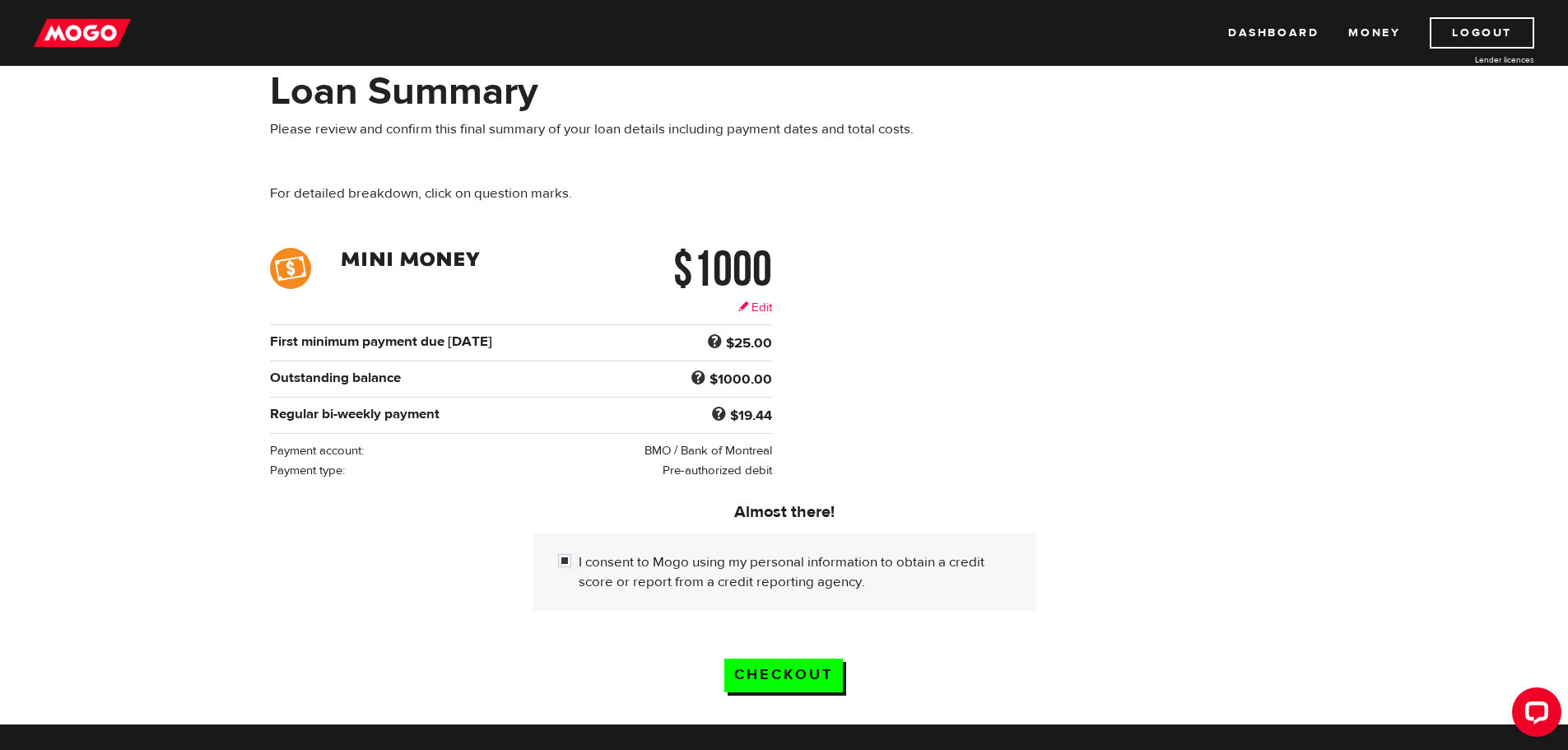
click at [761, 305] on link "Edit" at bounding box center [755, 307] width 34 height 17
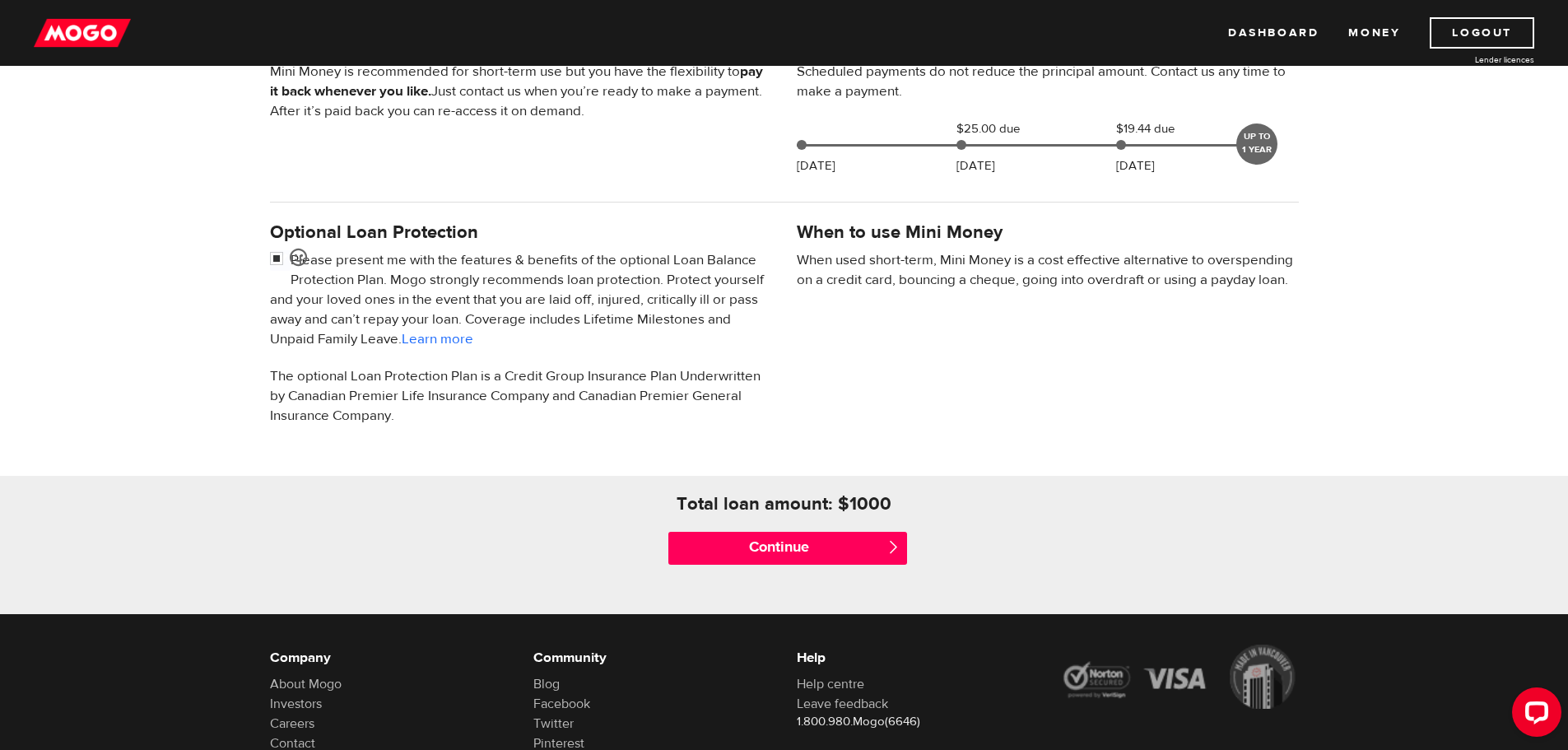
scroll to position [411, 0]
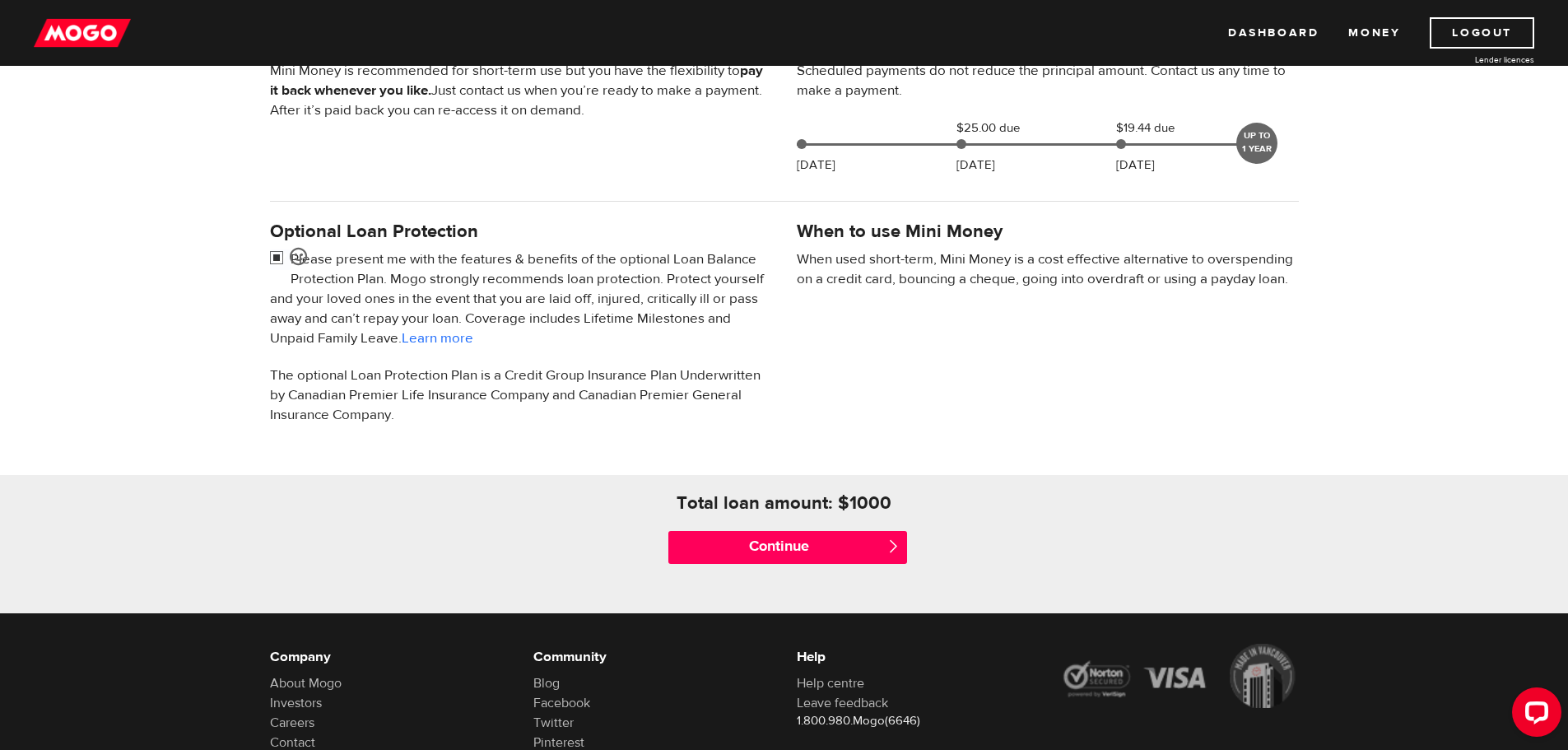
click at [277, 255] on input "checkbox" at bounding box center [281, 260] width 21 height 21
checkbox input "false"
click at [794, 551] on input "Continue" at bounding box center [788, 547] width 239 height 33
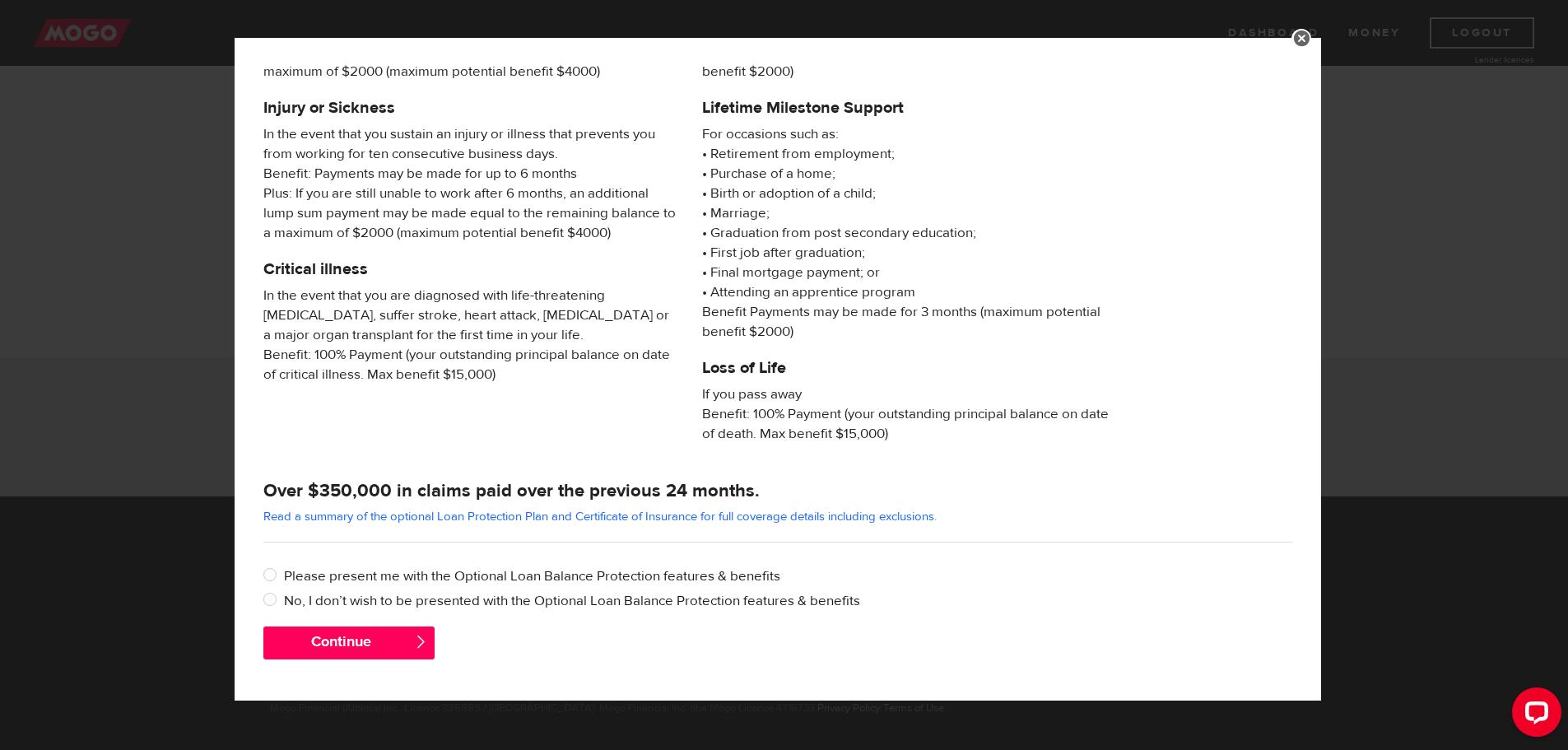
scroll to position [544, 0]
click at [270, 599] on input "No, I don’t wish to be presented with the Optional Loan Balance Protection feat…" at bounding box center [274, 602] width 21 height 21
radio input "true"
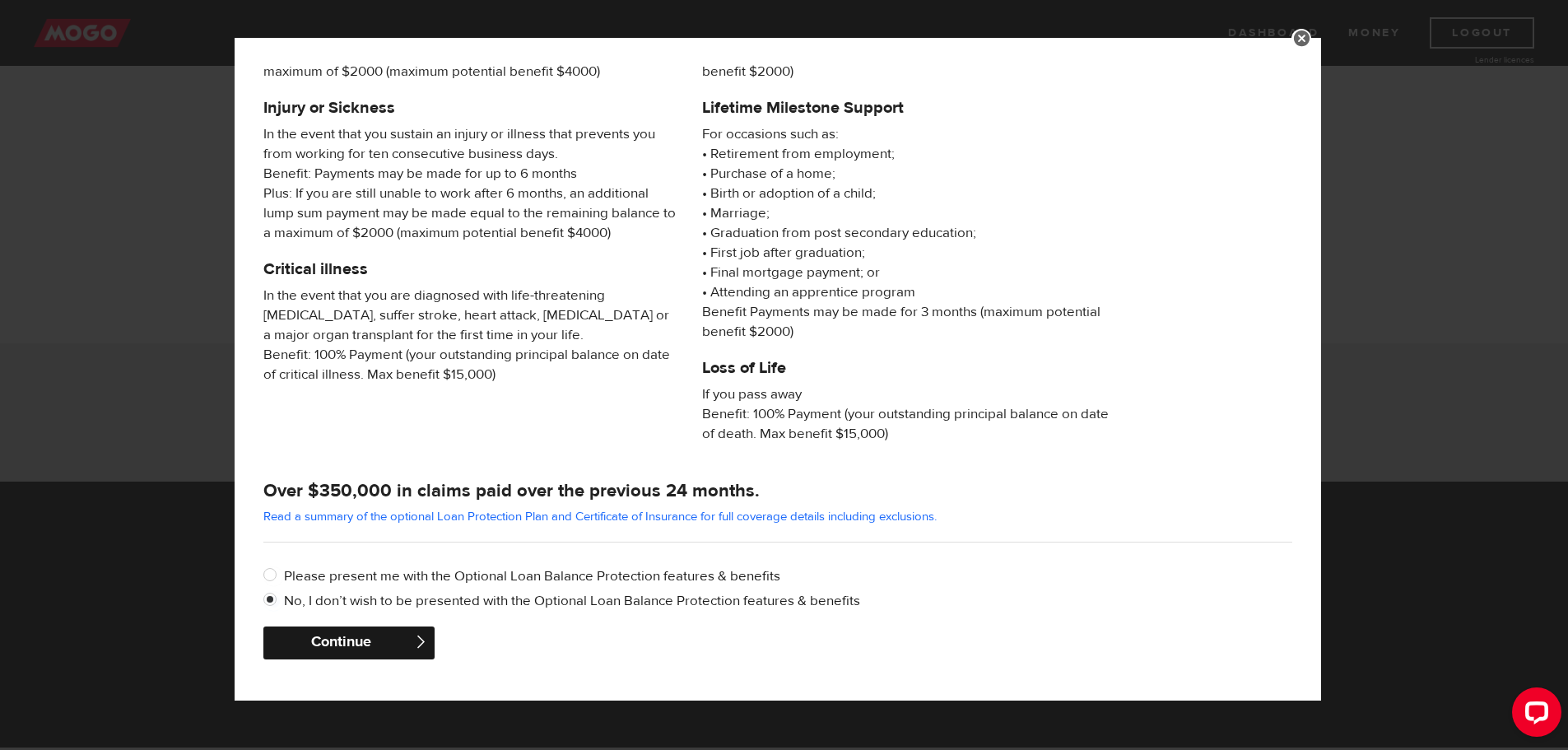
click at [323, 628] on button "Continue" at bounding box center [349, 643] width 171 height 33
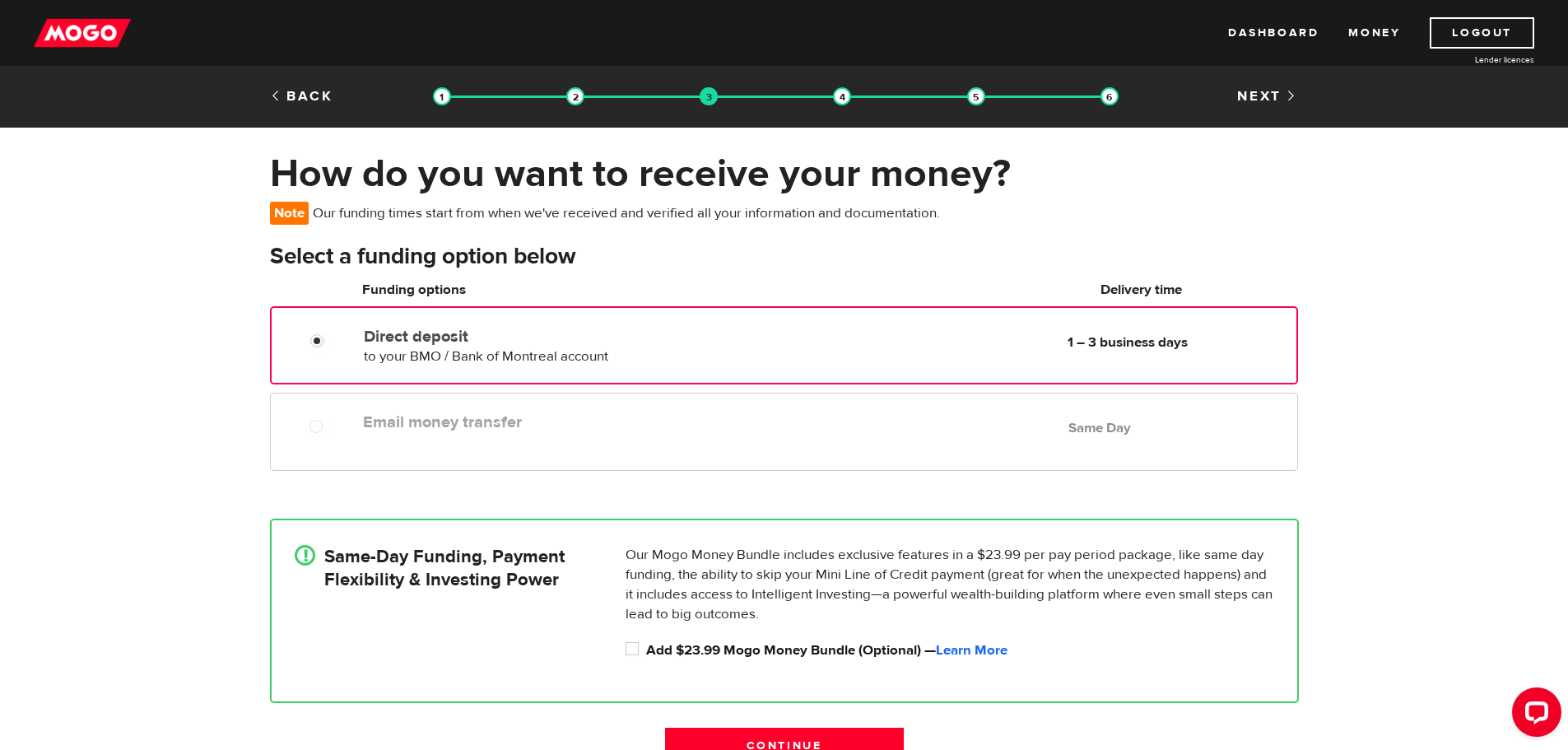
click at [738, 350] on div "Direct deposit to your BMO / Bank of Montreal account Delivery in 1 – 3 busines…" at bounding box center [553, 343] width 391 height 46
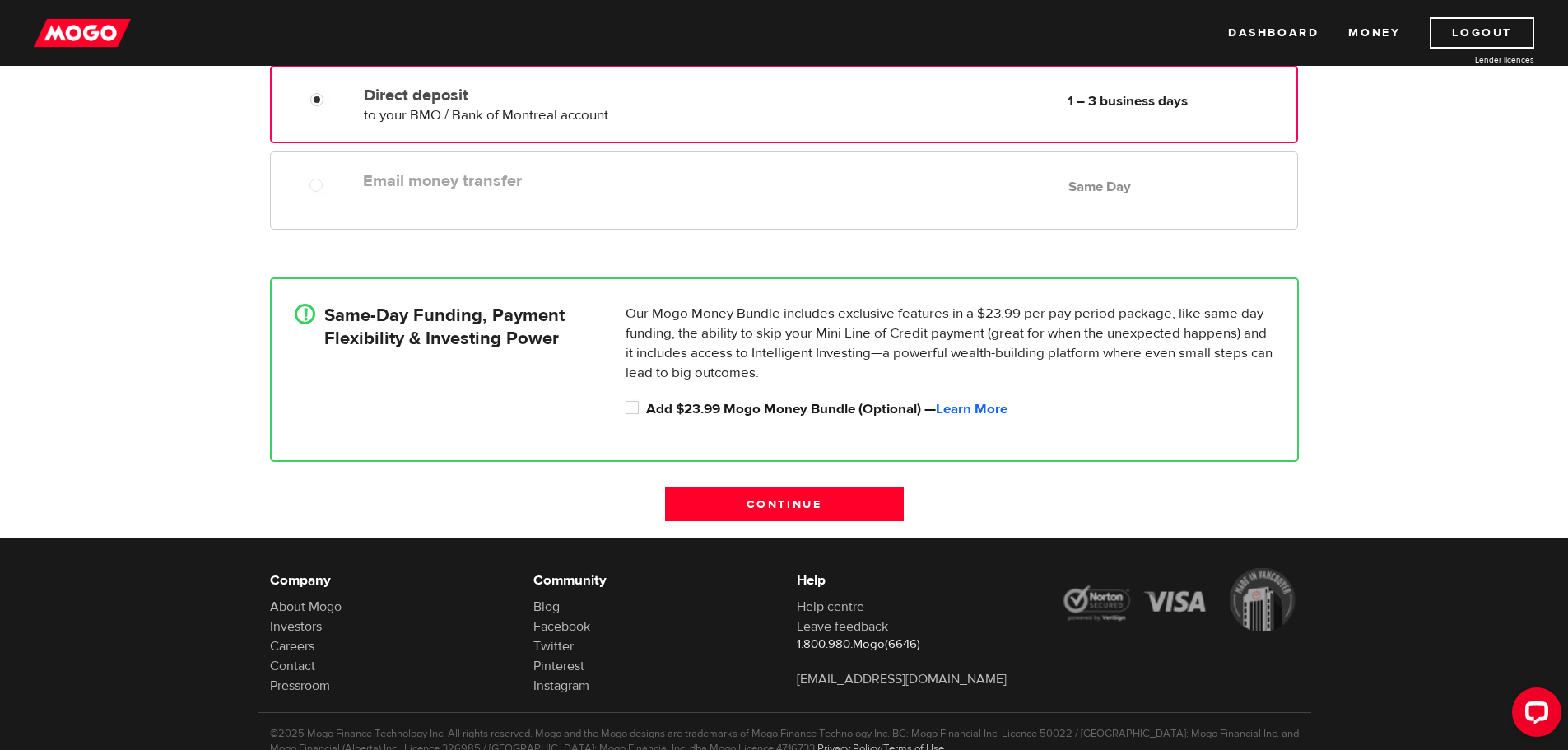
scroll to position [247, 0]
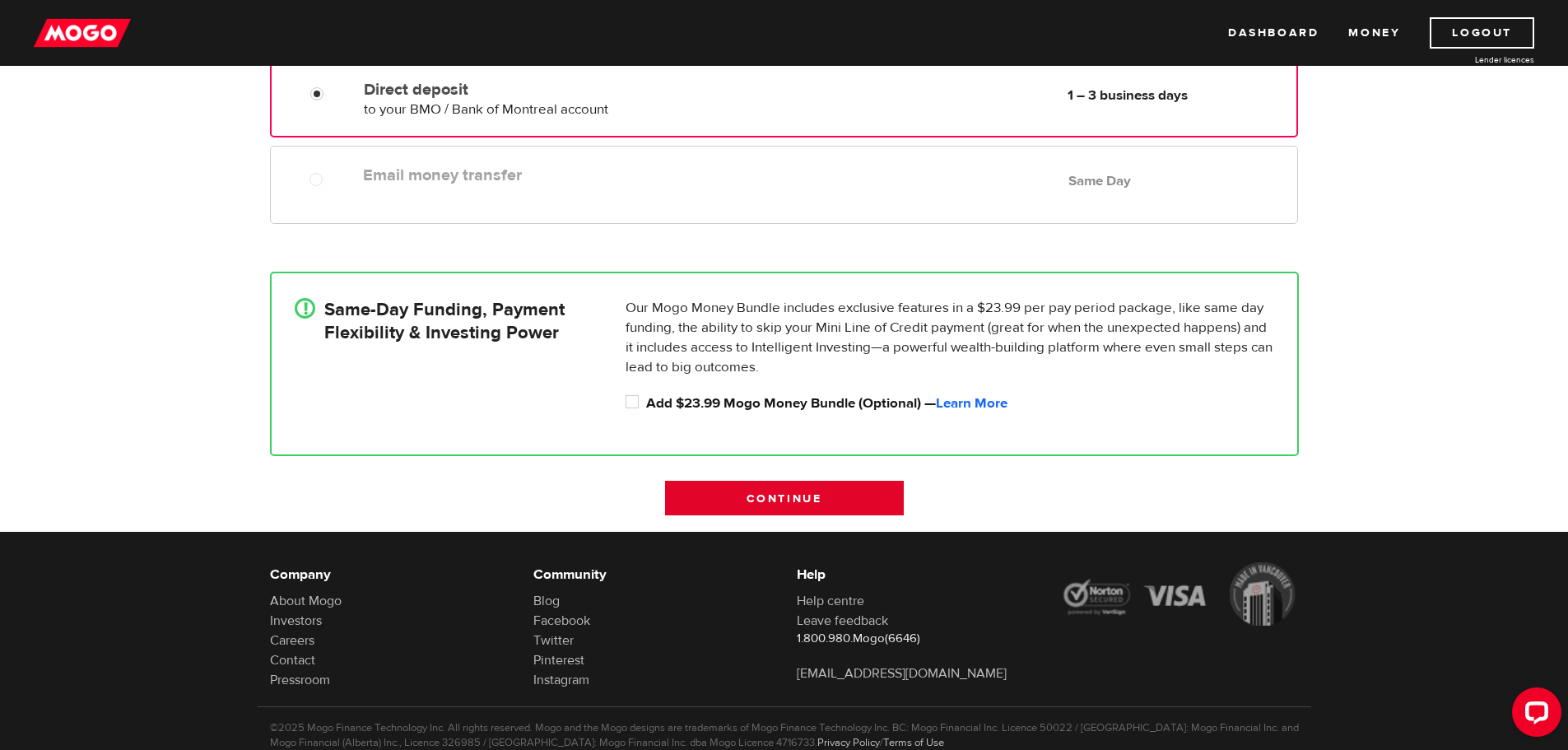
click at [836, 498] on input "Continue" at bounding box center [784, 498] width 239 height 35
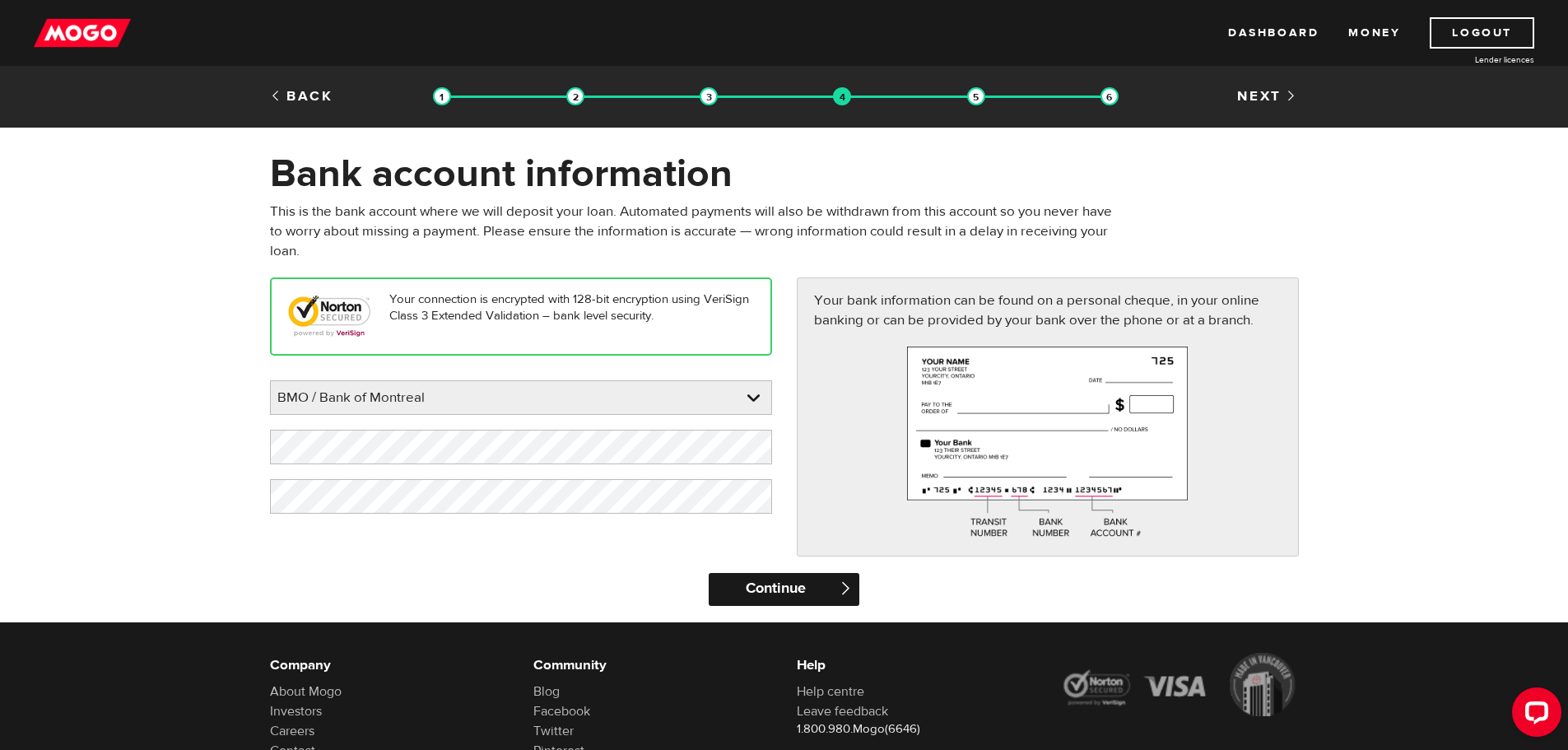
click at [793, 590] on input "Continue" at bounding box center [784, 590] width 151 height 33
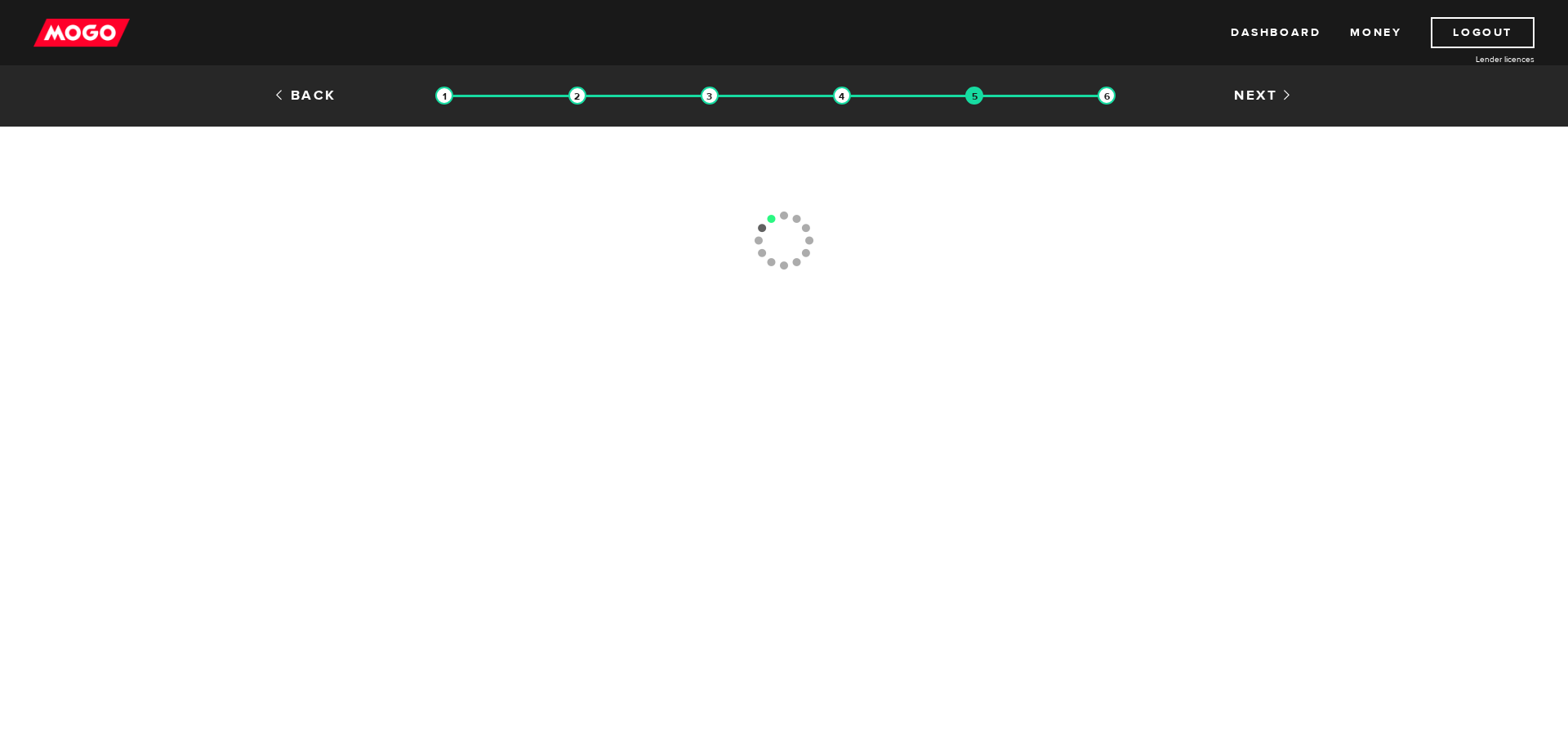
type input "[PHONE_NUMBER]"
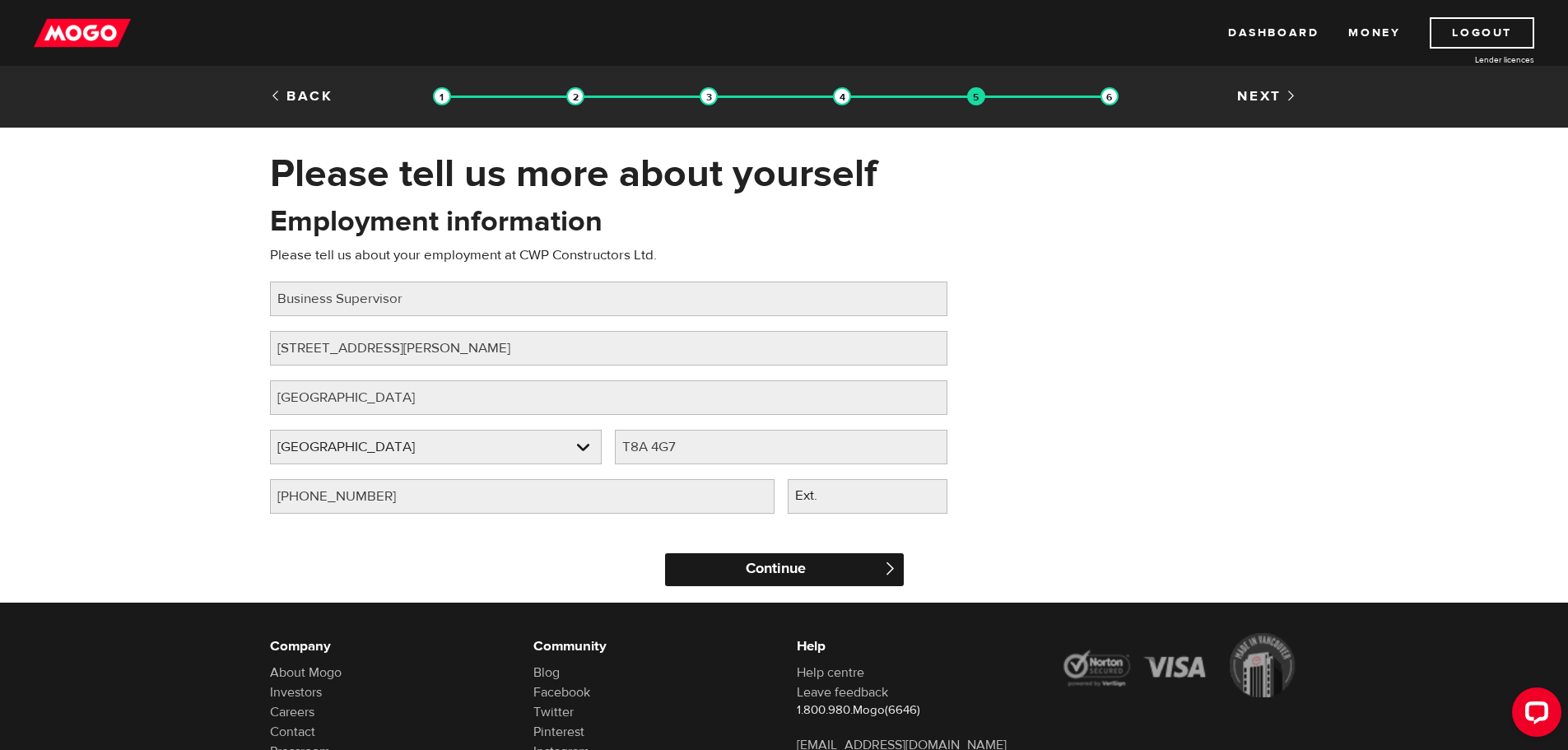
click at [763, 570] on input "Continue" at bounding box center [784, 570] width 239 height 33
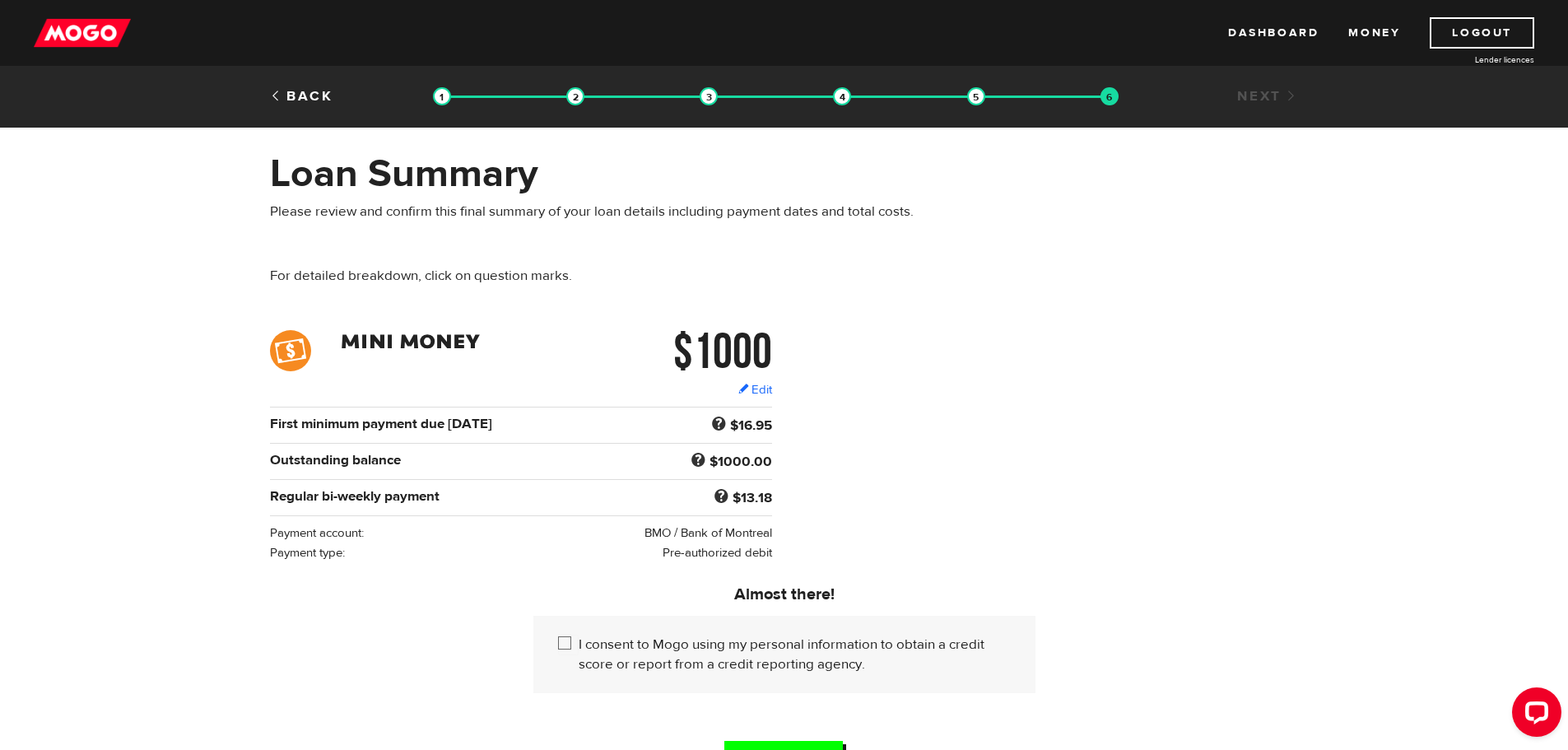
click at [568, 643] on input "I consent to Mogo using my personal information to obtain a credit score or rep…" at bounding box center [569, 645] width 21 height 21
checkbox input "true"
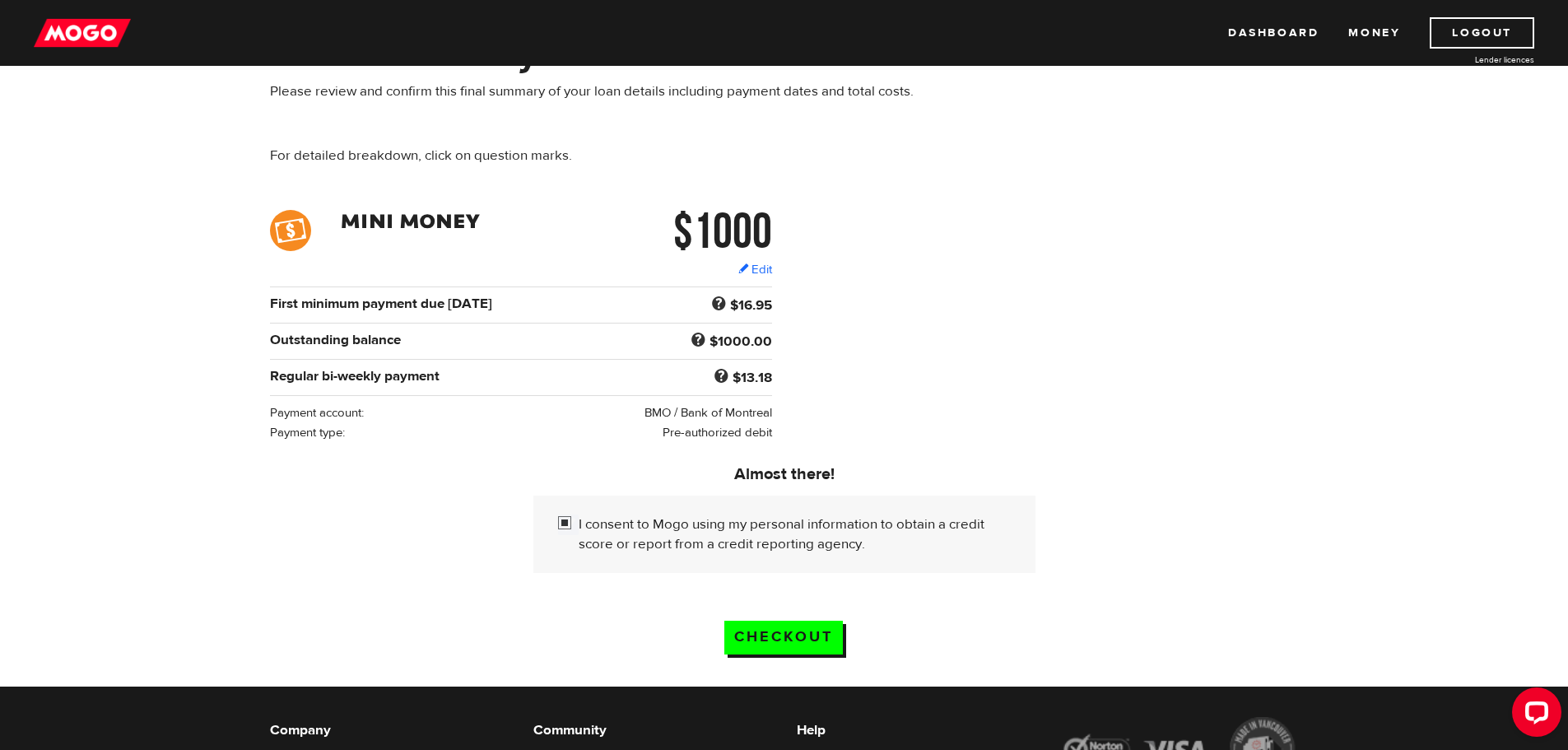
scroll to position [165, 0]
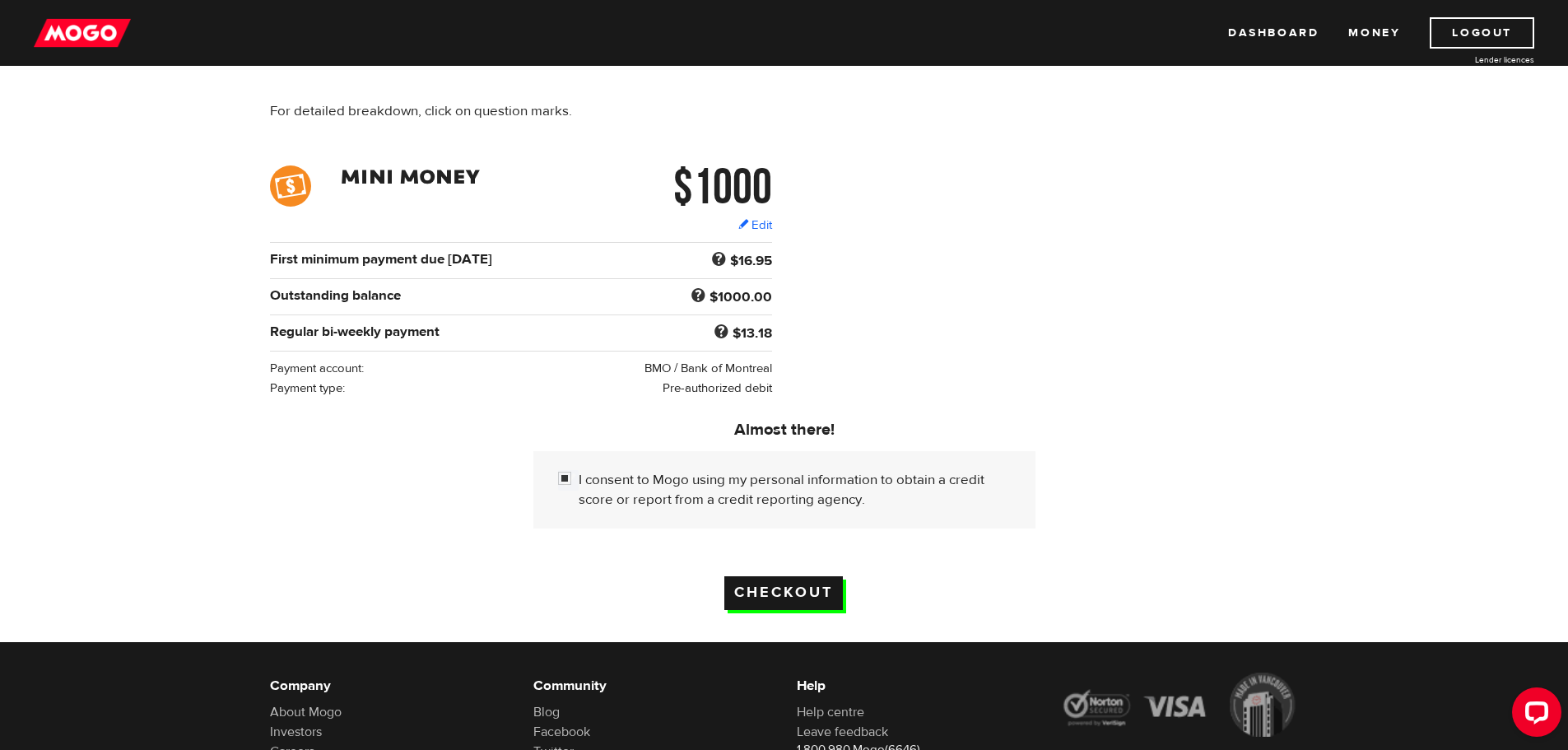
click at [803, 595] on input "Checkout" at bounding box center [784, 593] width 119 height 34
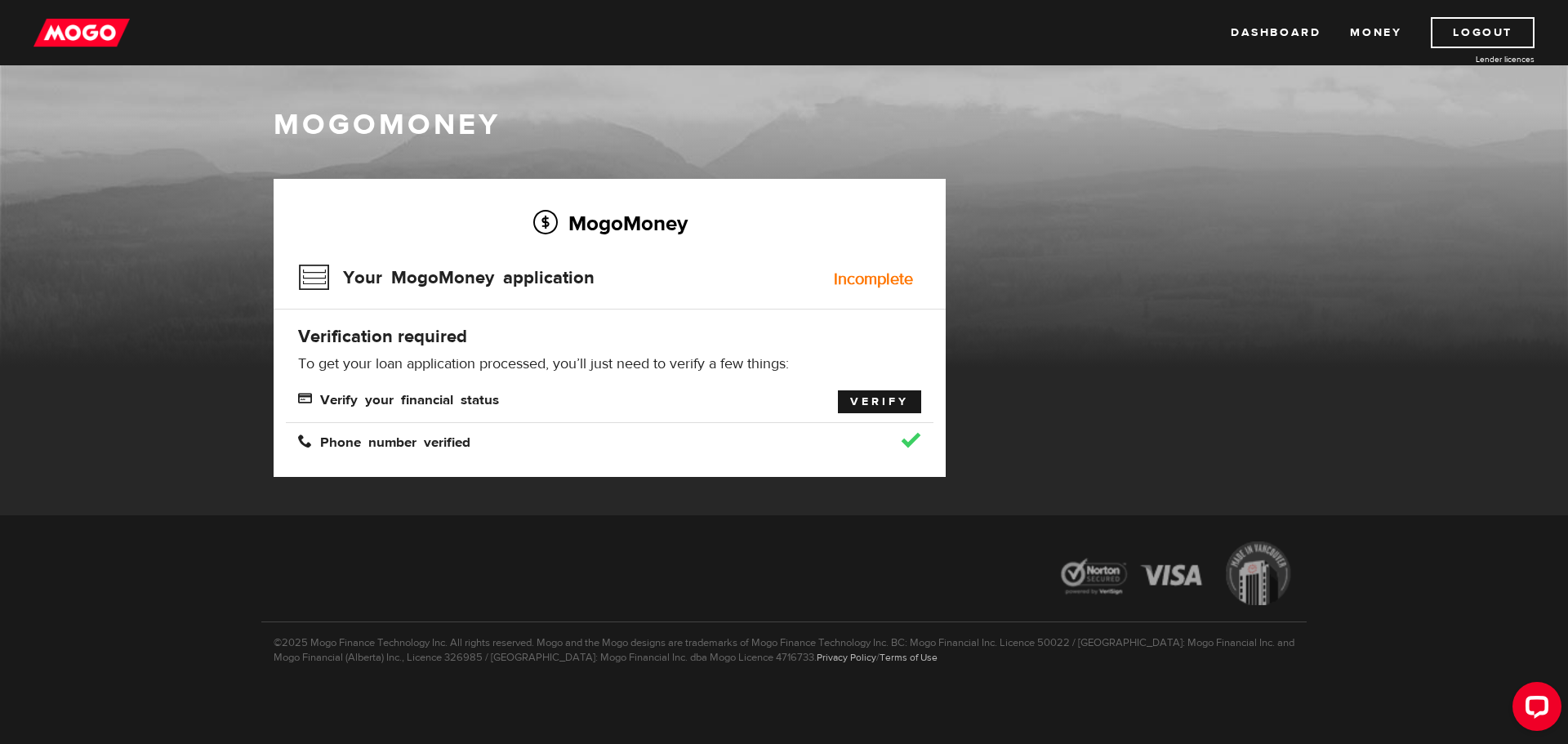
click at [864, 399] on link "Verify" at bounding box center [879, 402] width 83 height 23
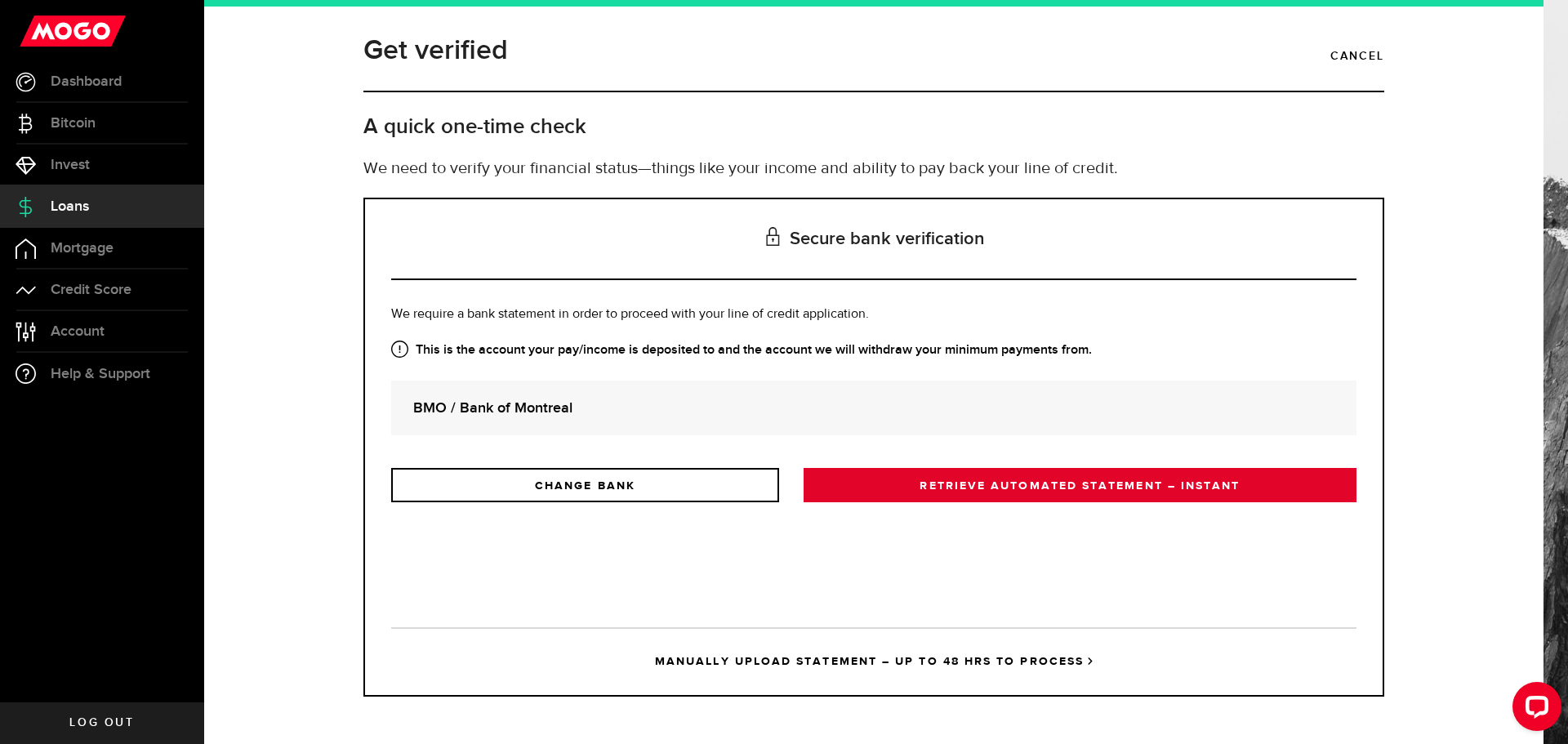
click at [922, 489] on link "RETRIEVE AUTOMATED STATEMENT – INSTANT" at bounding box center [1080, 485] width 553 height 34
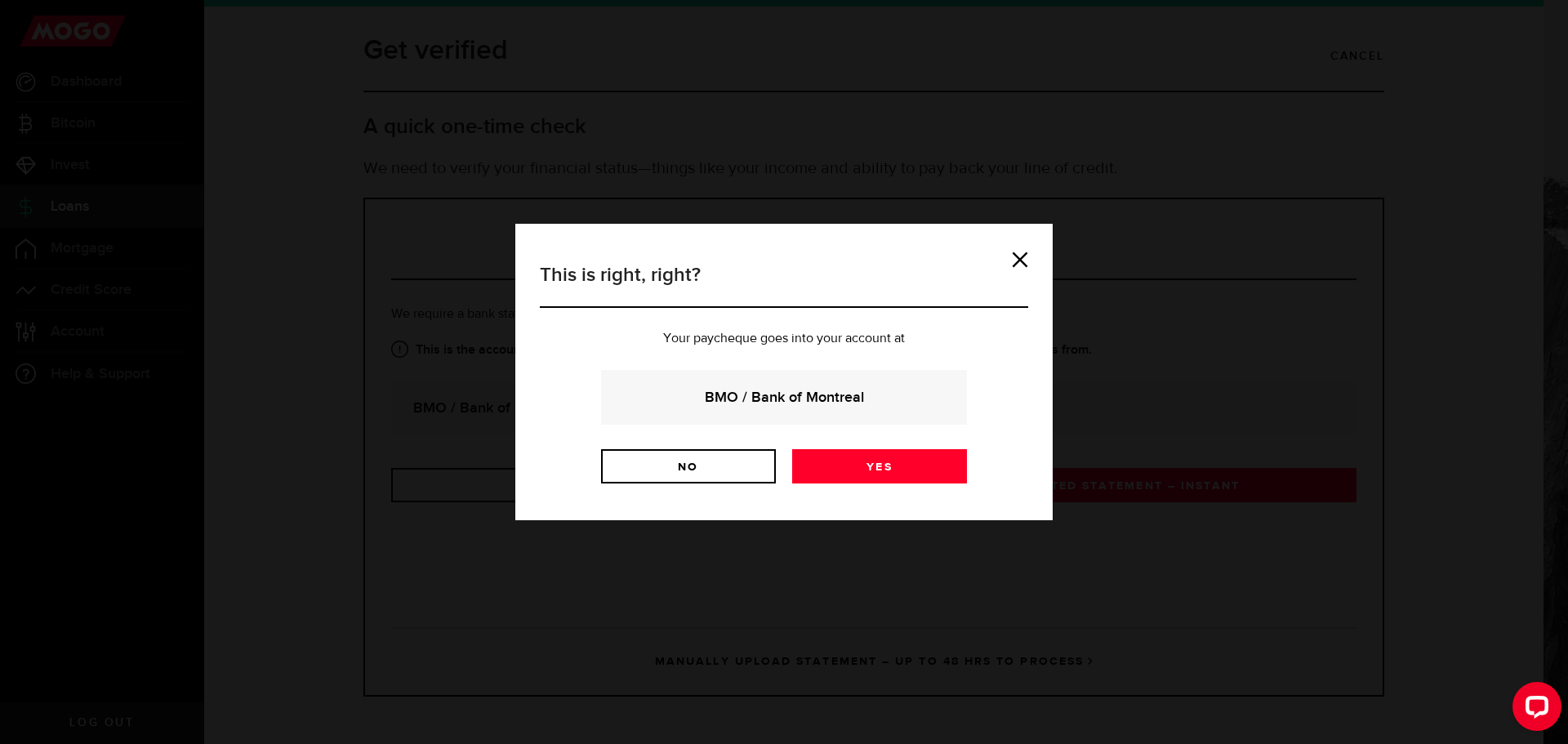
click at [781, 395] on strong "BMO / Bank of Montreal" at bounding box center [784, 398] width 322 height 22
click at [847, 467] on link "Yes" at bounding box center [878, 467] width 174 height 34
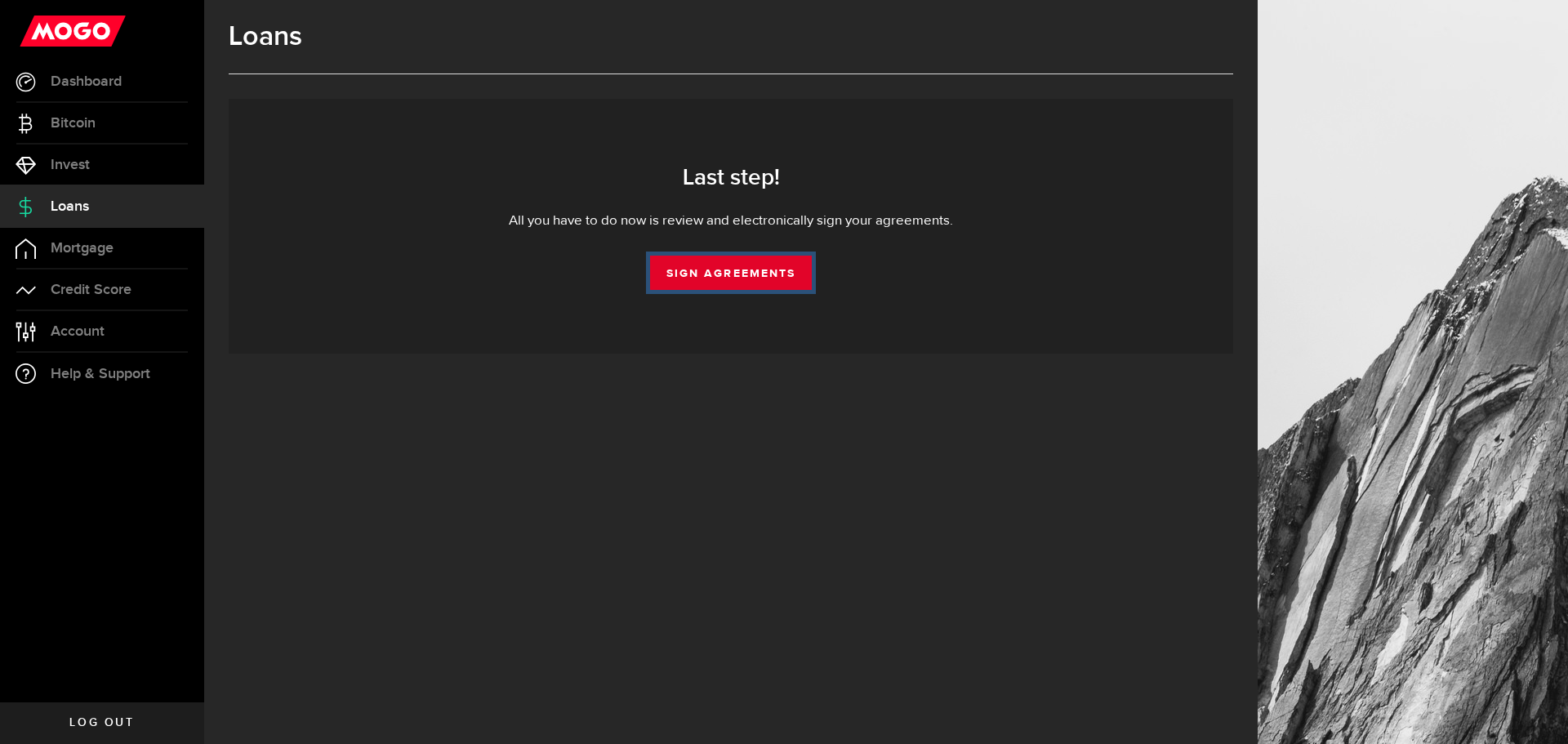
click at [726, 276] on link "Sign Agreements" at bounding box center [731, 273] width 161 height 34
click at [56, 325] on span "Account" at bounding box center [77, 331] width 54 height 15
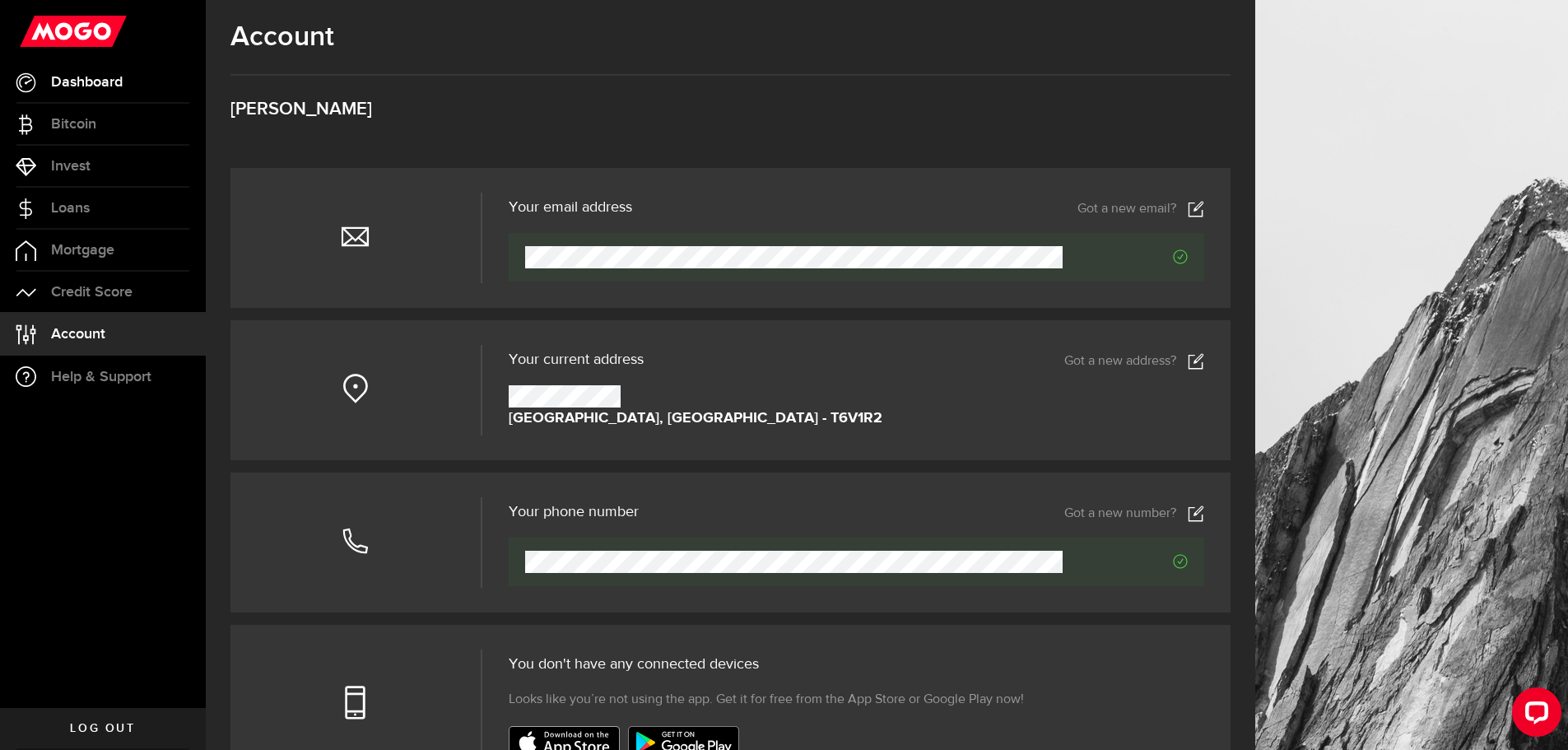
click at [75, 91] on link "Dashboard" at bounding box center [103, 82] width 206 height 42
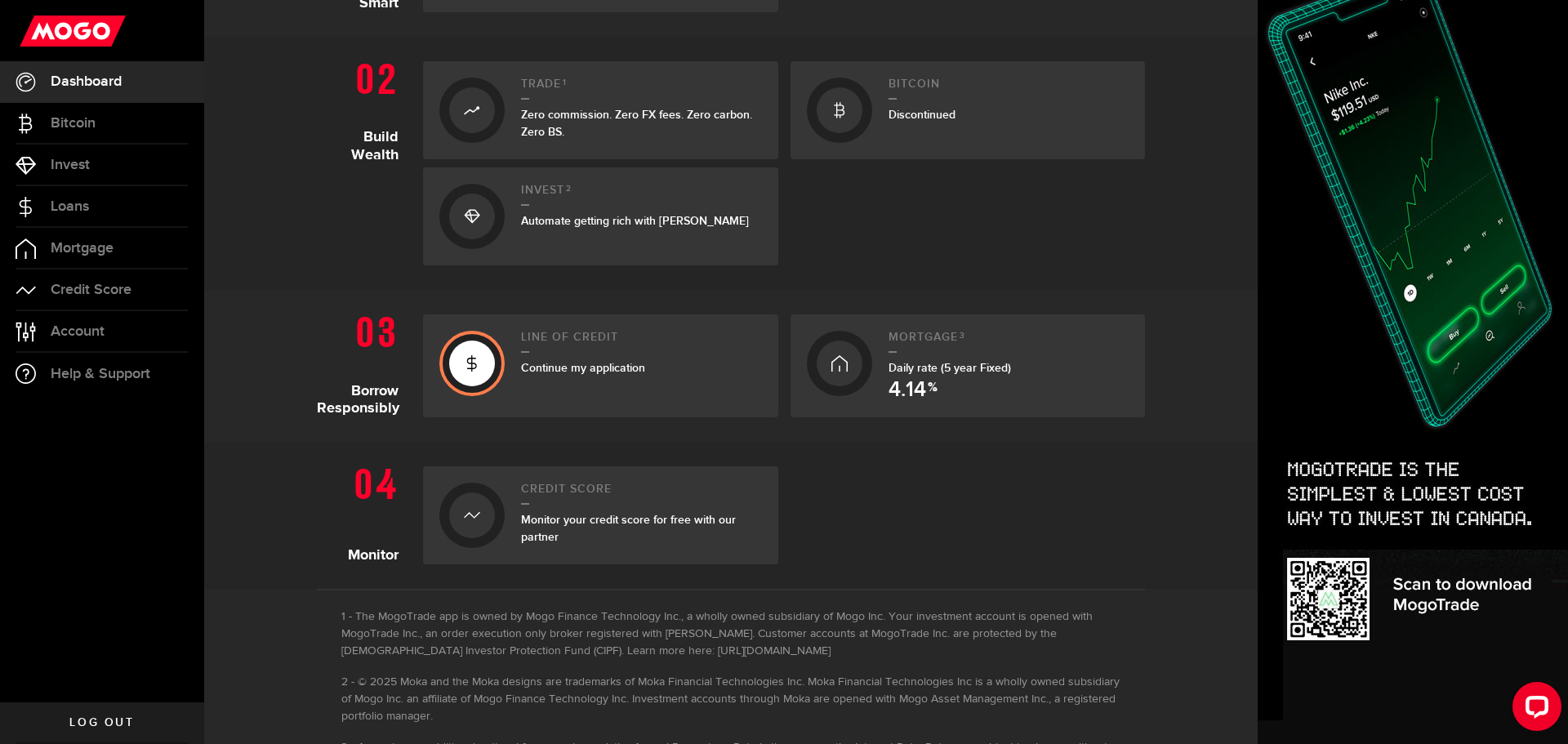
scroll to position [491, 0]
click at [568, 366] on span "Continue my application" at bounding box center [583, 366] width 125 height 14
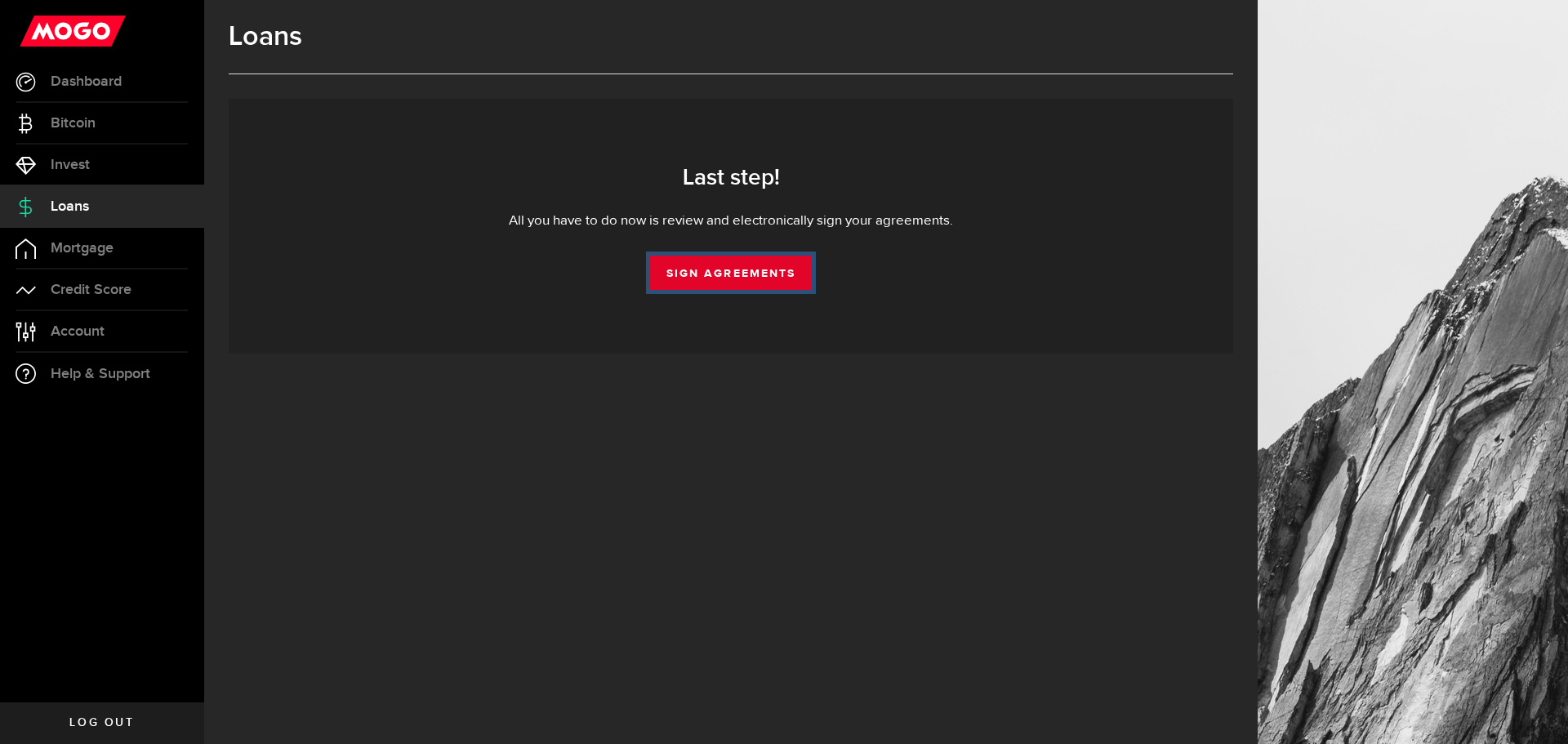
click at [710, 273] on link "Sign Agreements" at bounding box center [731, 273] width 161 height 34
click at [728, 278] on link "Sign Agreements" at bounding box center [731, 273] width 161 height 34
